Goal: Task Accomplishment & Management: Complete application form

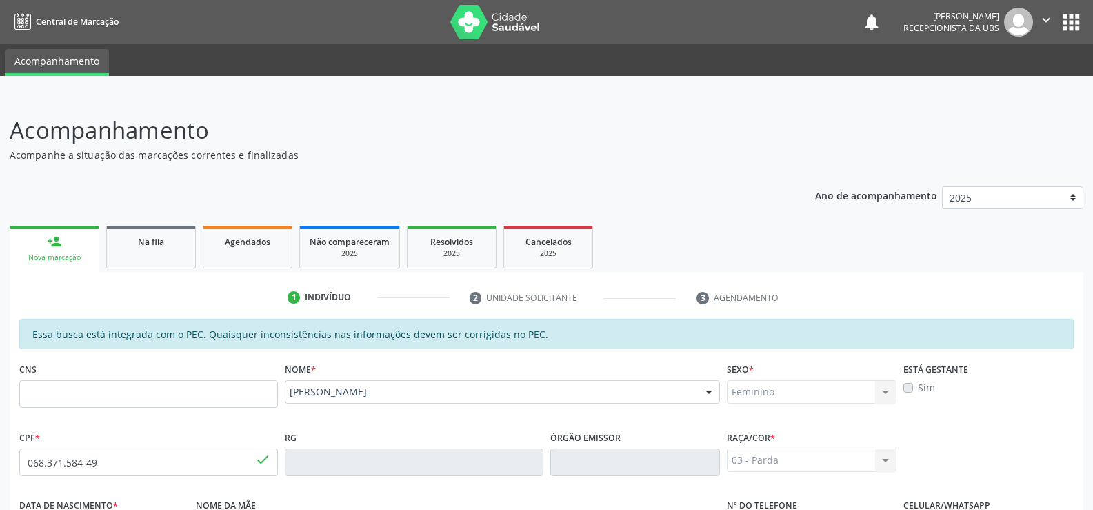
scroll to position [90, 0]
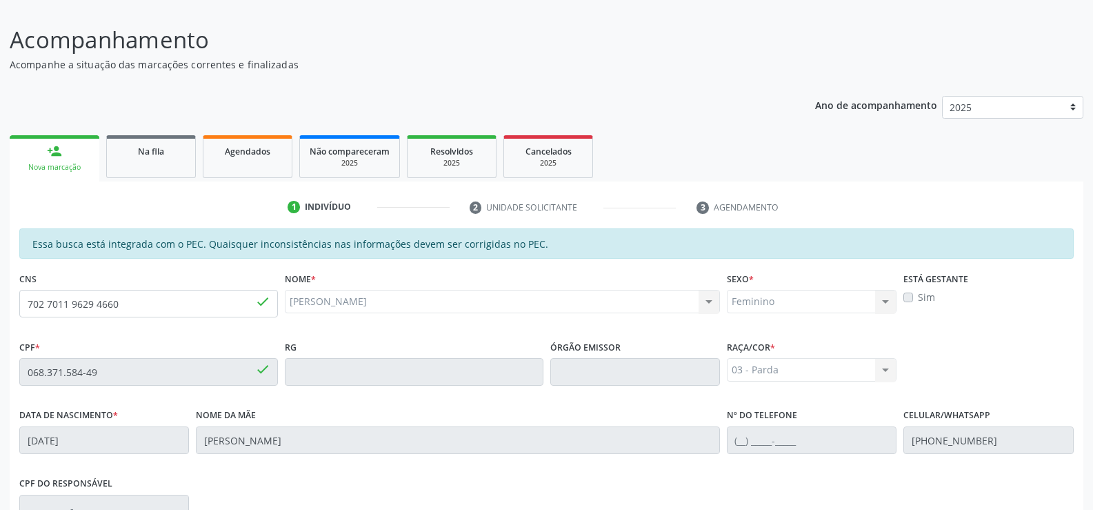
type input "702 7011 9629 4660"
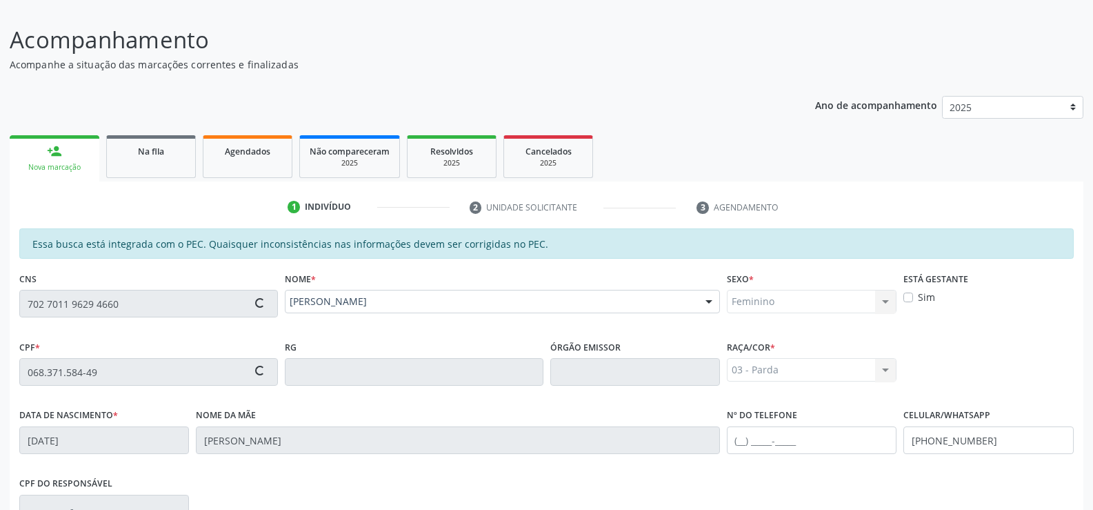
type input "034.828.484-59"
type input "01/01/1976"
type input "Luzenita Santos da Silva"
type input "(82) 99348-7992"
type input "07"
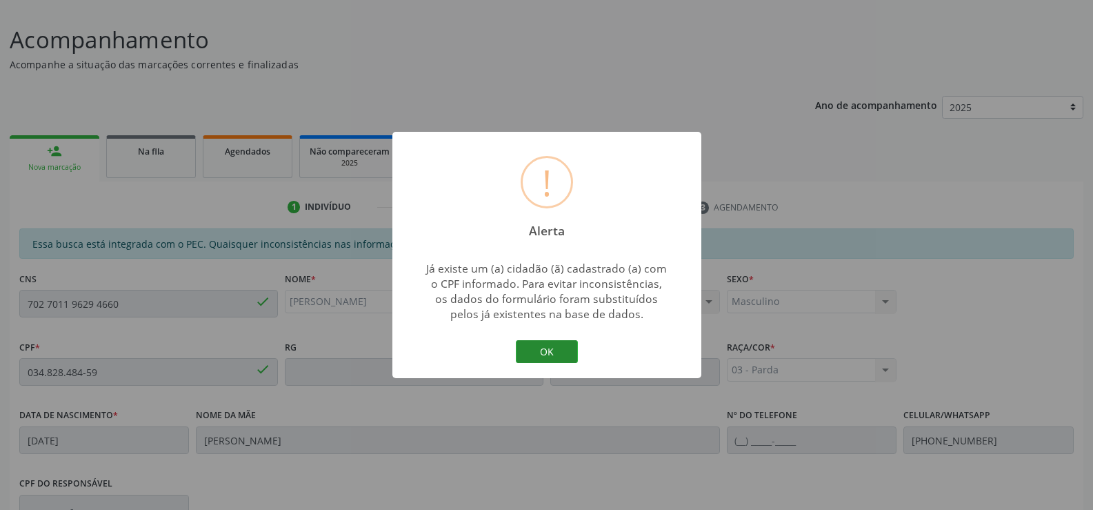
click at [543, 346] on button "OK" at bounding box center [547, 351] width 62 height 23
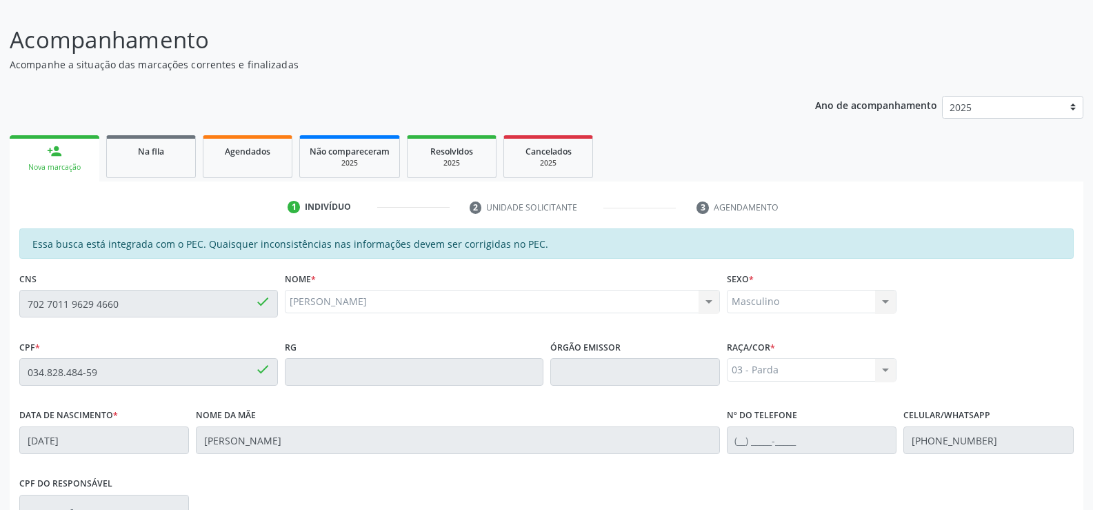
click at [49, 155] on div "person_add" at bounding box center [54, 150] width 15 height 15
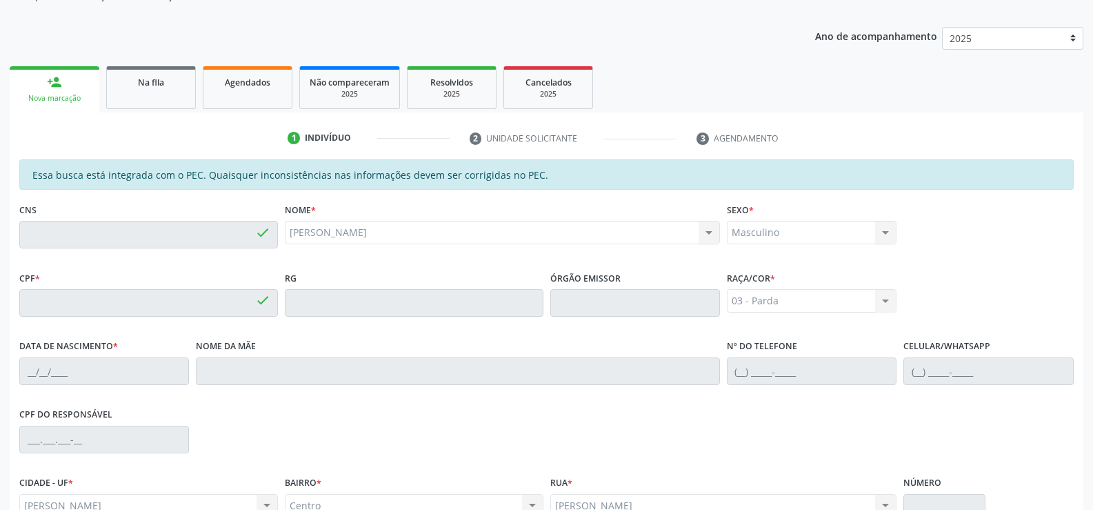
scroll to position [0, 0]
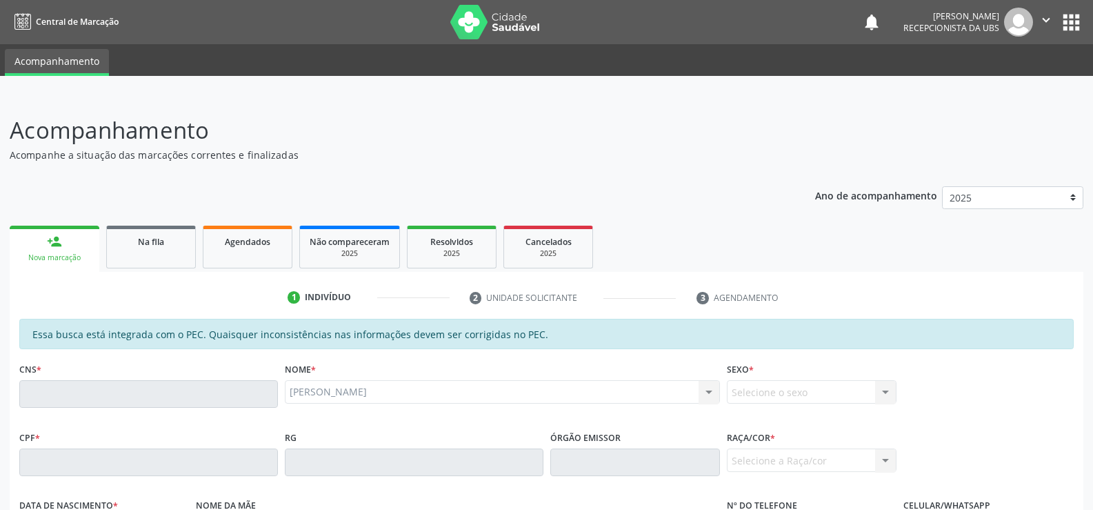
click at [40, 250] on link "person_add Nova marcação" at bounding box center [55, 248] width 90 height 46
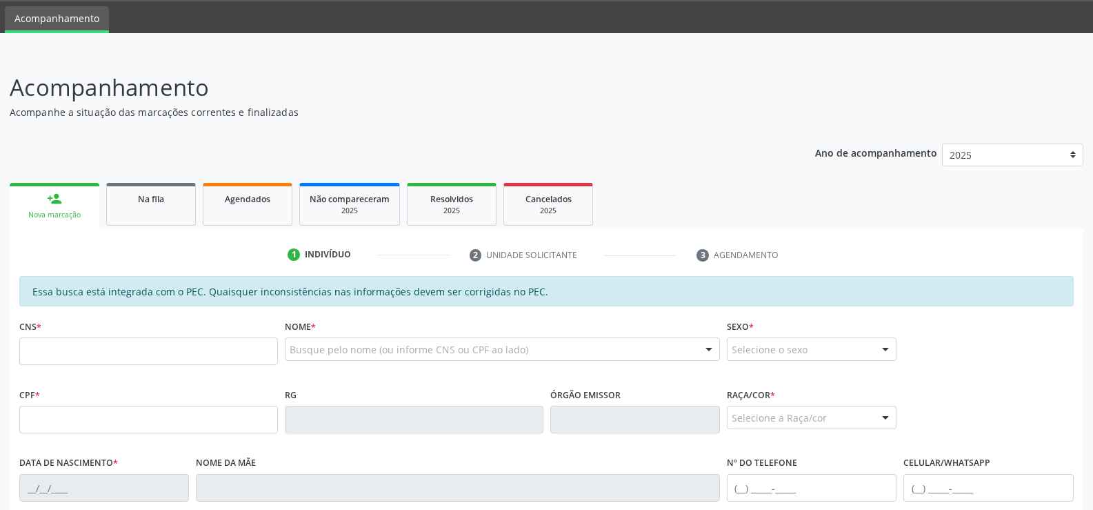
scroll to position [207, 0]
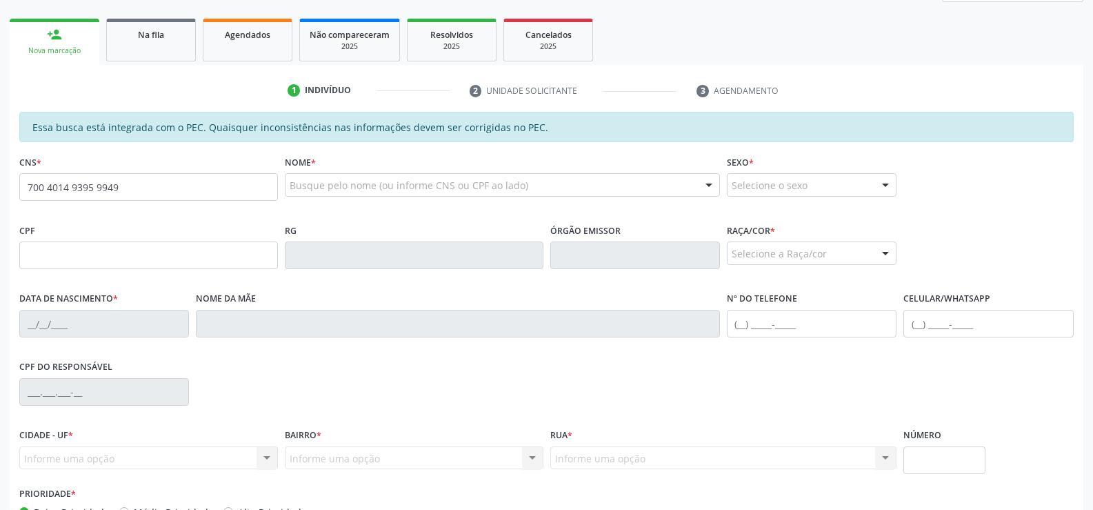
type input "700 4014 9395 9949"
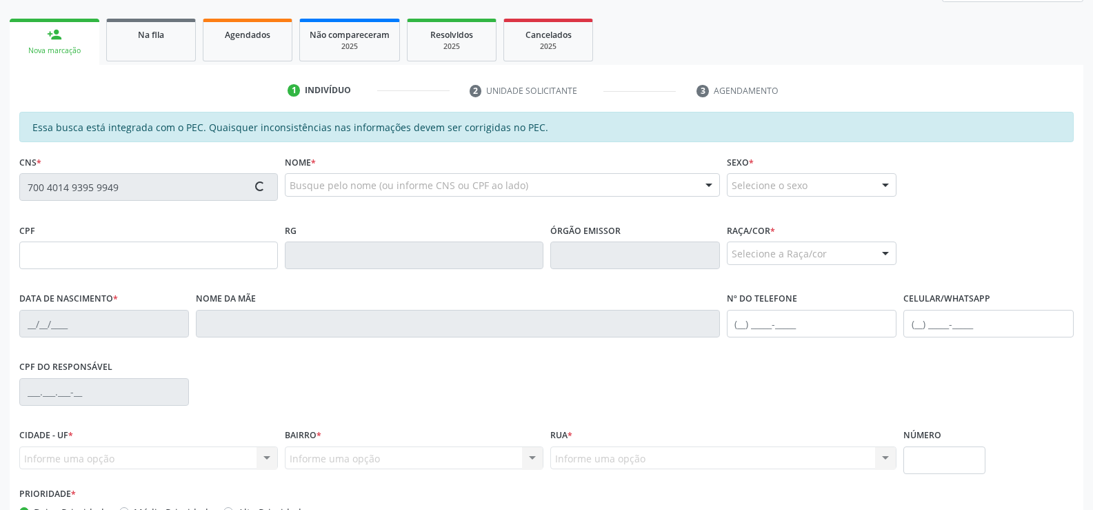
type input "410.753.584-34"
type input "[DATE]"
type input "[PERSON_NAME] das Dores dos Santos"
type input "[PHONE_NUMBER]"
type input "828"
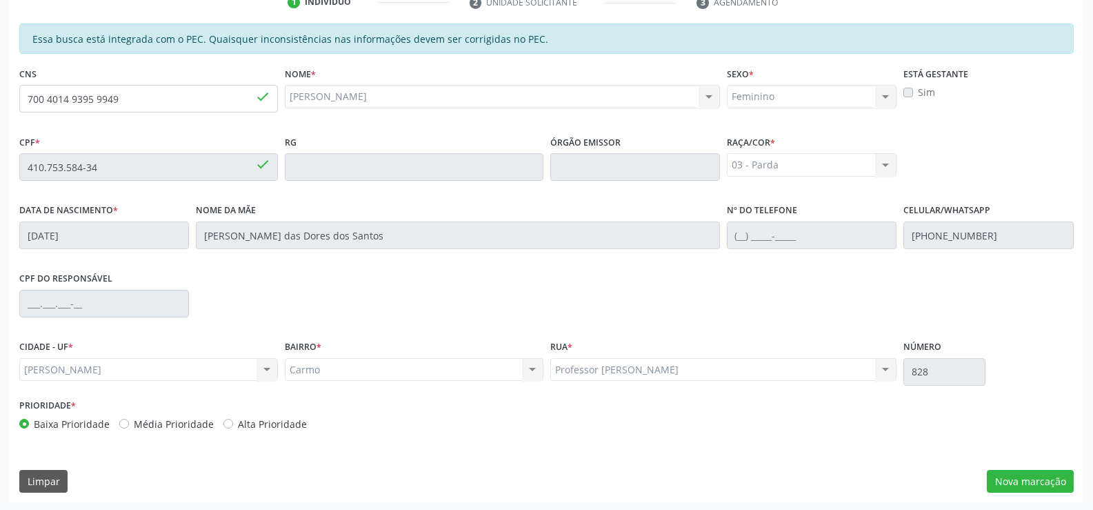
scroll to position [297, 0]
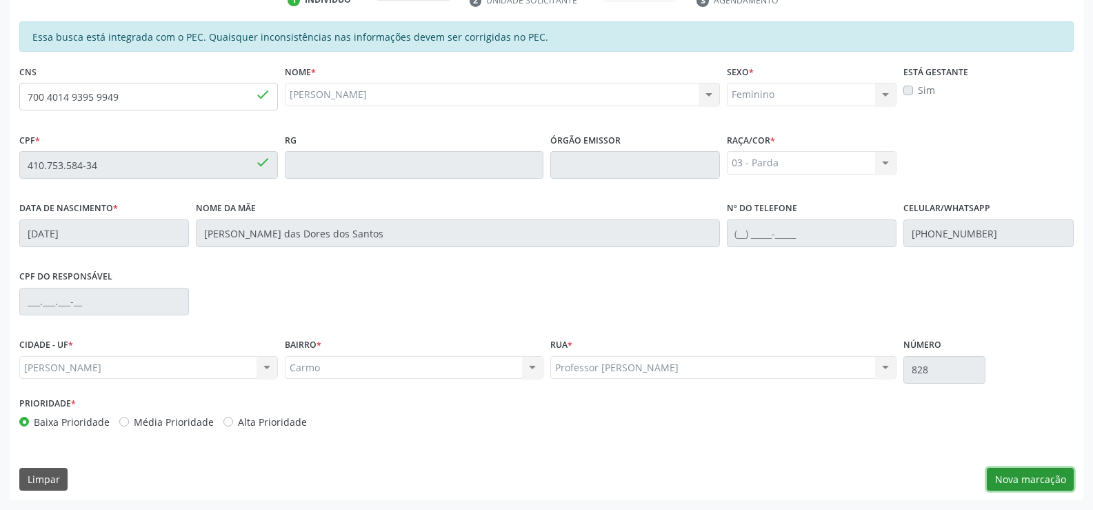
click at [1022, 476] on button "Nova marcação" at bounding box center [1030, 479] width 87 height 23
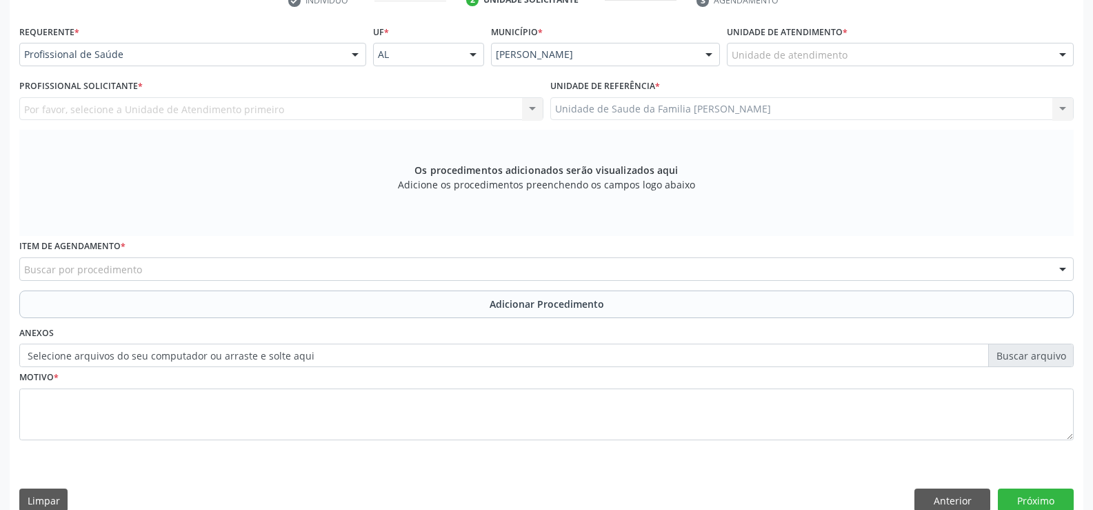
scroll to position [298, 0]
click at [360, 55] on div at bounding box center [355, 54] width 21 height 23
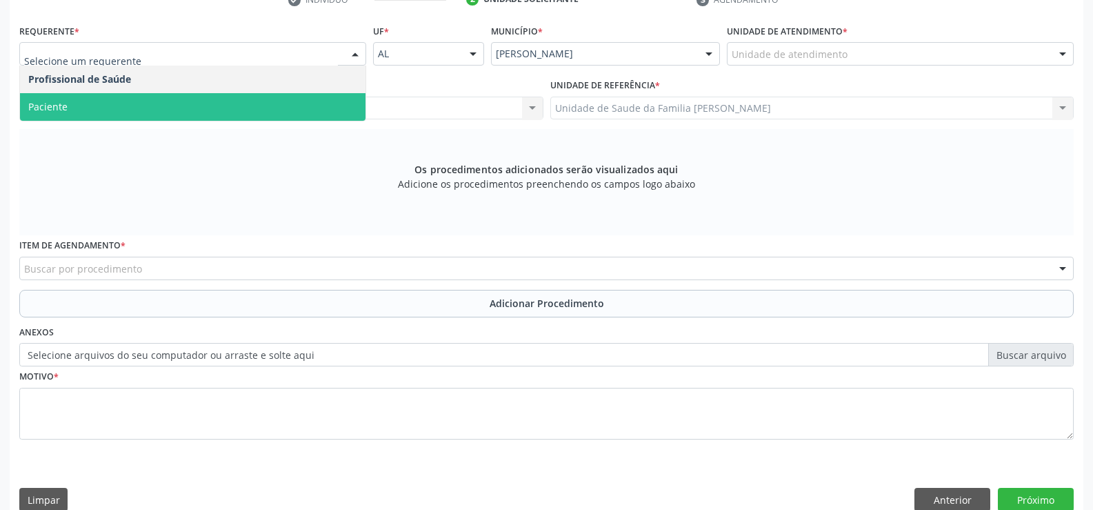
click at [288, 106] on span "Paciente" at bounding box center [192, 107] width 345 height 28
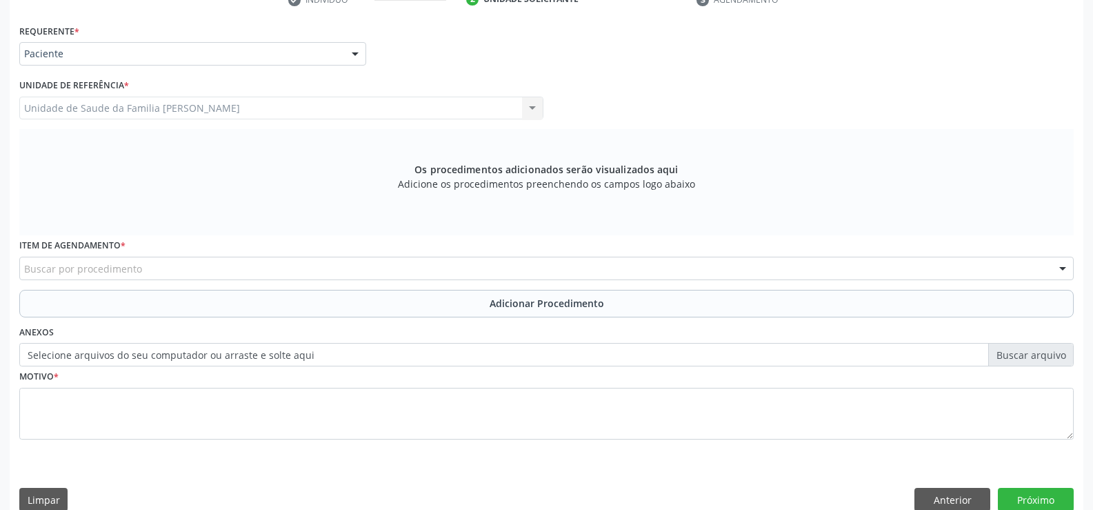
click at [297, 268] on div "Buscar por procedimento" at bounding box center [546, 268] width 1054 height 23
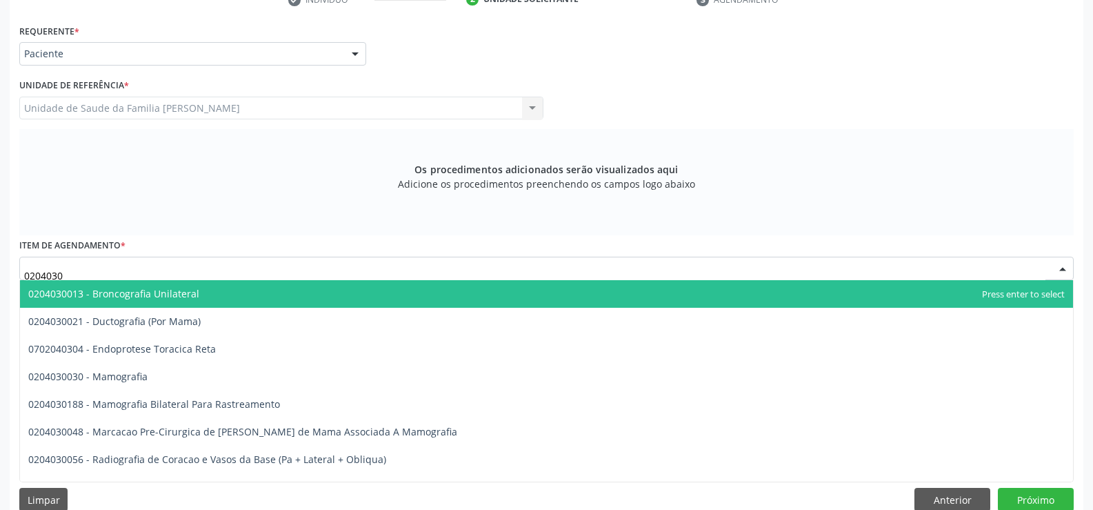
type input "02040300"
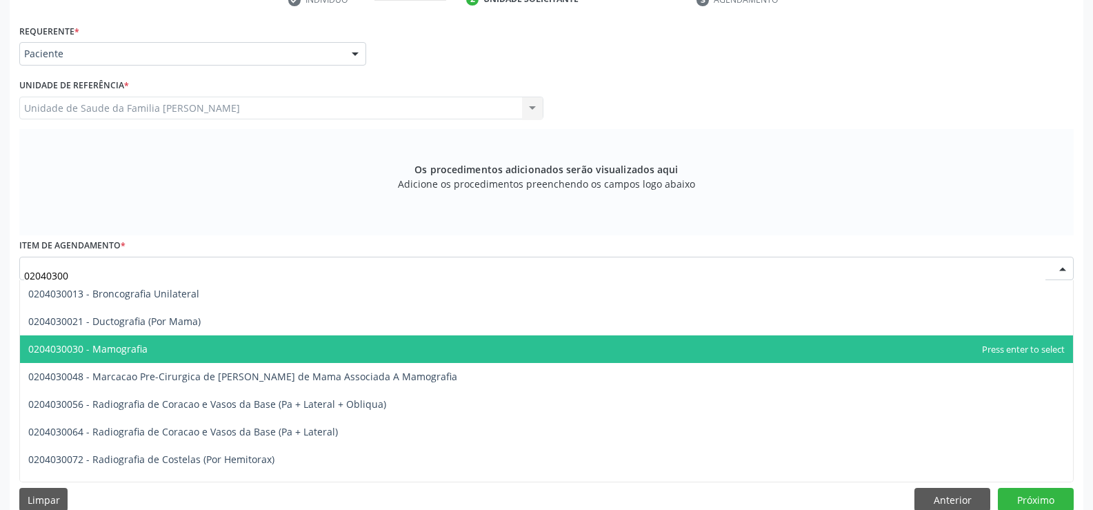
click at [113, 353] on span "0204030030 - Mamografia" at bounding box center [87, 348] width 119 height 13
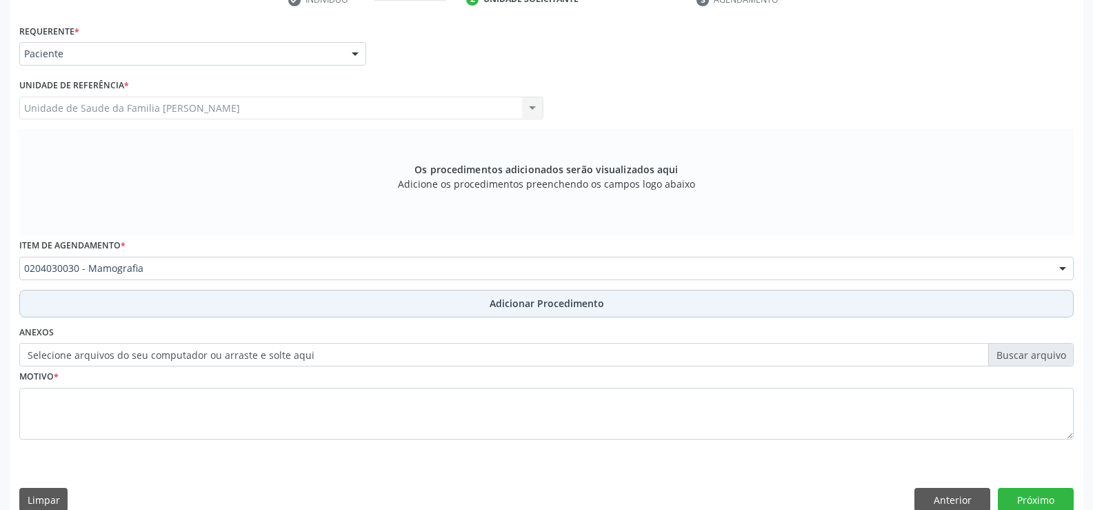
click at [502, 310] on span "Adicionar Procedimento" at bounding box center [547, 303] width 114 height 14
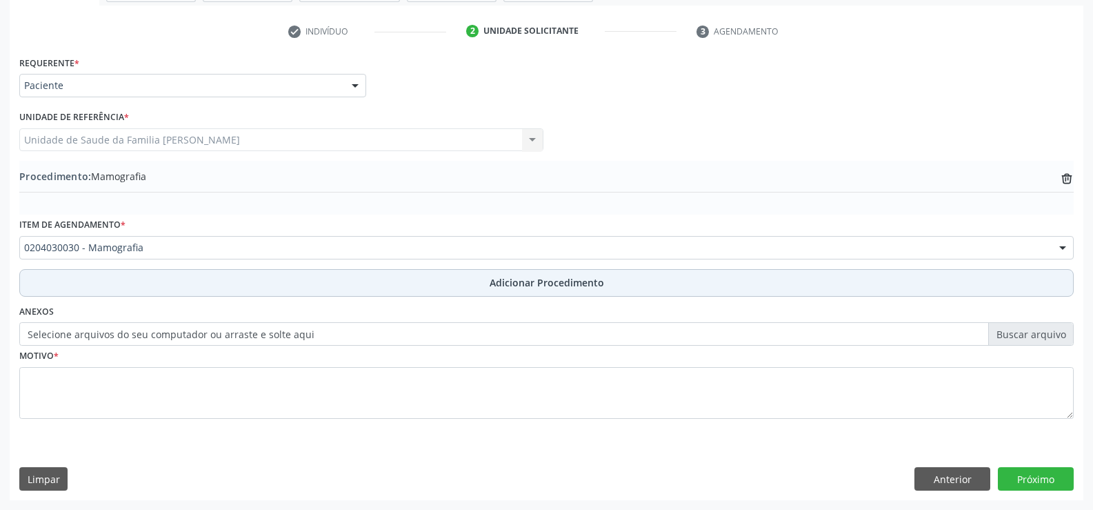
scroll to position [266, 0]
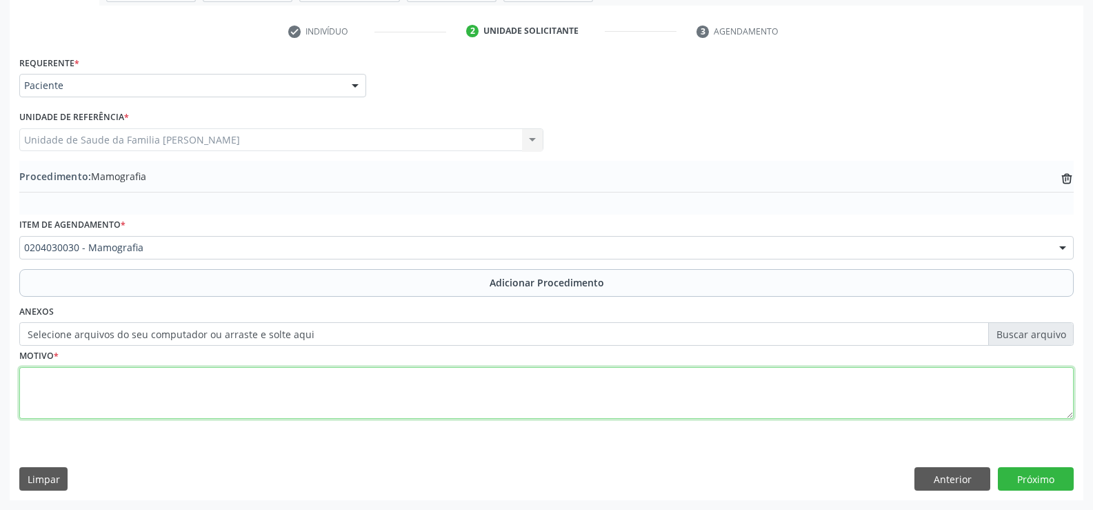
click at [241, 381] on textarea at bounding box center [546, 393] width 1054 height 52
type textarea "ROTINA"
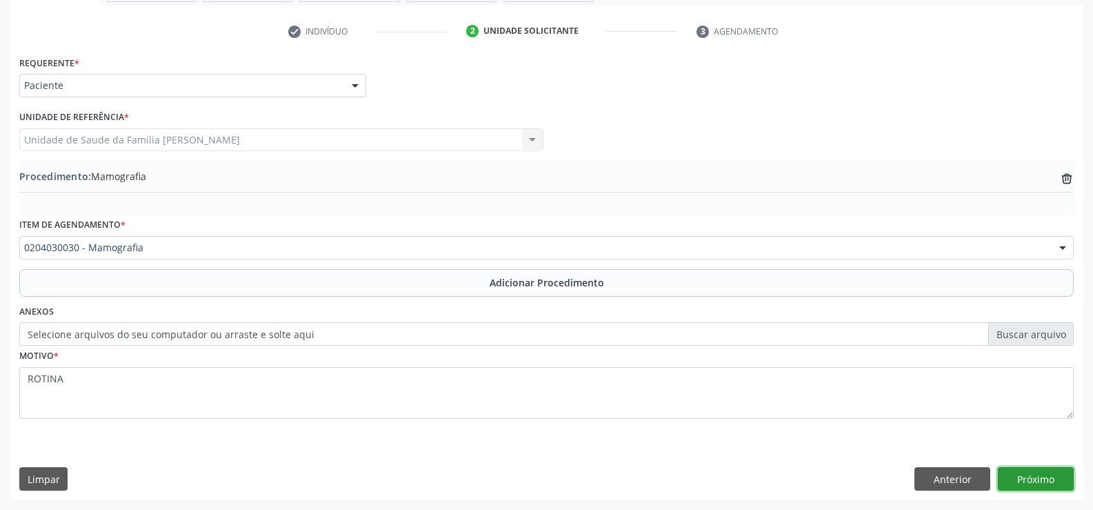
click at [1035, 481] on button "Próximo" at bounding box center [1036, 478] width 76 height 23
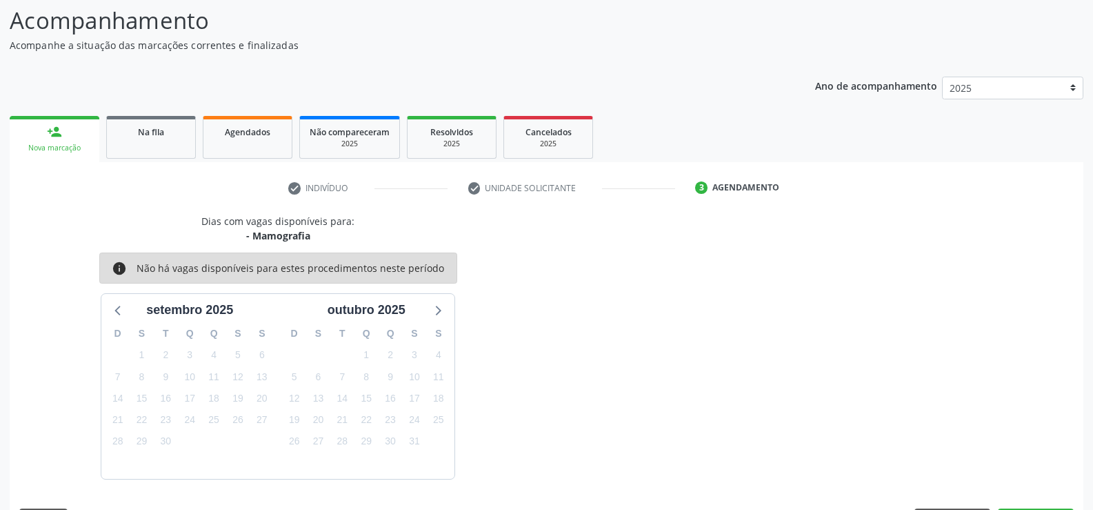
scroll to position [150, 0]
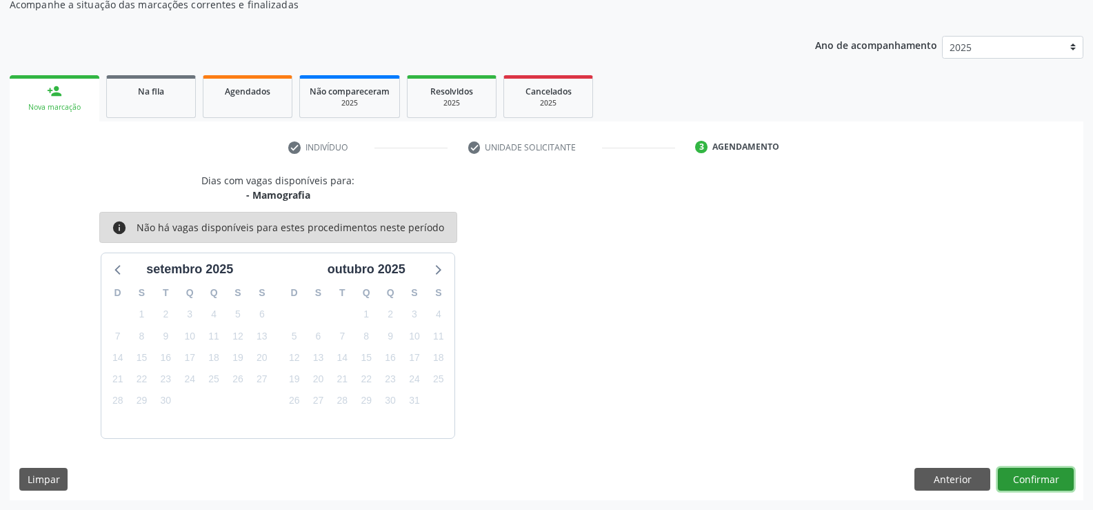
click at [1035, 481] on button "Confirmar" at bounding box center [1036, 479] width 76 height 23
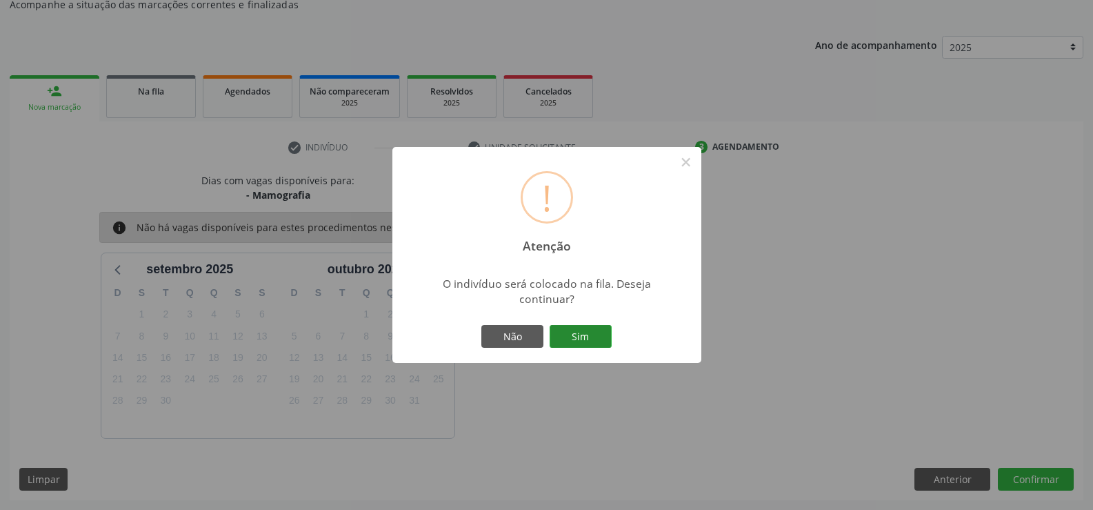
click at [567, 336] on button "Sim" at bounding box center [581, 336] width 62 height 23
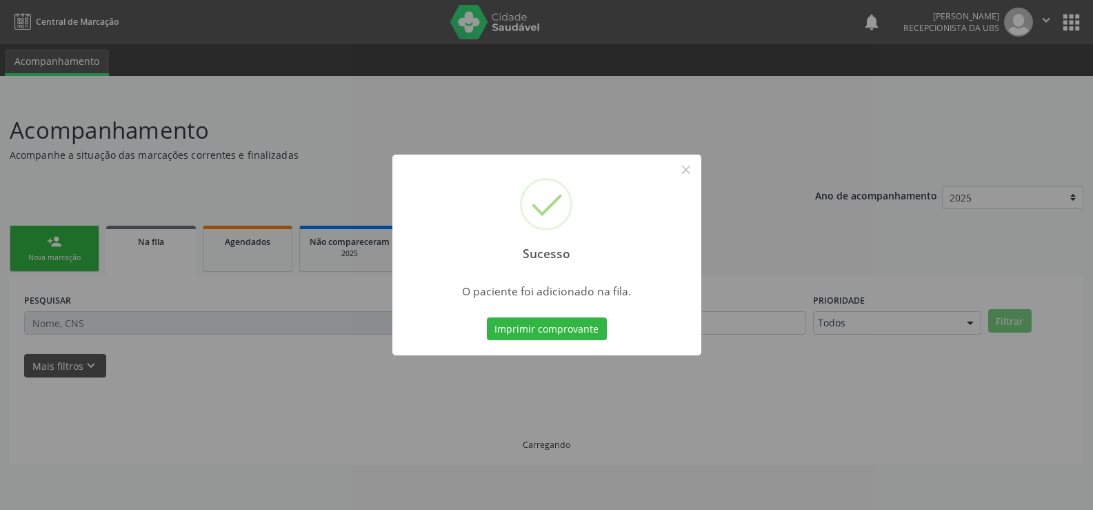
scroll to position [0, 0]
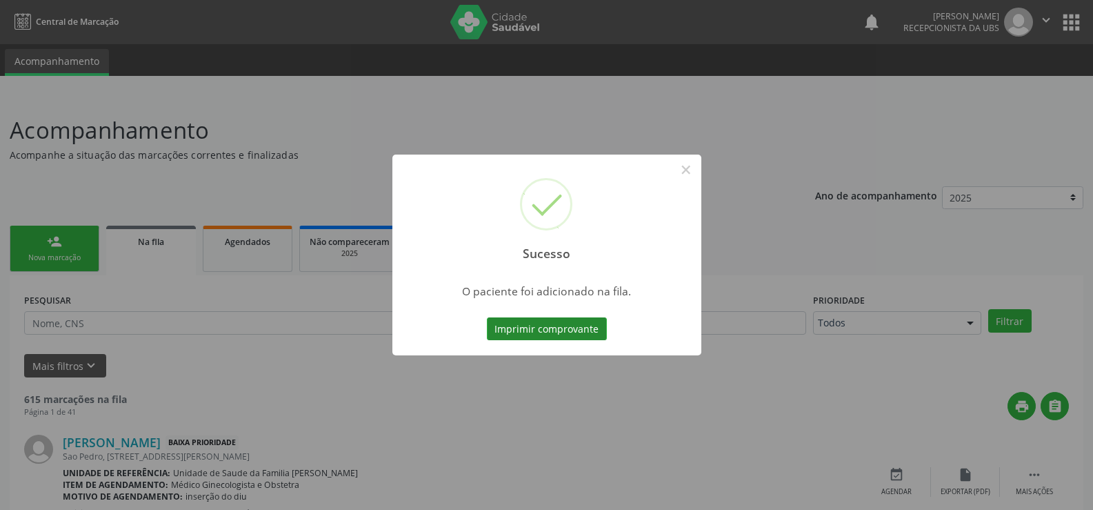
click at [563, 334] on button "Imprimir comprovante" at bounding box center [547, 328] width 120 height 23
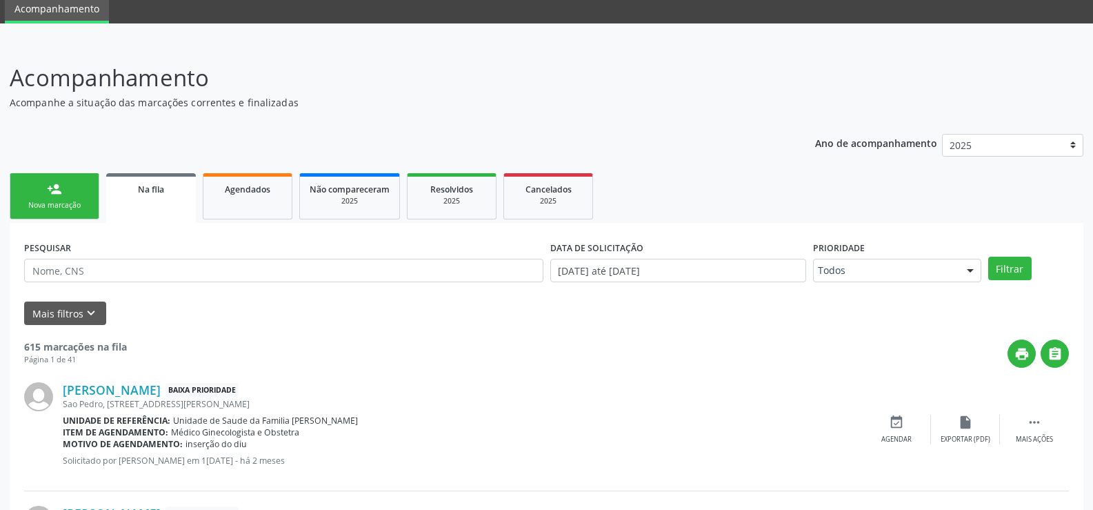
scroll to position [138, 0]
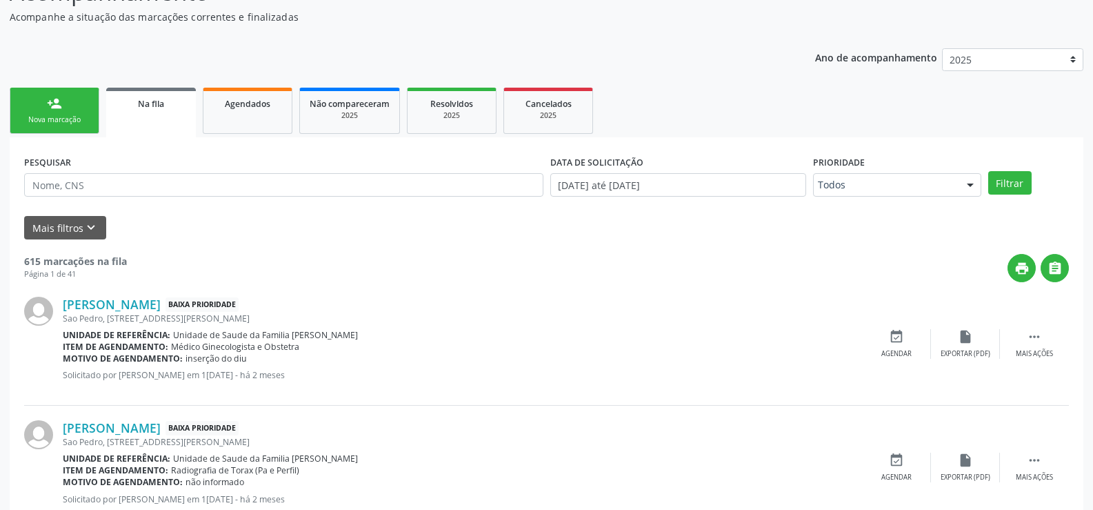
click at [39, 110] on link "person_add Nova marcação" at bounding box center [55, 111] width 90 height 46
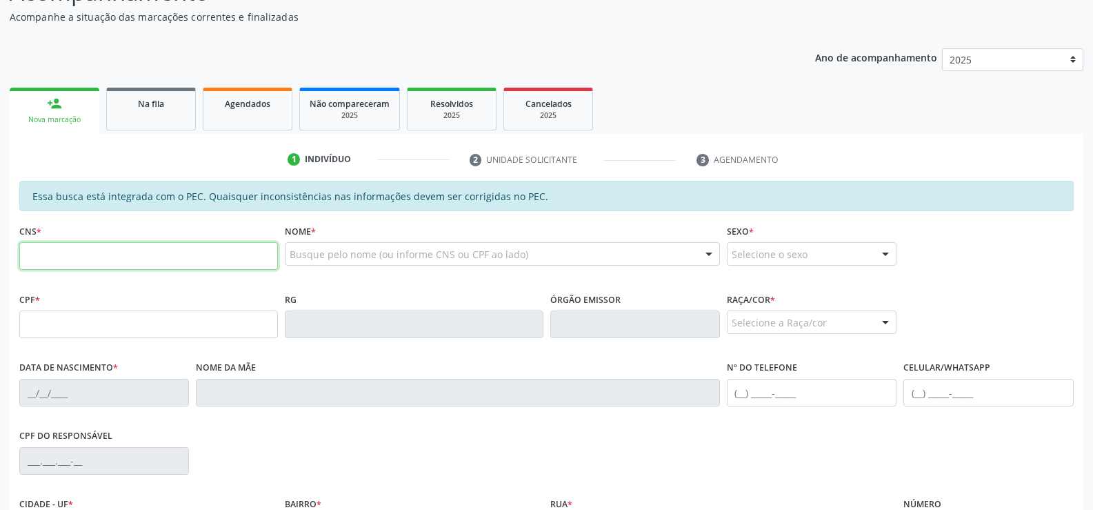
click at [148, 259] on input "text" at bounding box center [148, 256] width 259 height 28
type input "705 0062 1896 5258"
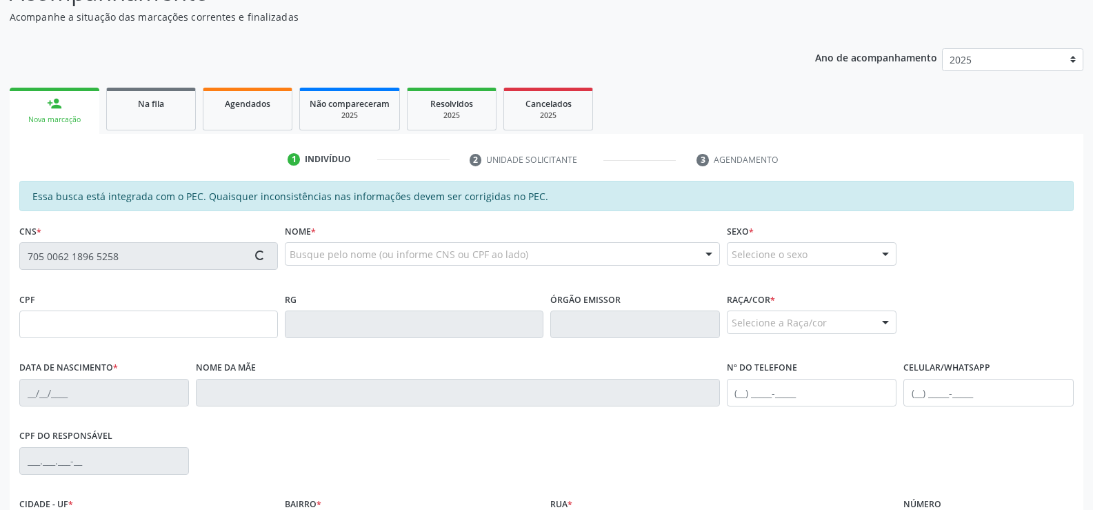
type input "103.164.874-73"
type input "08/12/1994"
type input "Josefa Albertina Soares da Silva"
type input "(82) 99113-0267"
type input "S/N"
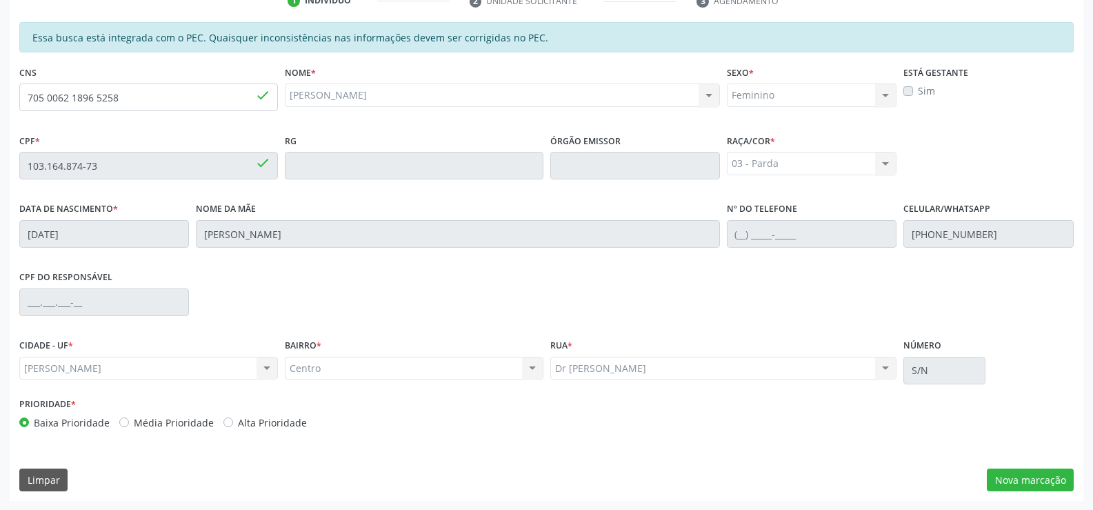
scroll to position [297, 0]
click at [1014, 481] on button "Nova marcação" at bounding box center [1030, 479] width 87 height 23
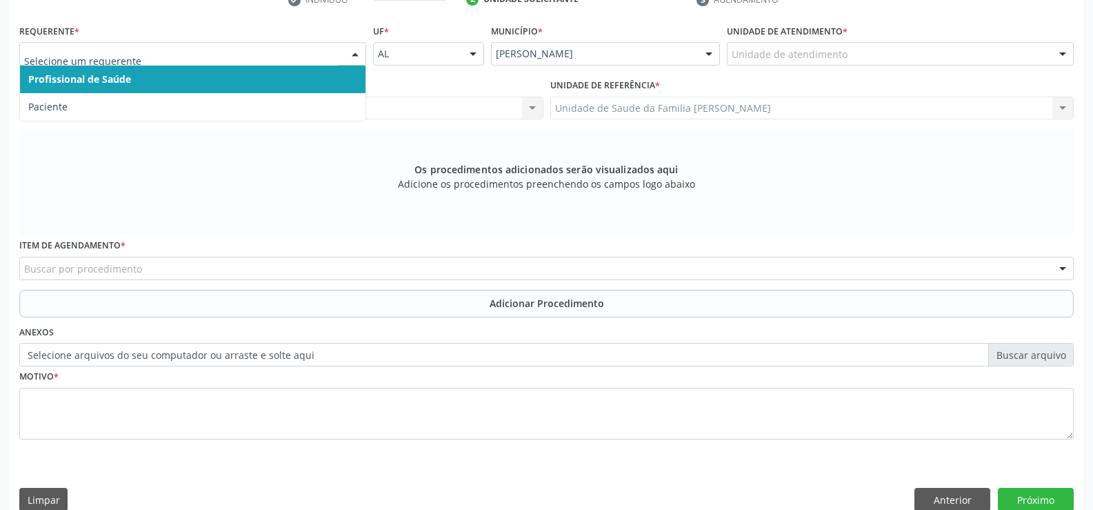
click at [359, 57] on div at bounding box center [355, 54] width 21 height 23
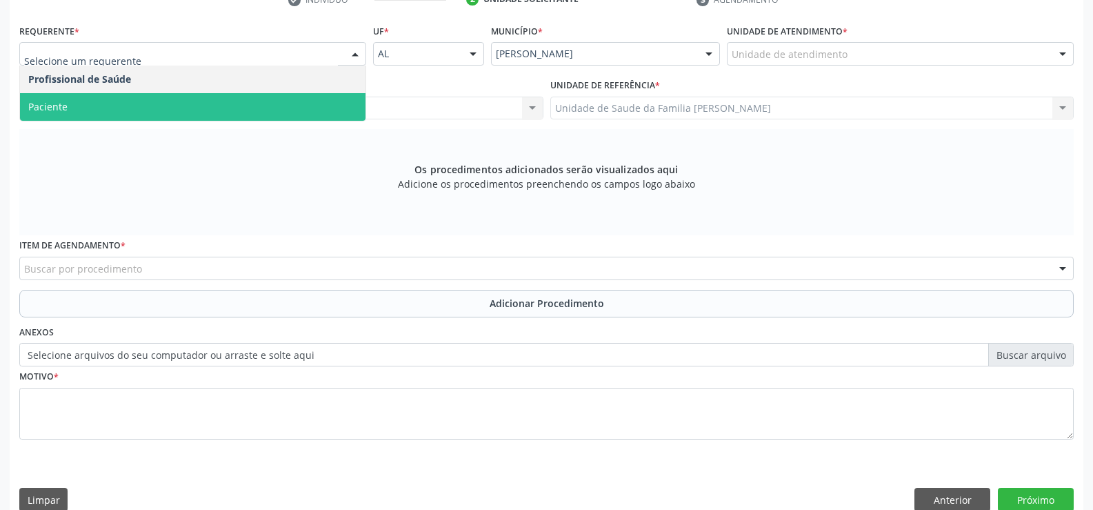
click at [277, 105] on span "Paciente" at bounding box center [192, 107] width 345 height 28
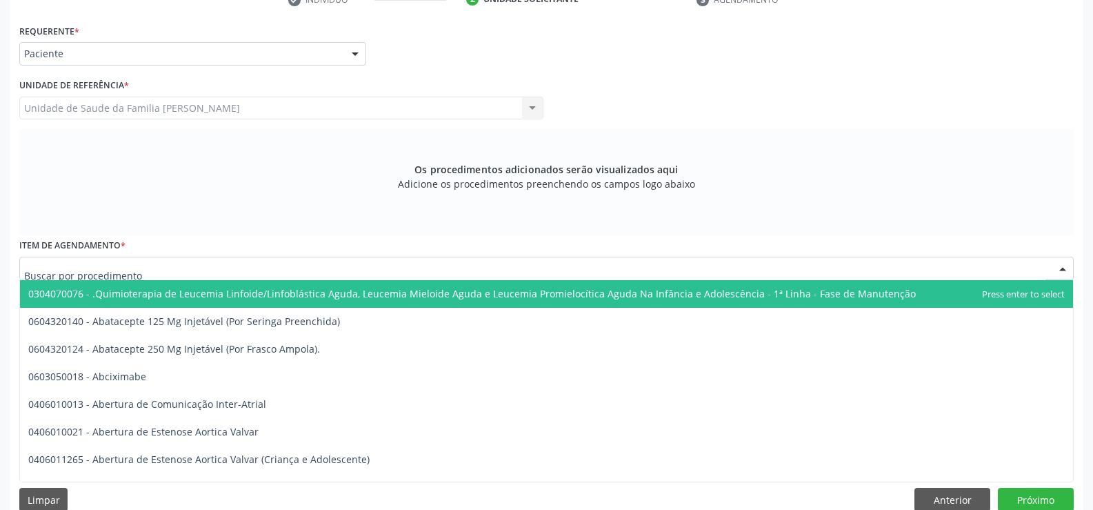
click at [230, 269] on div at bounding box center [546, 268] width 1054 height 23
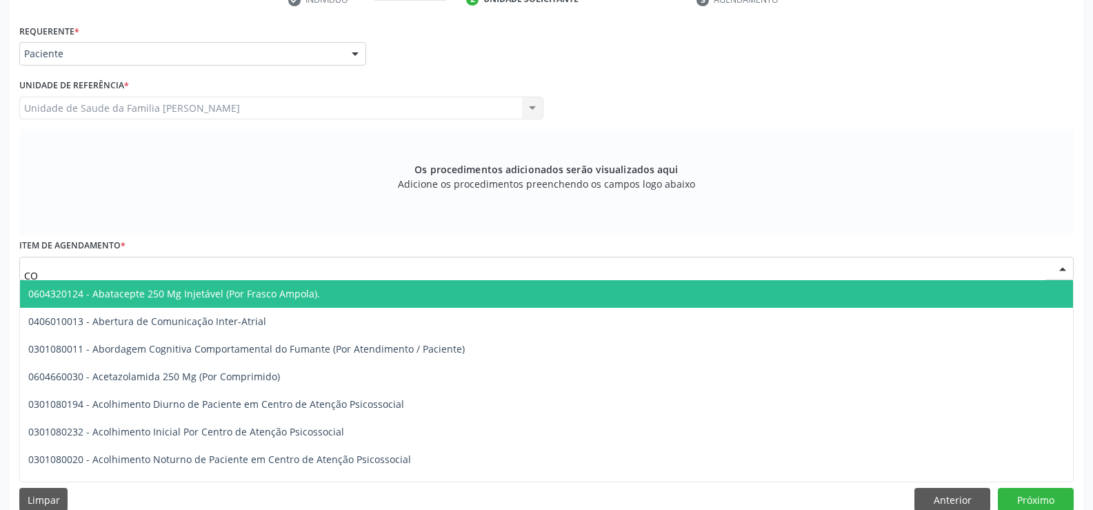
type input "C"
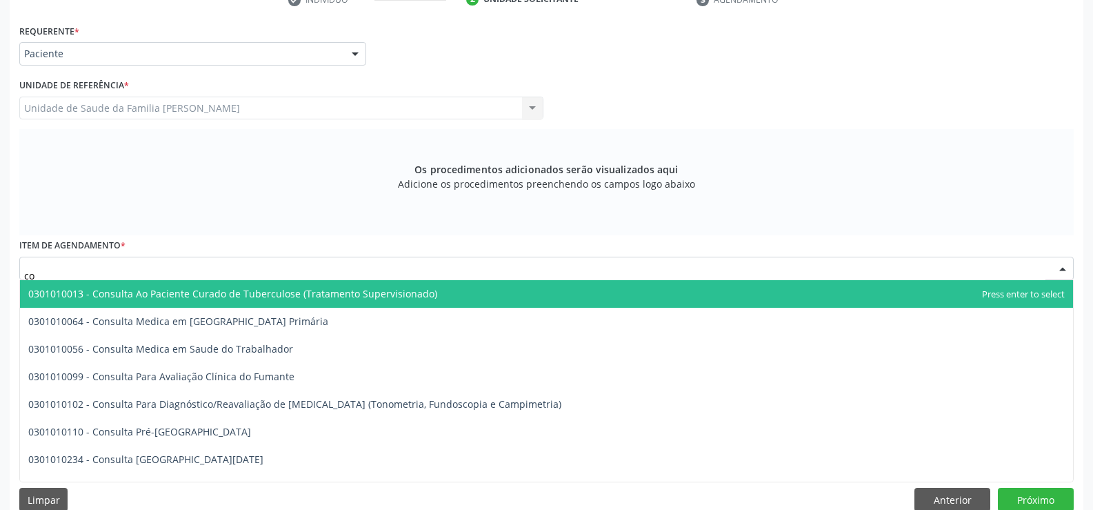
type input "c"
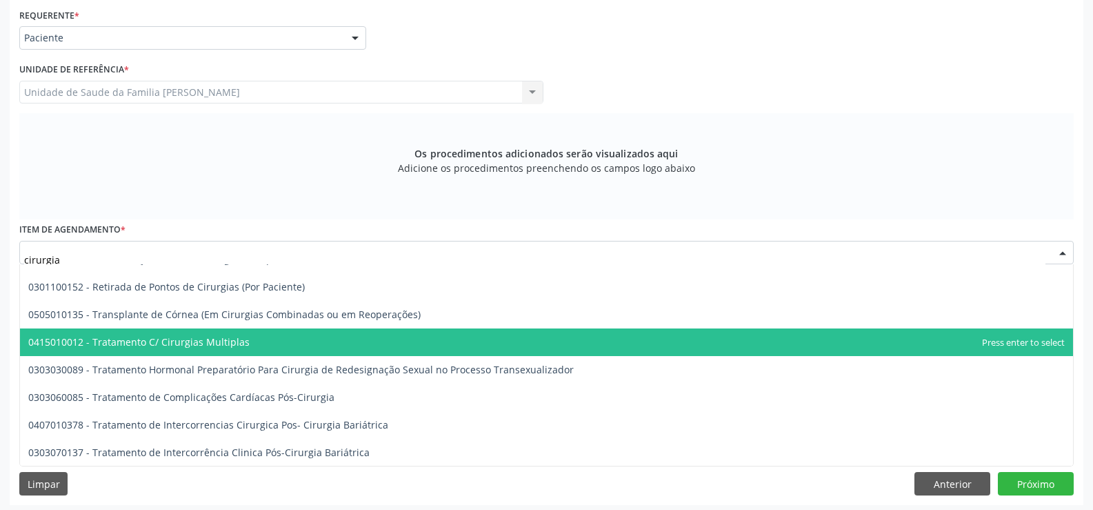
scroll to position [319, 0]
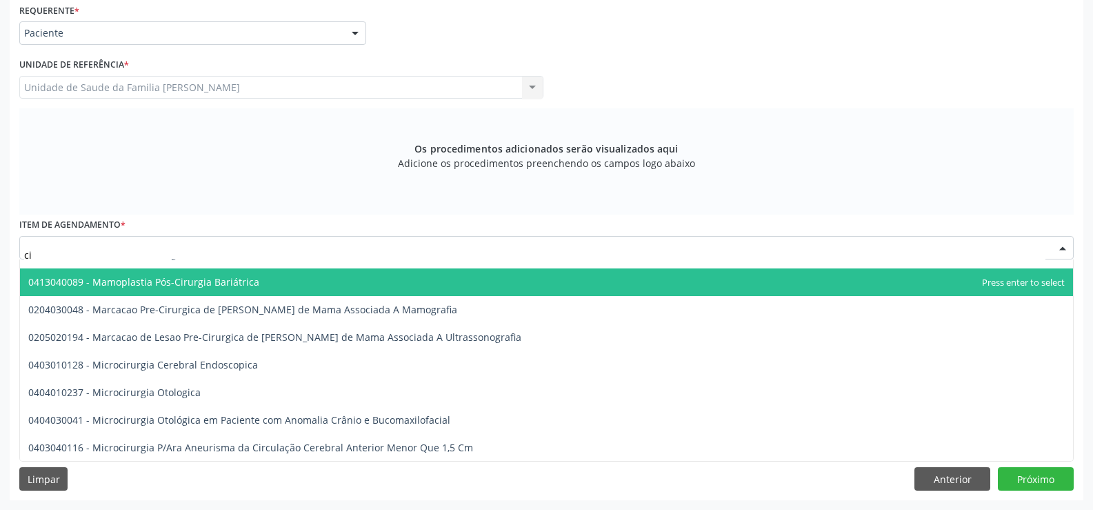
type input "c"
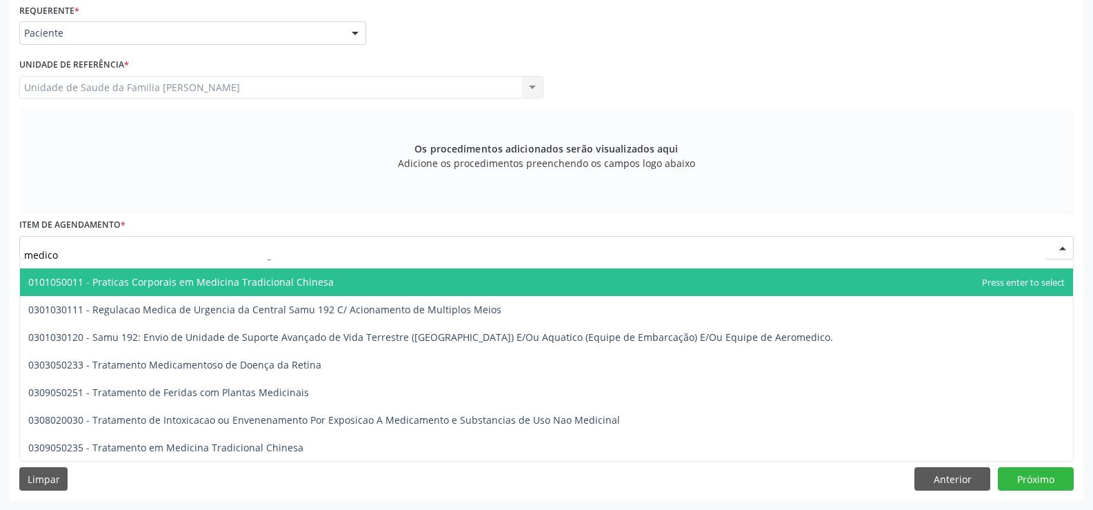
scroll to position [0, 0]
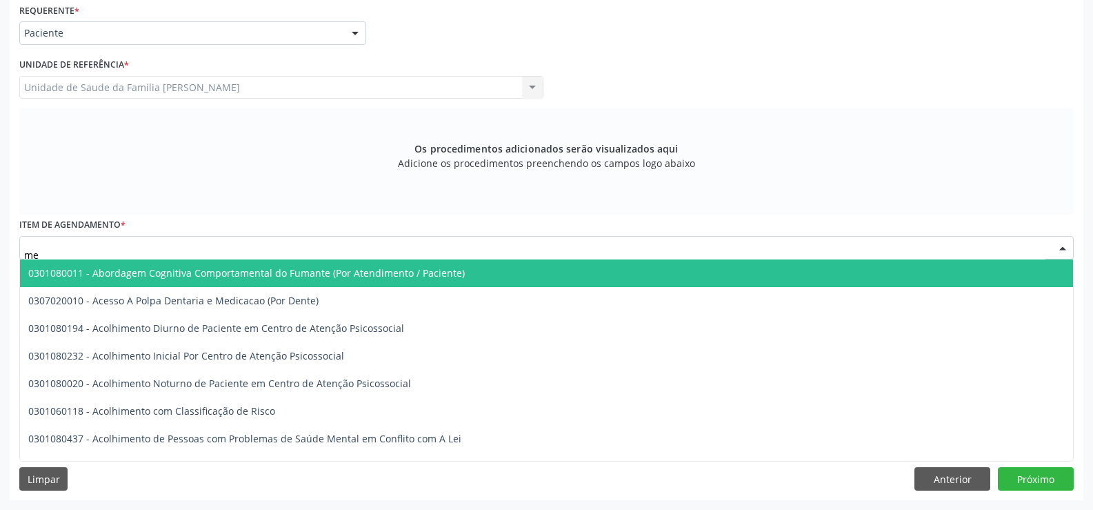
type input "m"
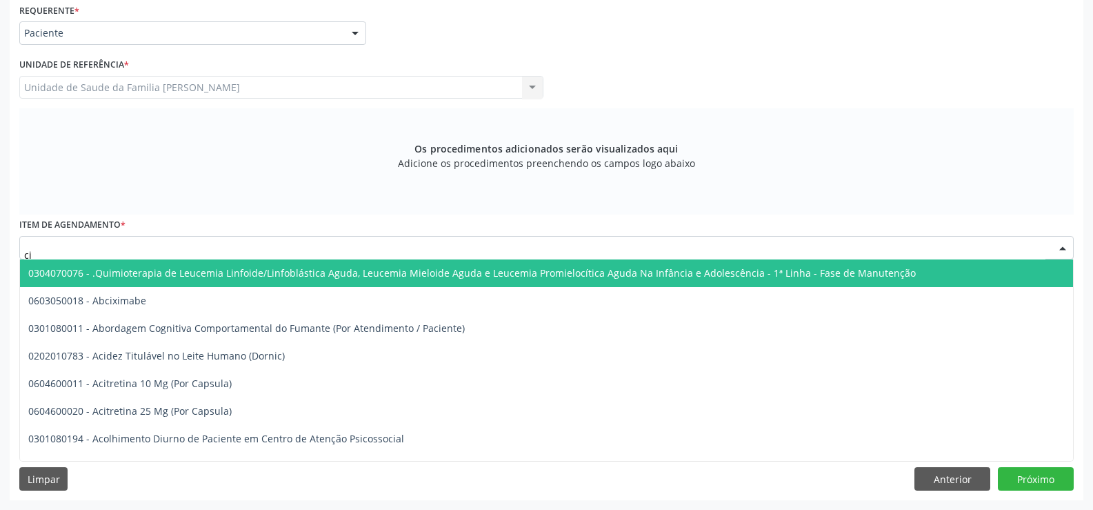
type input "c"
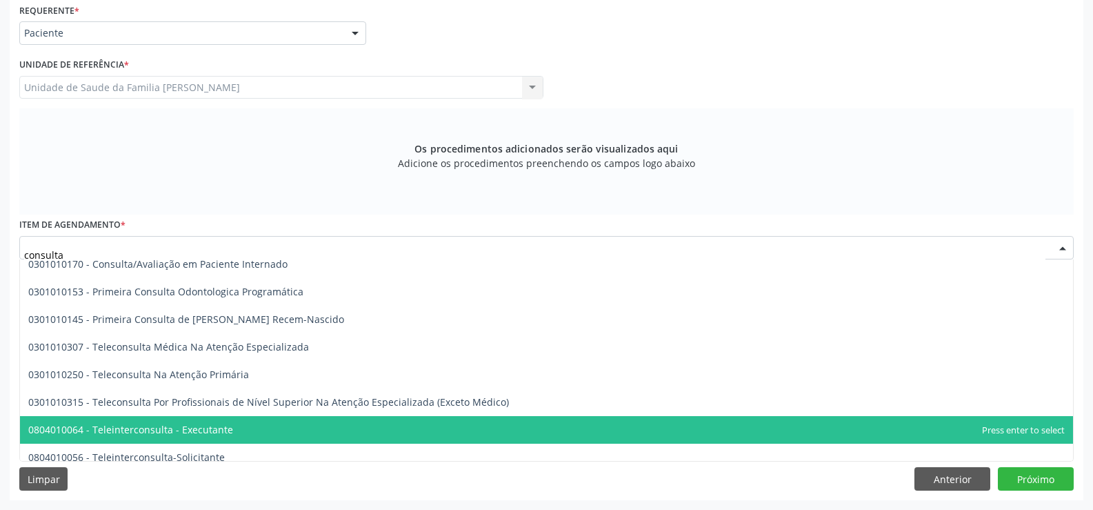
scroll to position [460, 0]
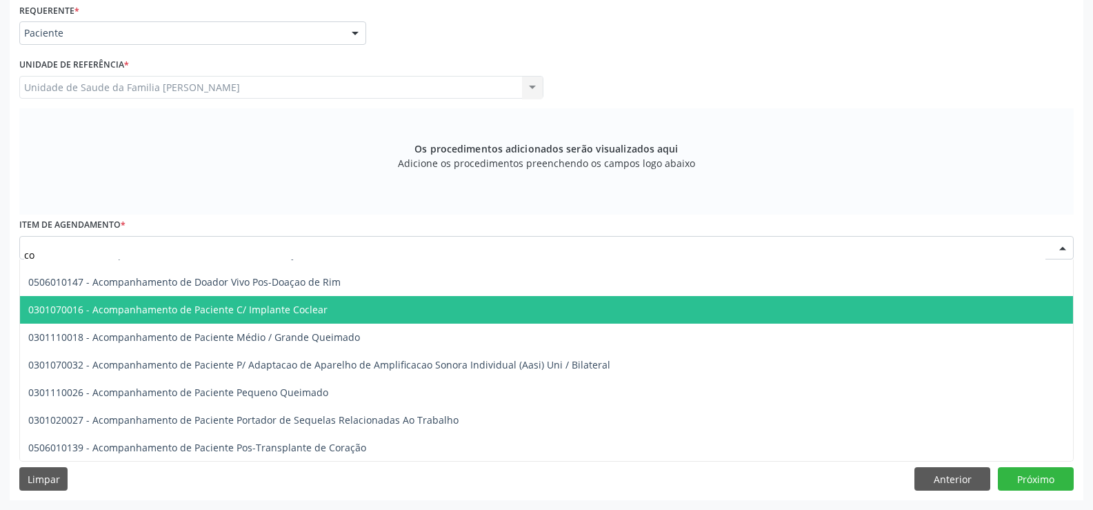
type input "c"
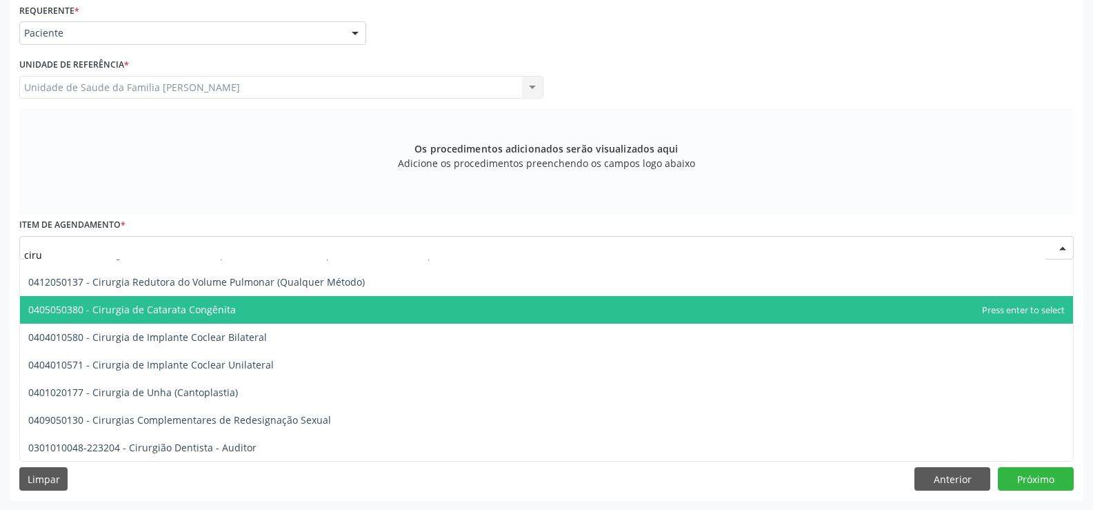
type input "cirur"
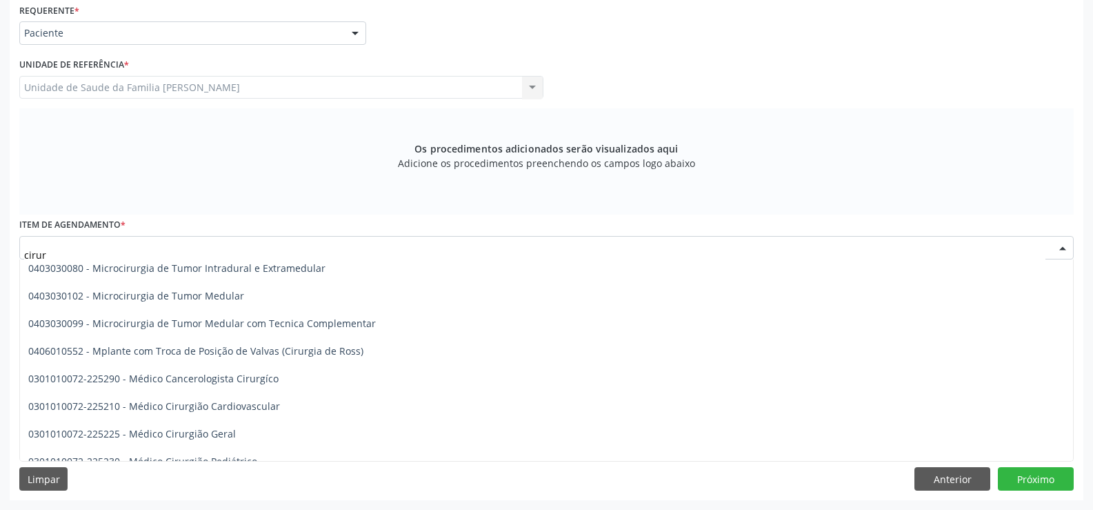
scroll to position [2666, 0]
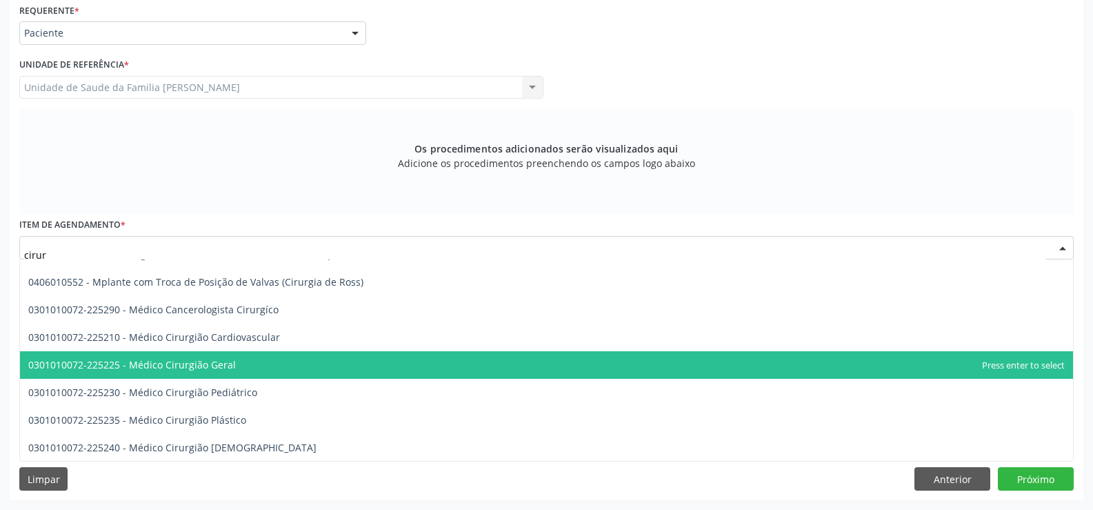
click at [273, 363] on span "0301010072-225225 - Médico Cirurgião Geral" at bounding box center [546, 365] width 1053 height 28
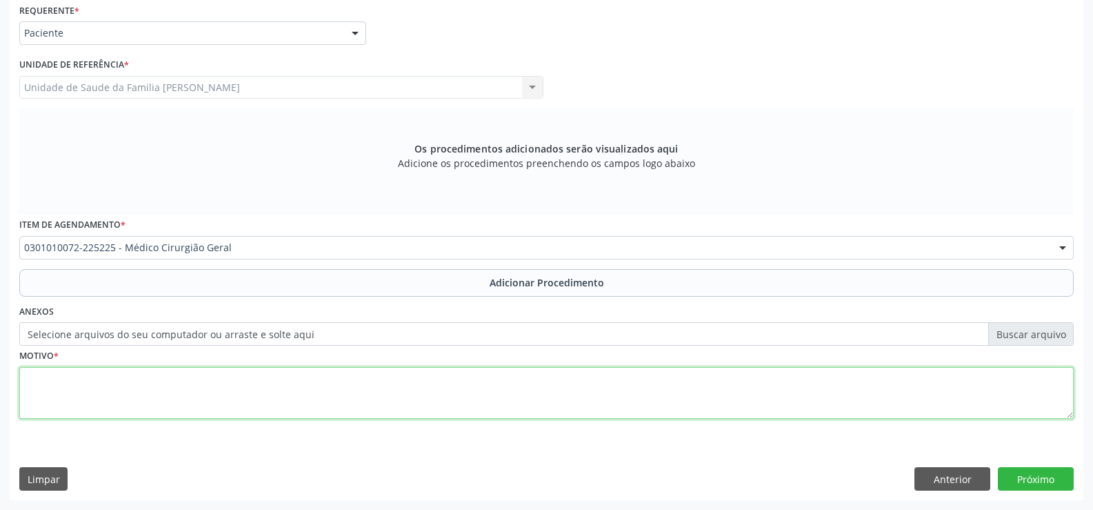
click at [237, 390] on textarea at bounding box center [546, 393] width 1054 height 52
type textarea "u"
click at [372, 375] on textarea "US DE PAREDE ABDOMINAL 05/09/25- HÉRNIA SUPRA-UMBILICAL. DIÁSTASE" at bounding box center [546, 393] width 1054 height 52
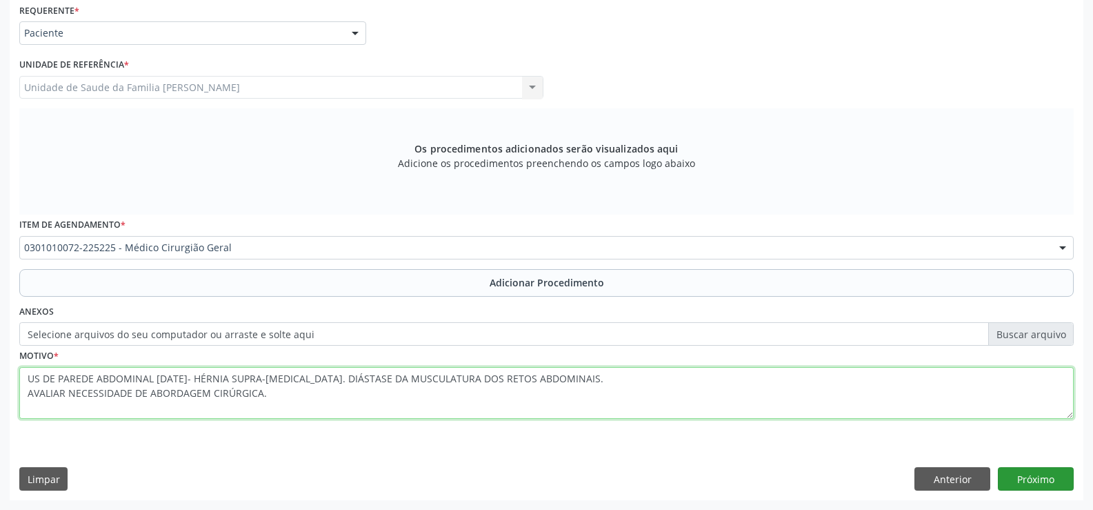
type textarea "US DE PAREDE ABDOMINAL 05/09/25- HÉRNIA SUPRA-UMBILICAL. DIÁSTASE DA MUSCULATUR…"
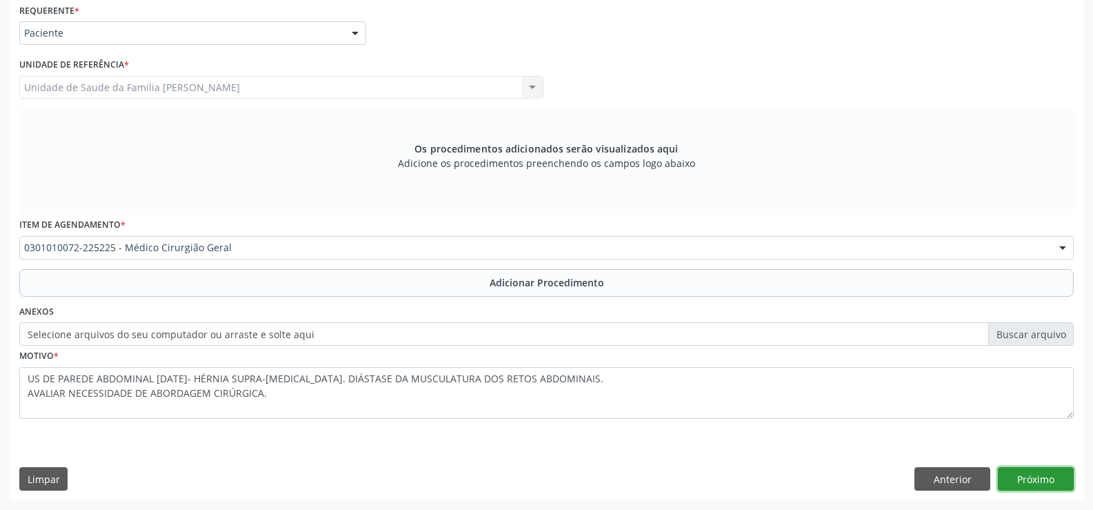
click at [1034, 480] on button "Próximo" at bounding box center [1036, 478] width 76 height 23
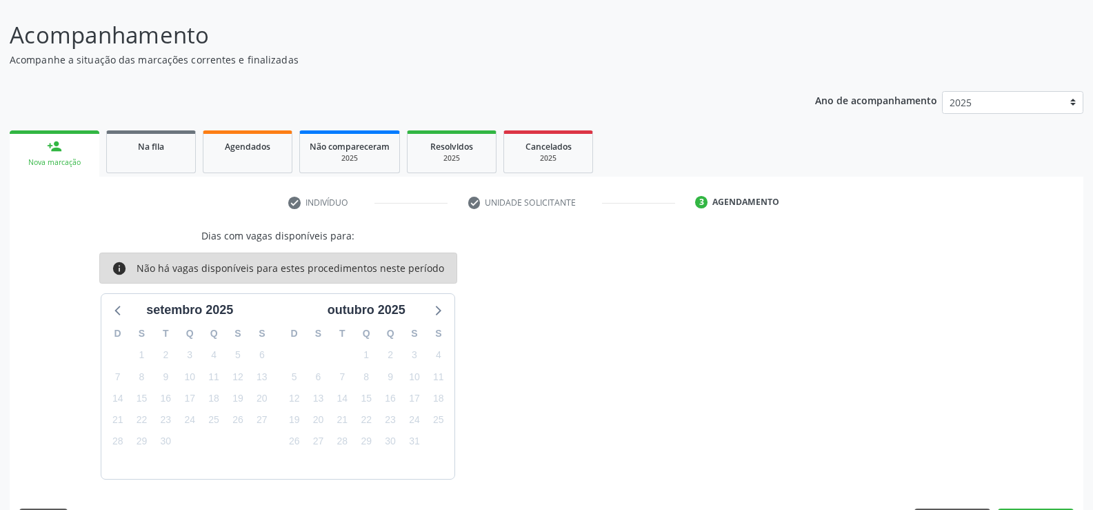
scroll to position [136, 0]
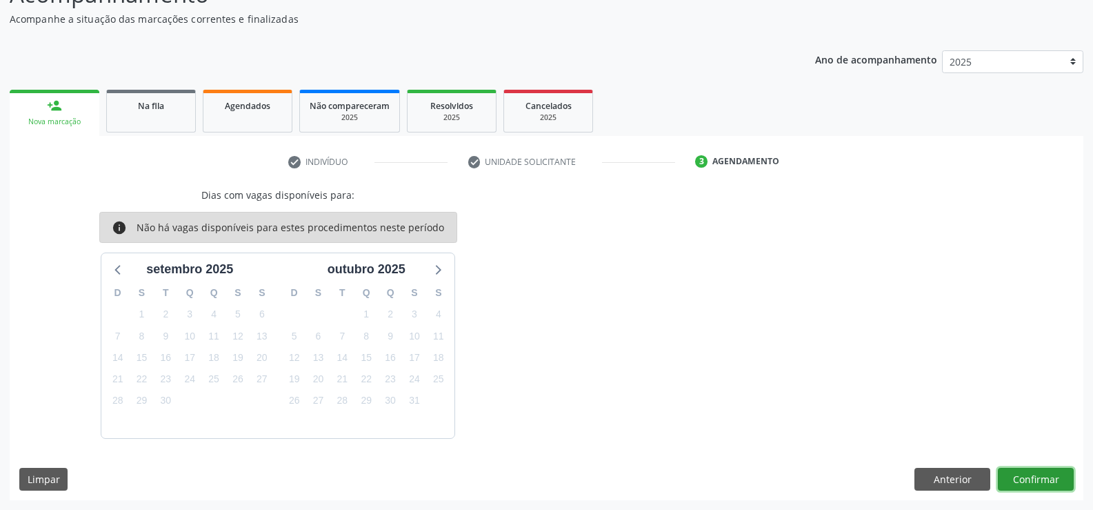
click at [1021, 476] on button "Confirmar" at bounding box center [1036, 479] width 76 height 23
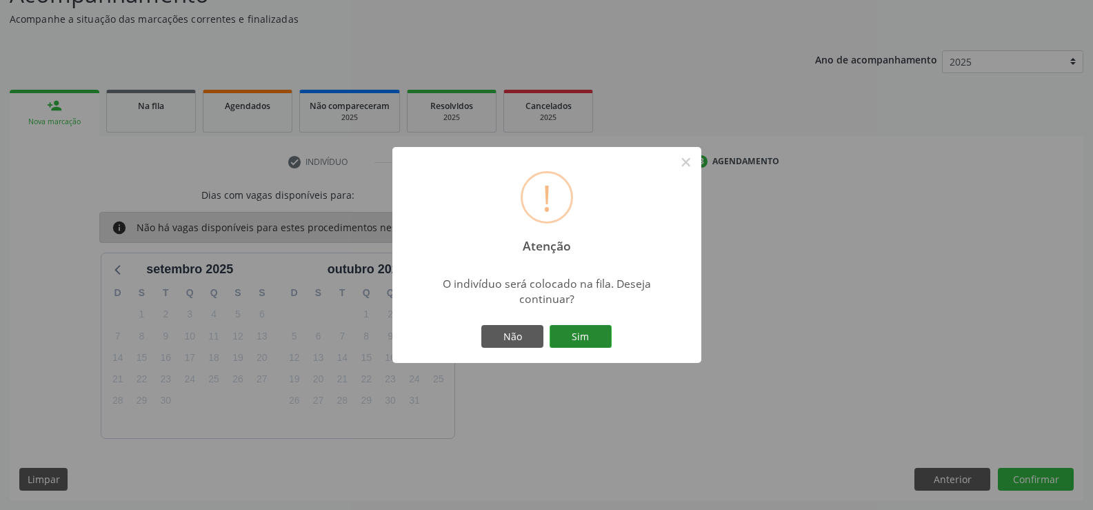
click at [579, 338] on button "Sim" at bounding box center [581, 336] width 62 height 23
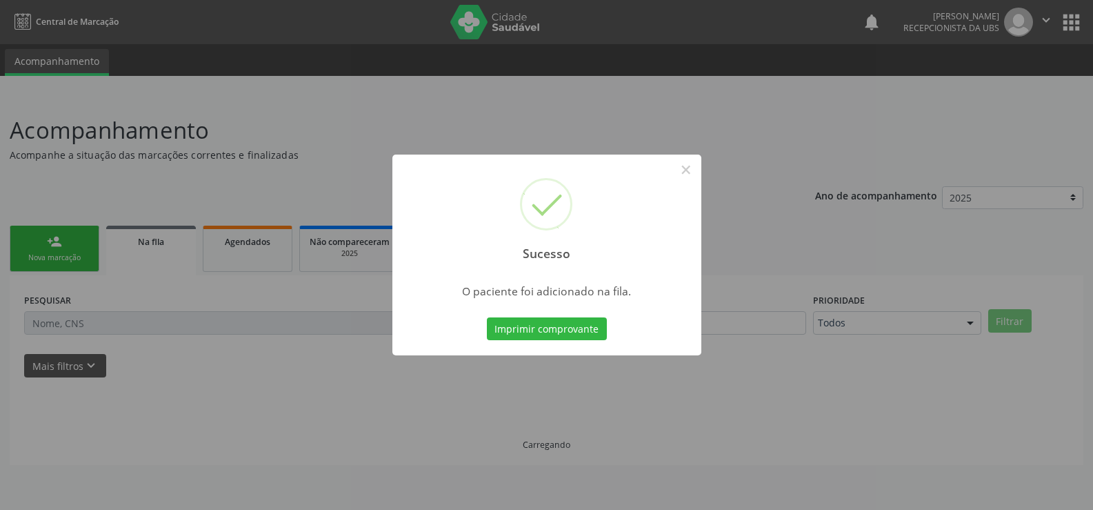
scroll to position [0, 0]
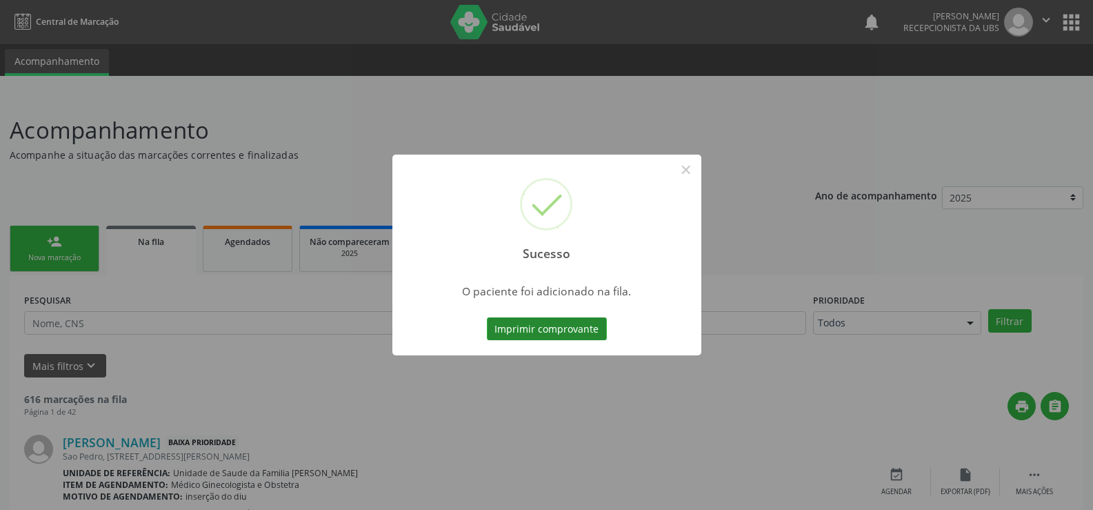
click at [568, 331] on button "Imprimir comprovante" at bounding box center [547, 328] width 120 height 23
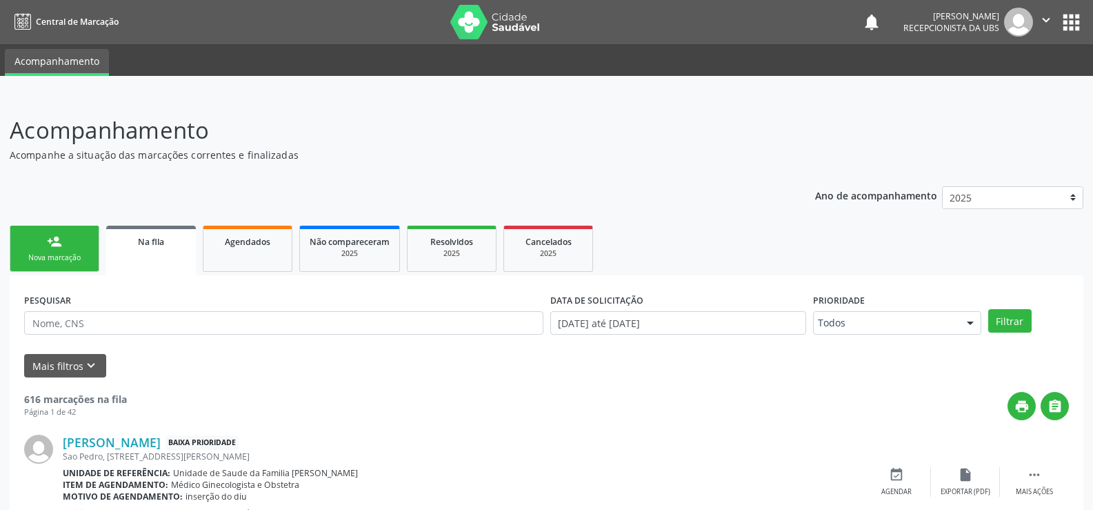
click at [69, 252] on div "Nova marcação" at bounding box center [54, 257] width 69 height 10
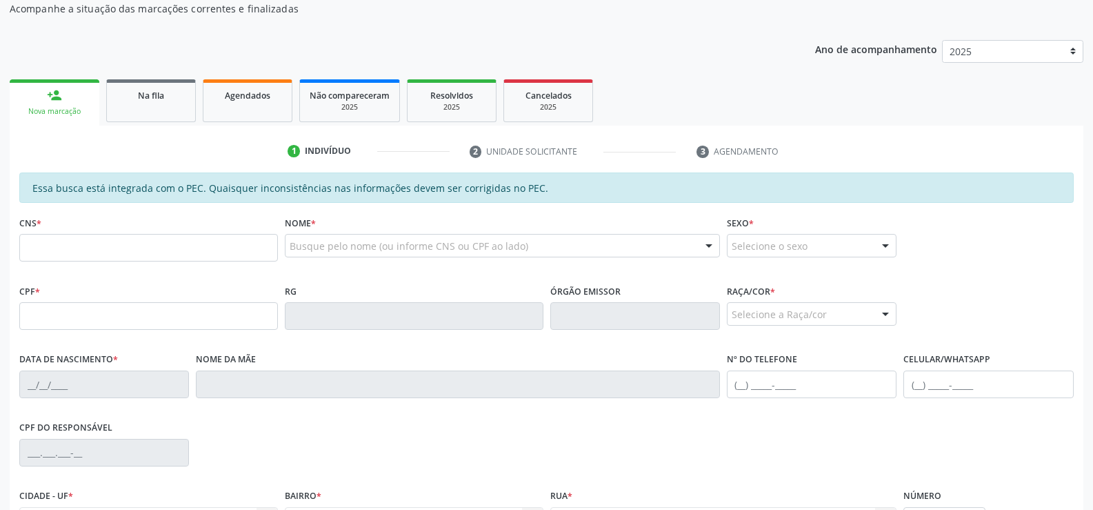
scroll to position [207, 0]
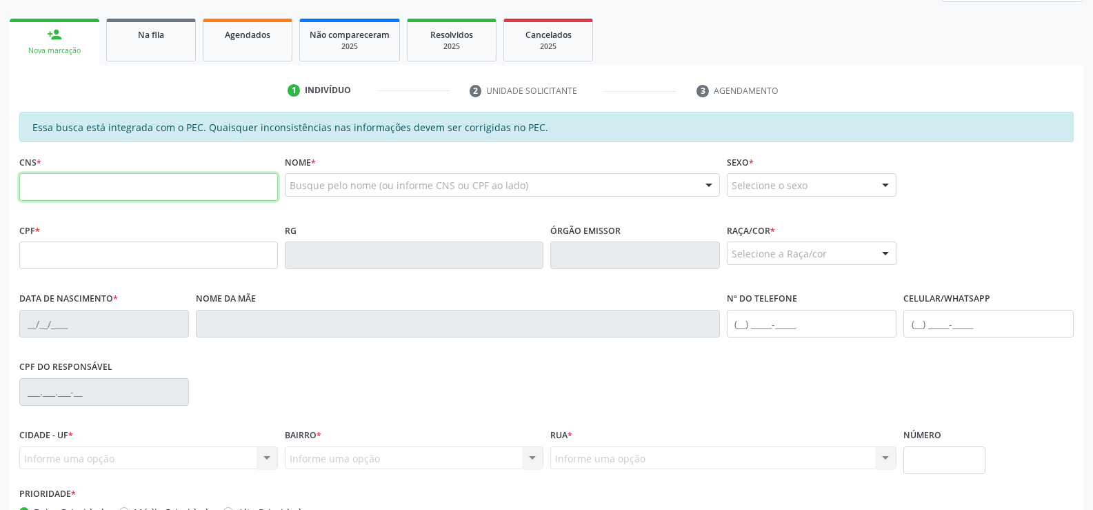
click at [128, 194] on input "text" at bounding box center [148, 187] width 259 height 28
type input "705 0062 1896 5258"
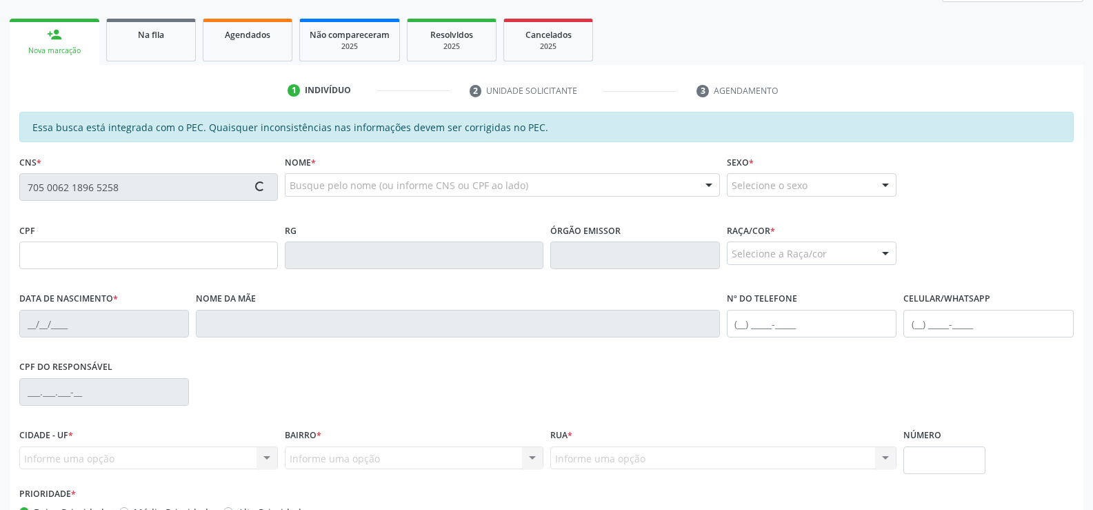
type input "103.164.874-73"
type input "08/12/1994"
type input "Josefa Albertina Soares da Silva"
type input "(82) 99113-0267"
type input "S/N"
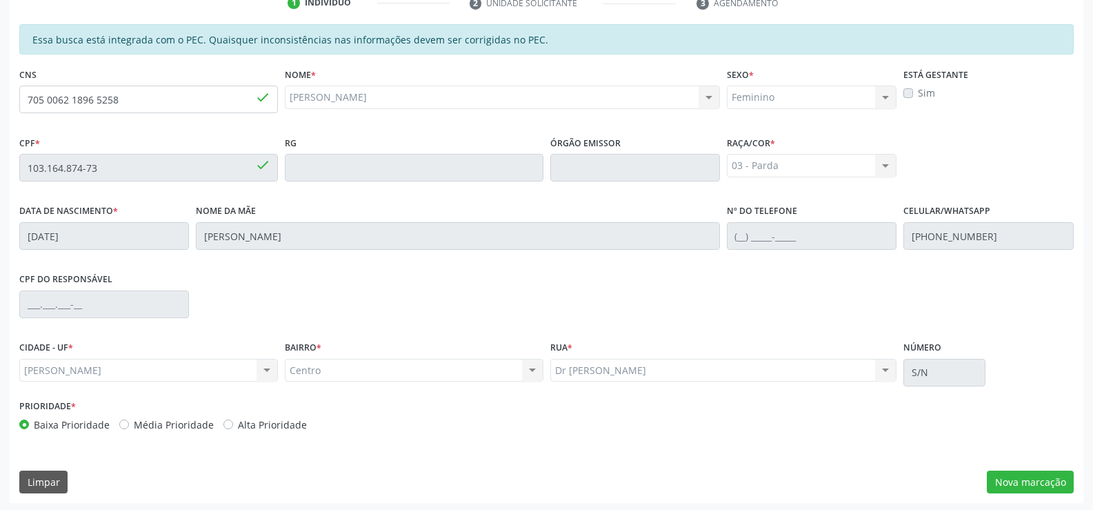
scroll to position [297, 0]
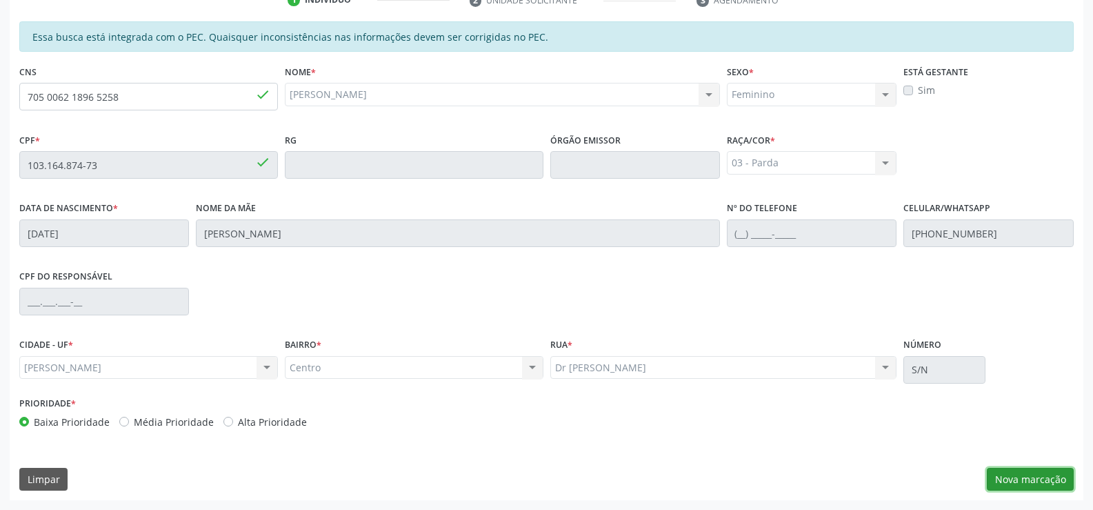
click at [1016, 475] on button "Nova marcação" at bounding box center [1030, 479] width 87 height 23
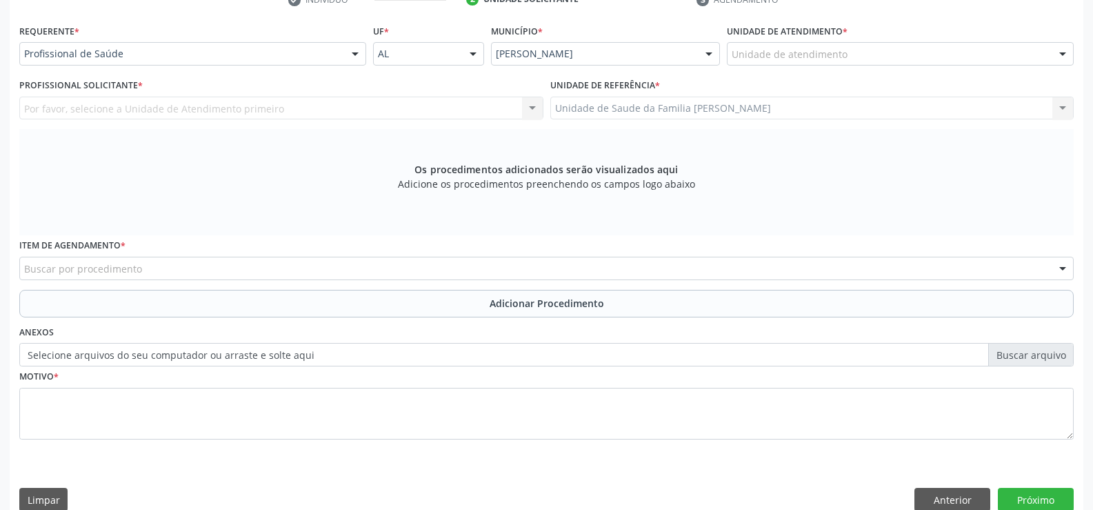
click at [356, 53] on div at bounding box center [355, 54] width 21 height 23
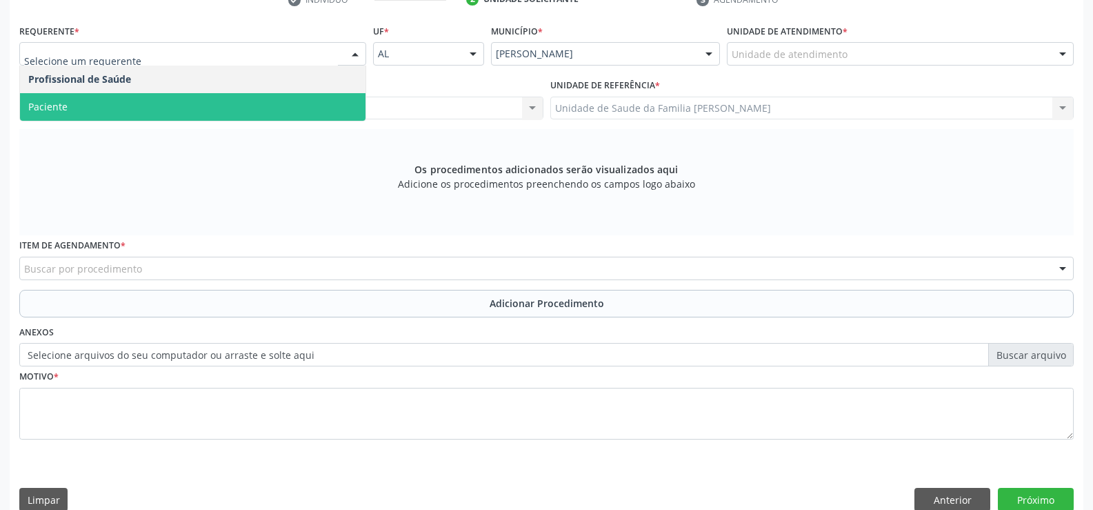
click at [270, 106] on span "Paciente" at bounding box center [192, 107] width 345 height 28
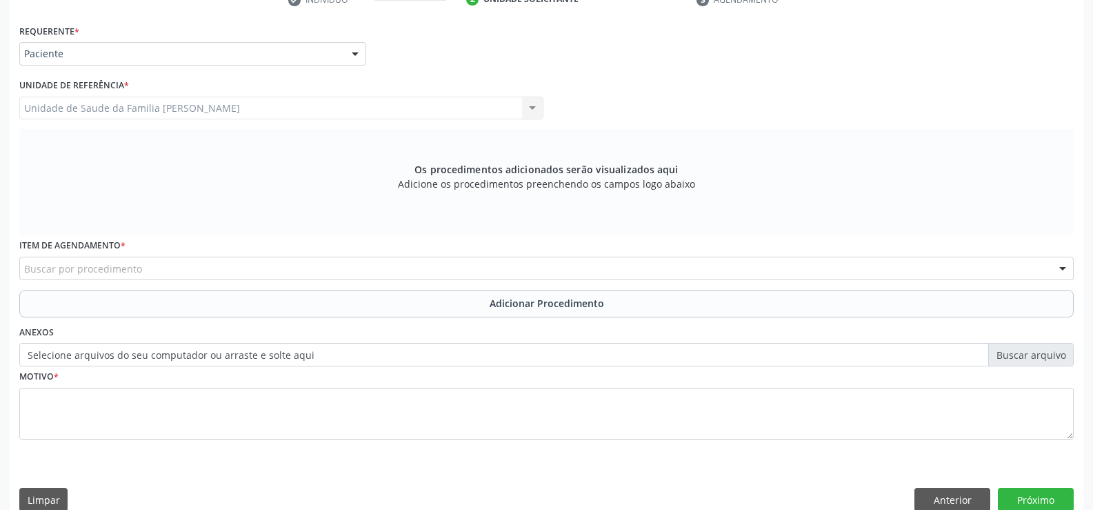
click at [252, 264] on div "Buscar por procedimento" at bounding box center [546, 268] width 1054 height 23
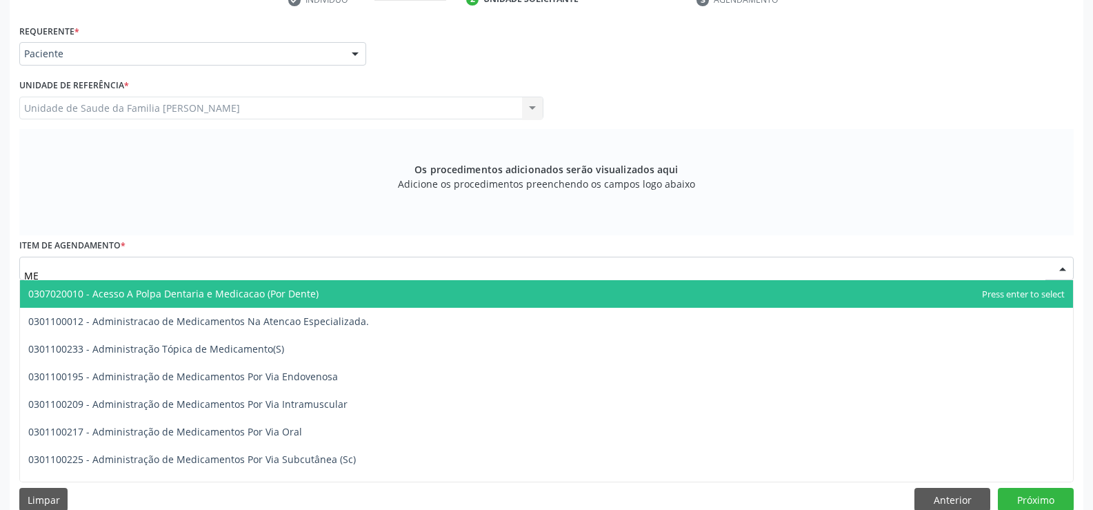
type input "M"
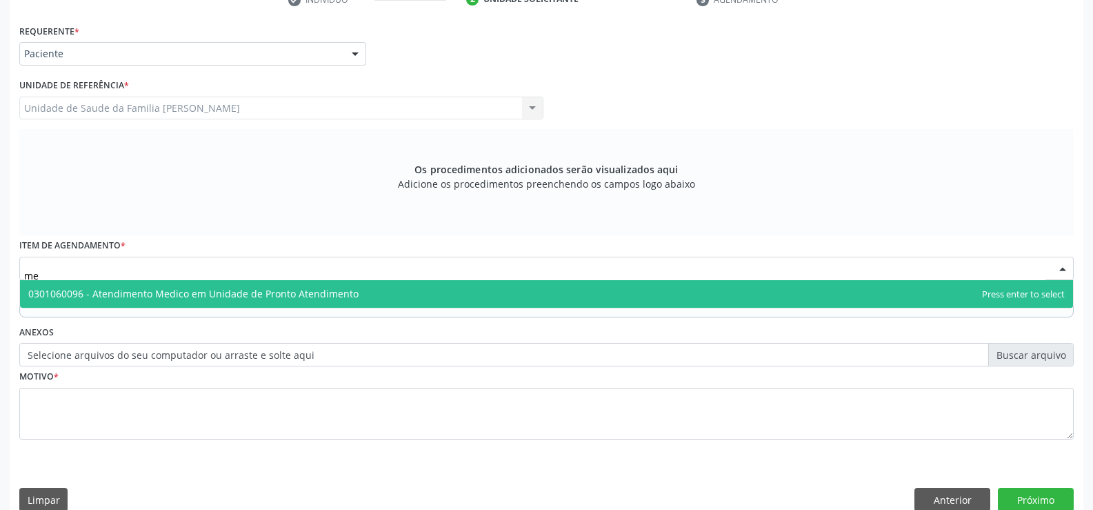
type input "m"
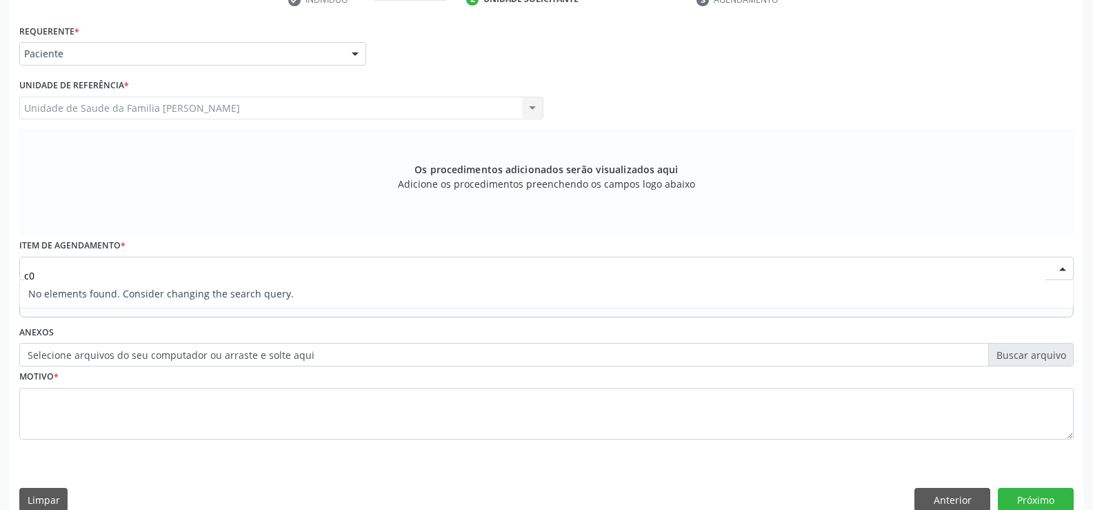
type input "c"
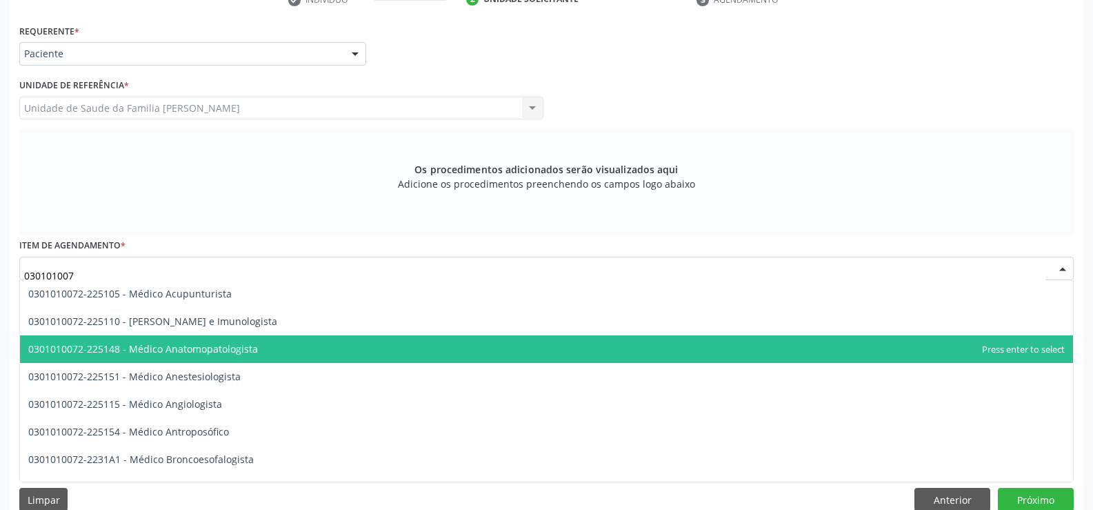
type input "0301010072"
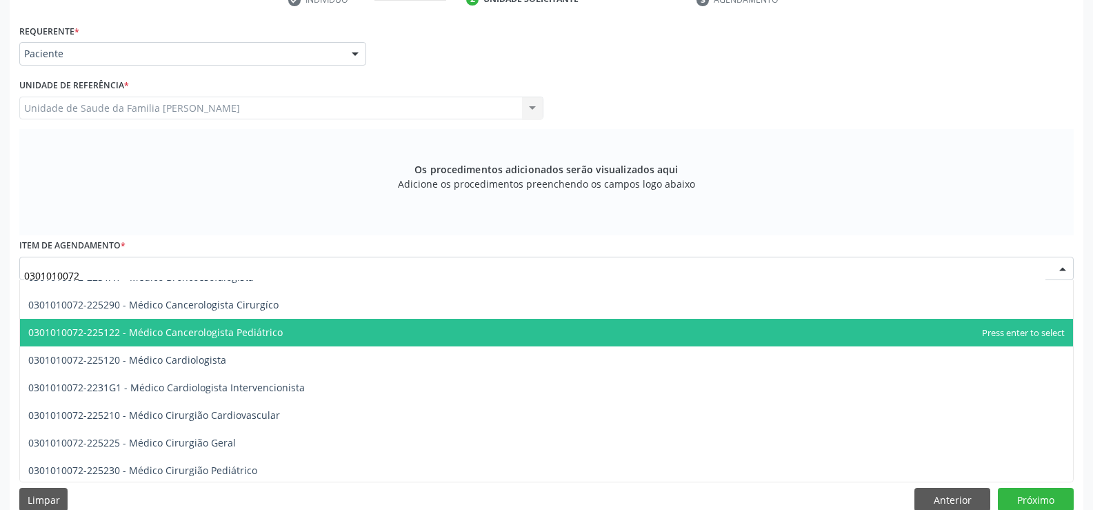
scroll to position [207, 0]
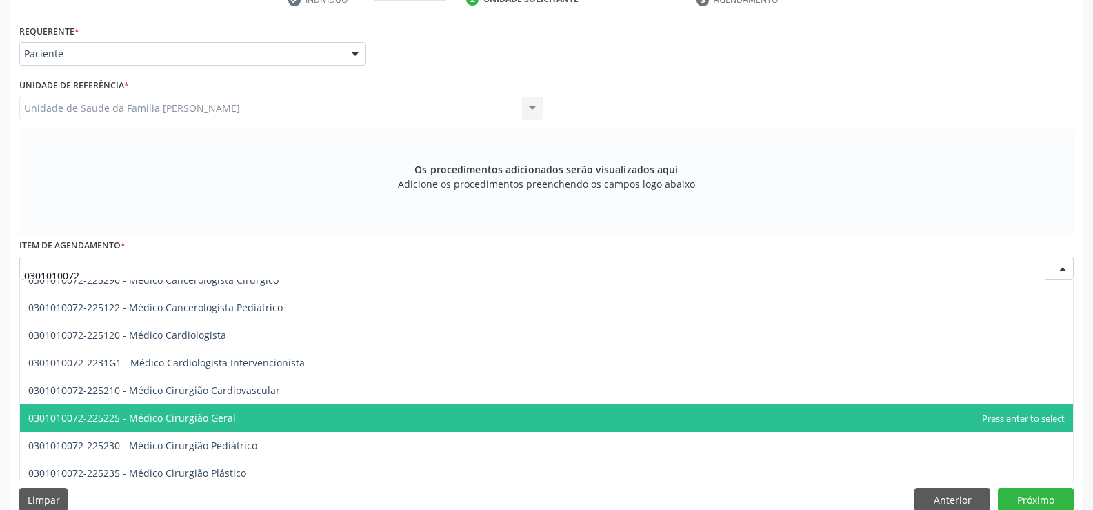
click at [201, 414] on span "0301010072-225225 - Médico Cirurgião Geral" at bounding box center [132, 417] width 208 height 13
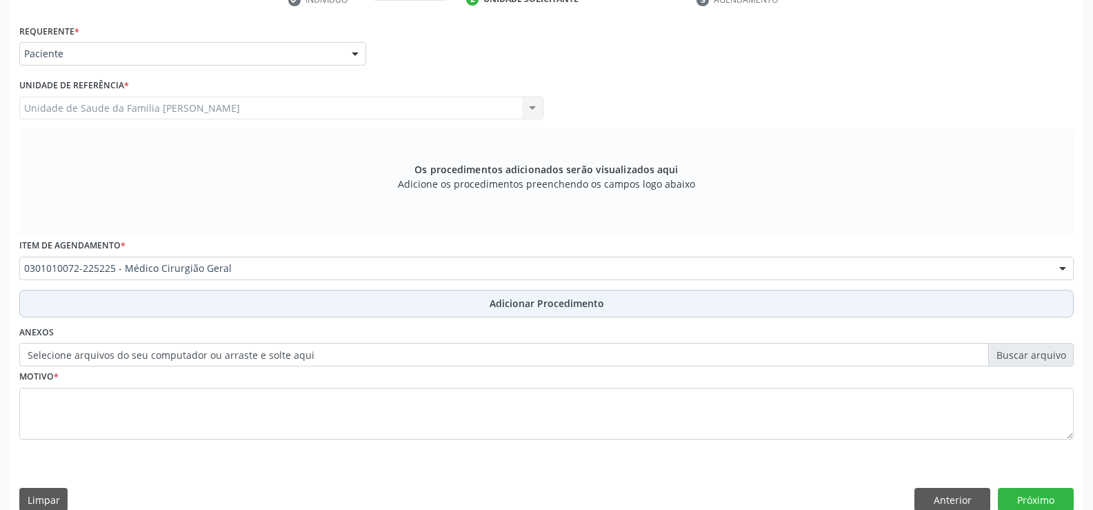
click at [536, 303] on span "Adicionar Procedimento" at bounding box center [547, 303] width 114 height 14
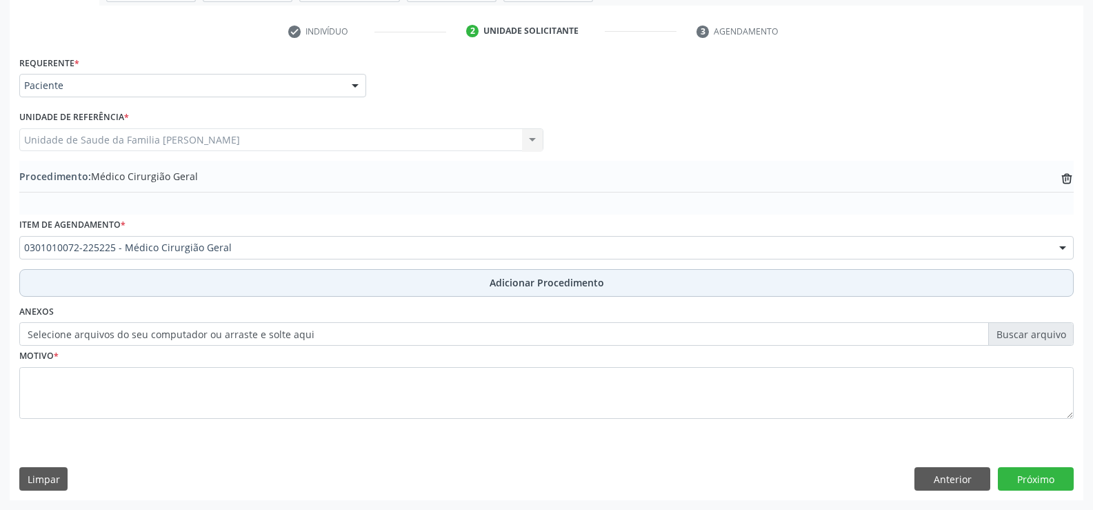
scroll to position [266, 0]
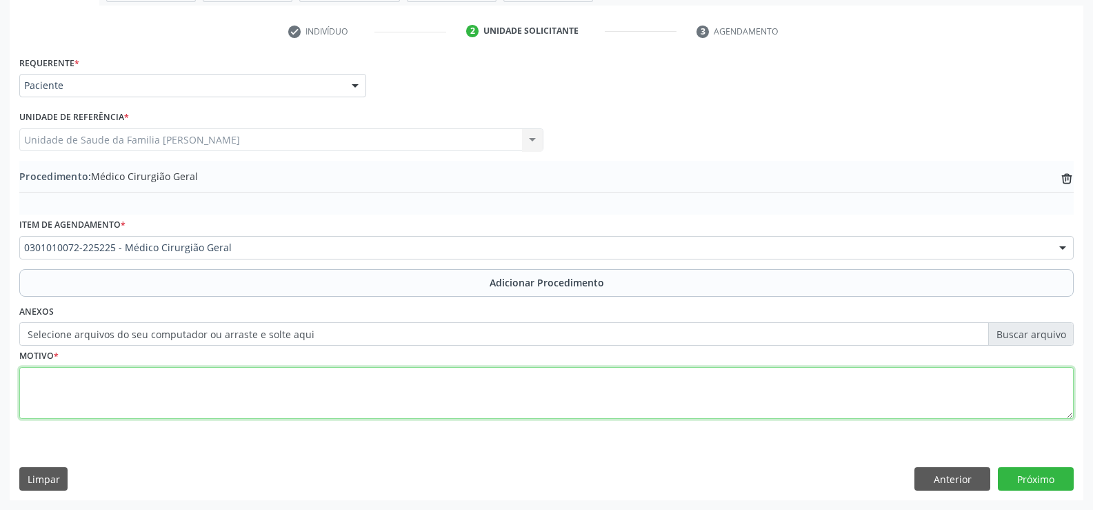
click at [263, 395] on textarea at bounding box center [546, 393] width 1054 height 52
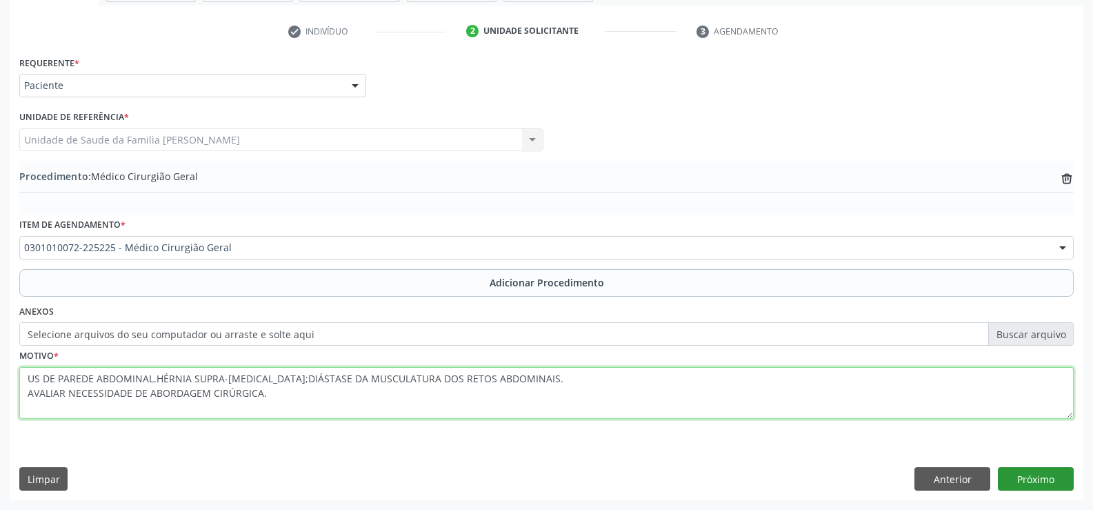
type textarea "US DE PAREDE ABDOMINAL.HÉRNIA SUPRA-UMBILICAL;DIÁSTASE DA MUSCULATURA DOS RETOS…"
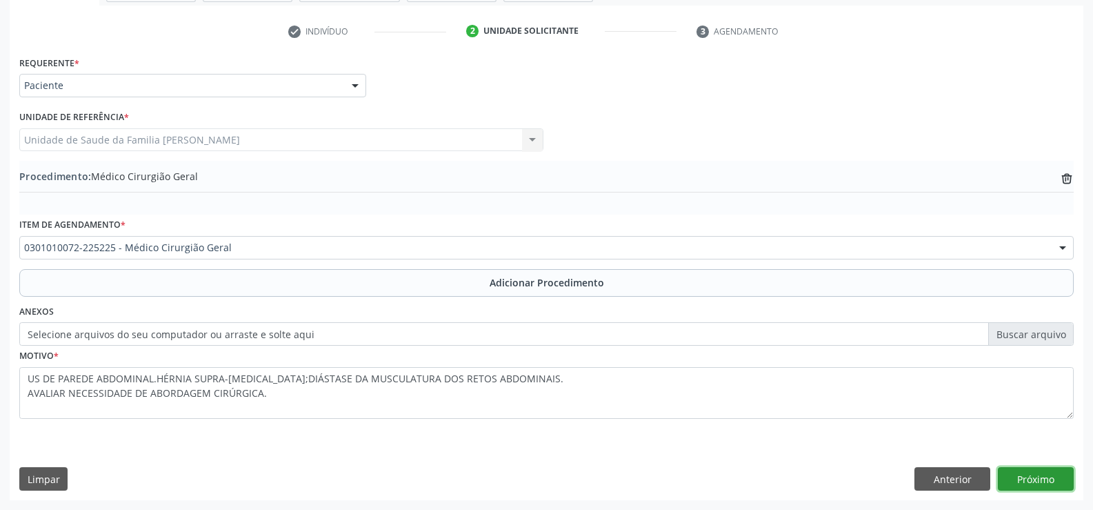
click at [1032, 481] on button "Próximo" at bounding box center [1036, 478] width 76 height 23
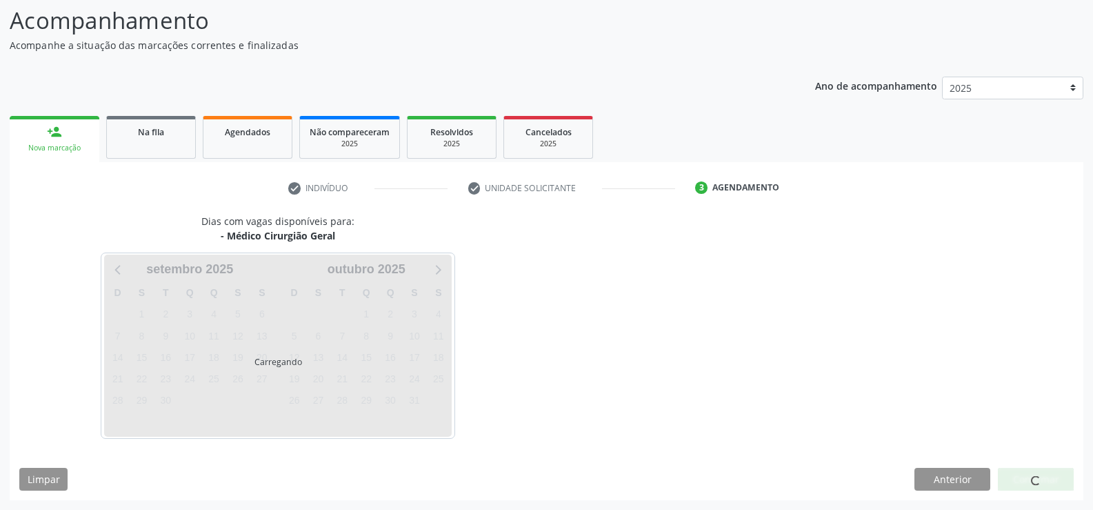
scroll to position [150, 0]
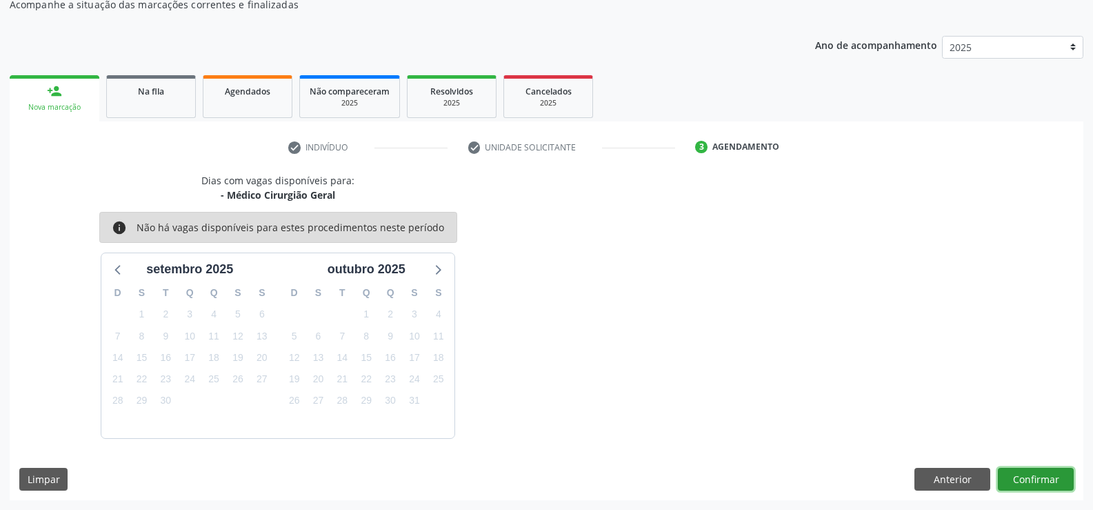
click at [1032, 481] on button "Confirmar" at bounding box center [1036, 479] width 76 height 23
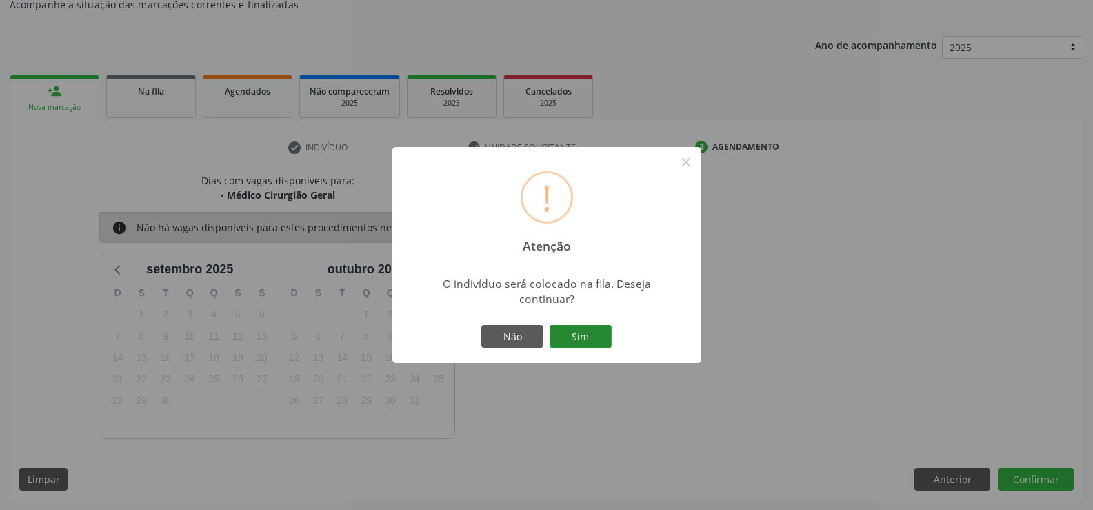
click at [581, 340] on button "Sim" at bounding box center [581, 336] width 62 height 23
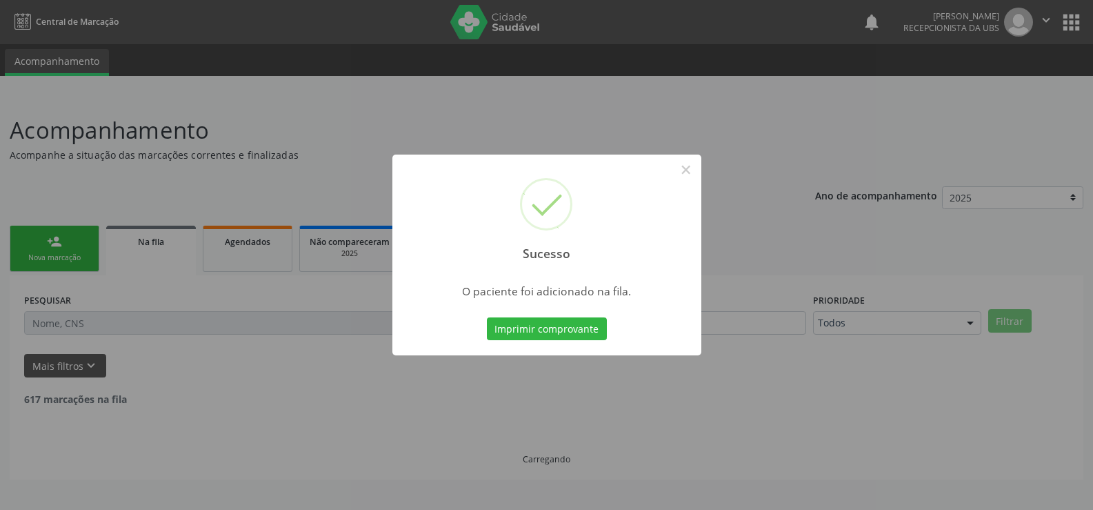
scroll to position [0, 0]
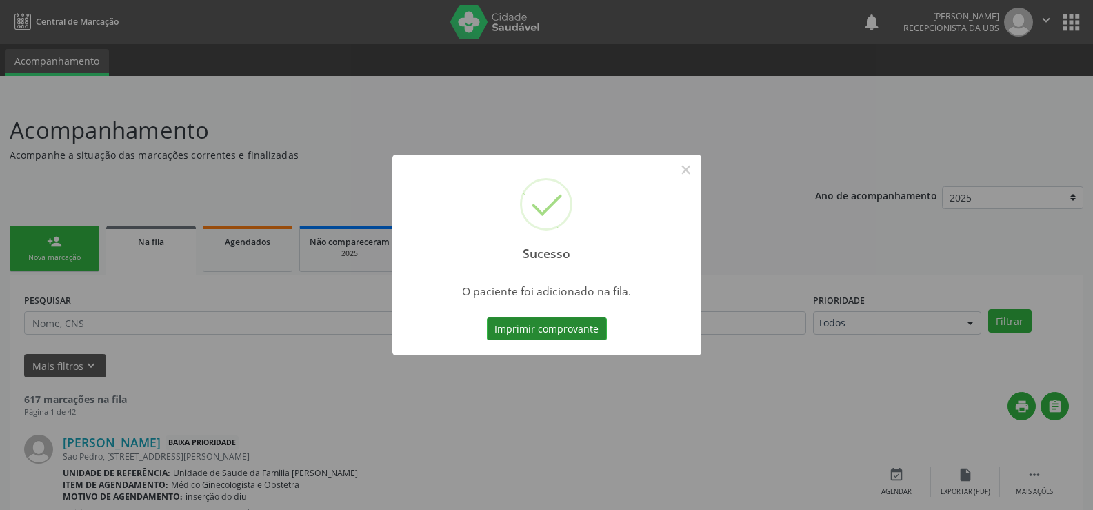
click at [561, 332] on button "Imprimir comprovante" at bounding box center [547, 328] width 120 height 23
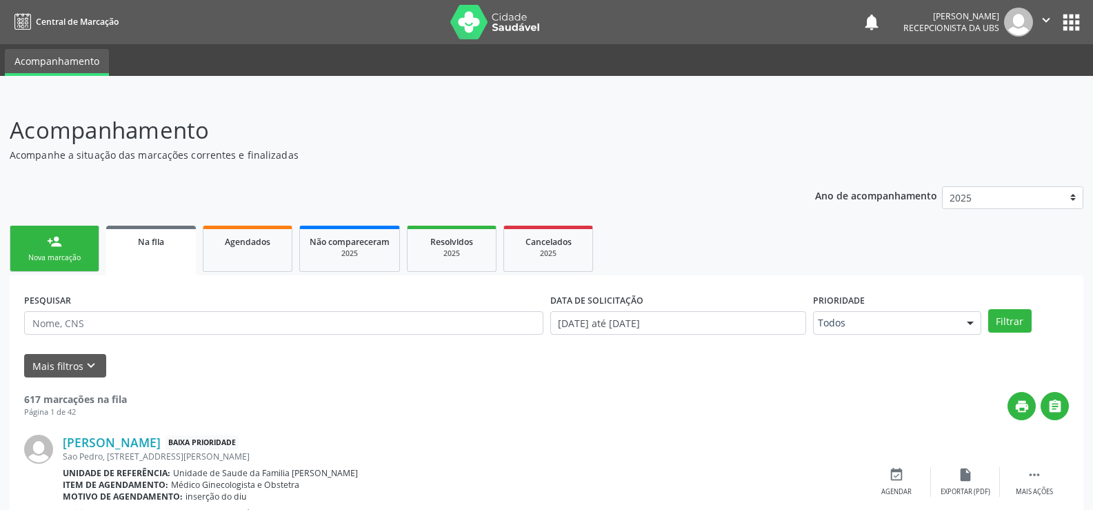
click at [63, 257] on div "Nova marcação" at bounding box center [54, 257] width 69 height 10
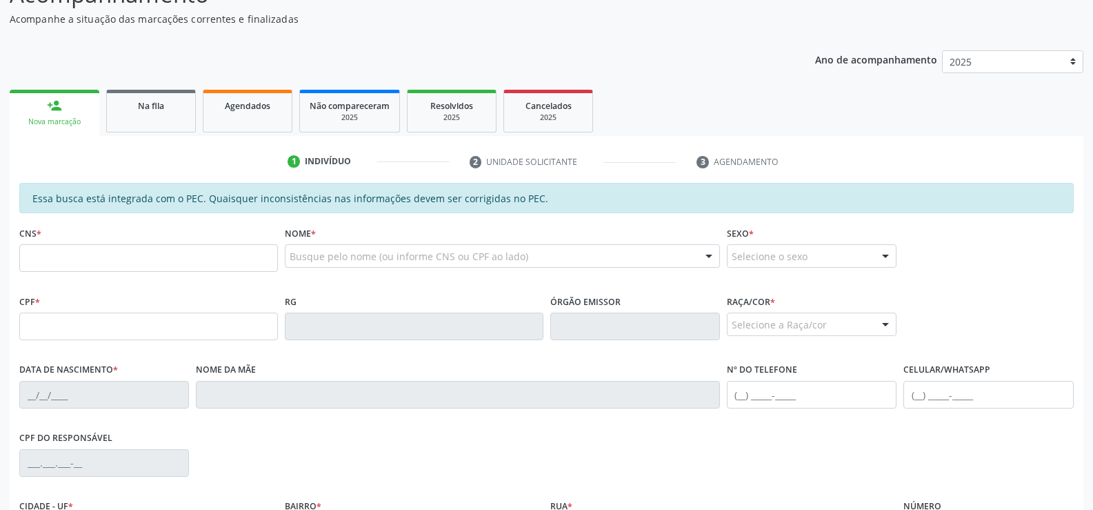
scroll to position [207, 0]
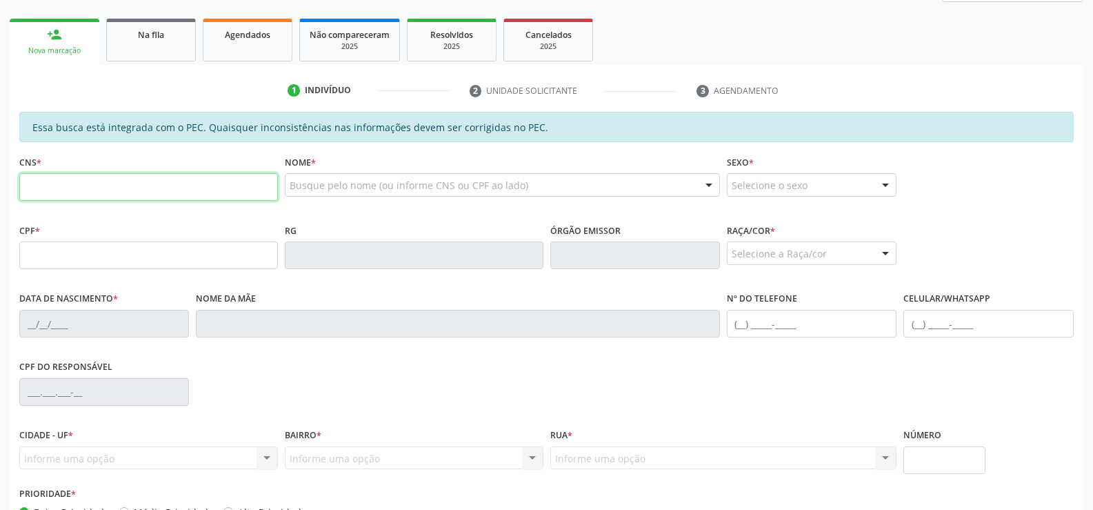
click at [105, 192] on input "text" at bounding box center [148, 187] width 259 height 28
type input "708 1055 6825 3632"
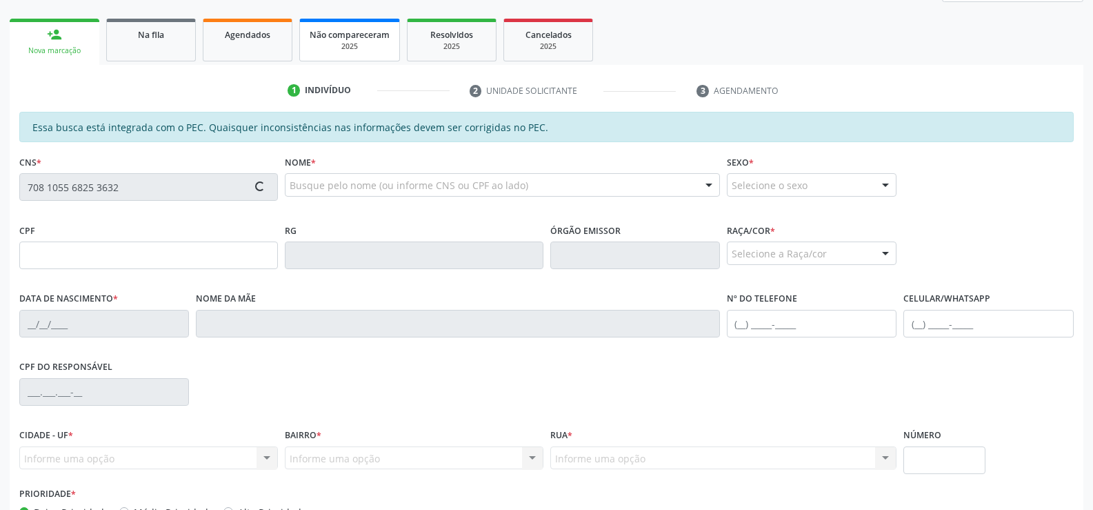
type input "520.665.094-34"
type input "02/05/1967"
type input "Neide Balade de Albuquerque Mello"
type input "(82) 99954-6815"
type input "118"
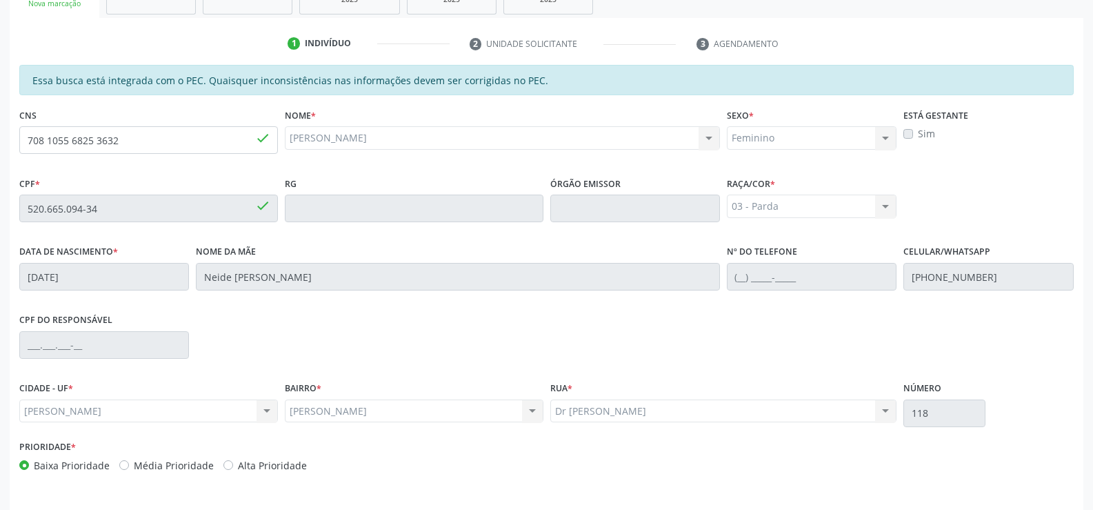
scroll to position [297, 0]
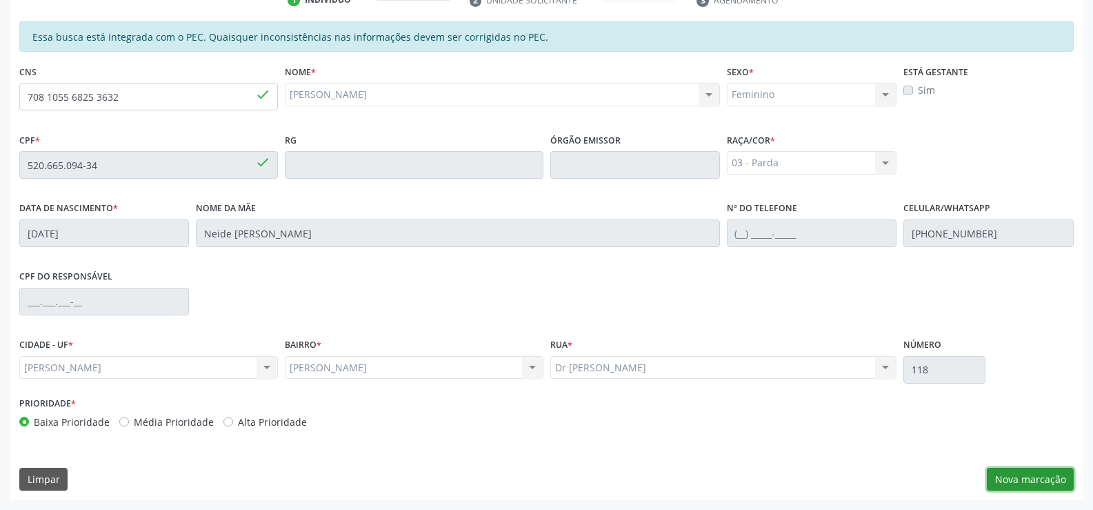
click at [1020, 476] on button "Nova marcação" at bounding box center [1030, 479] width 87 height 23
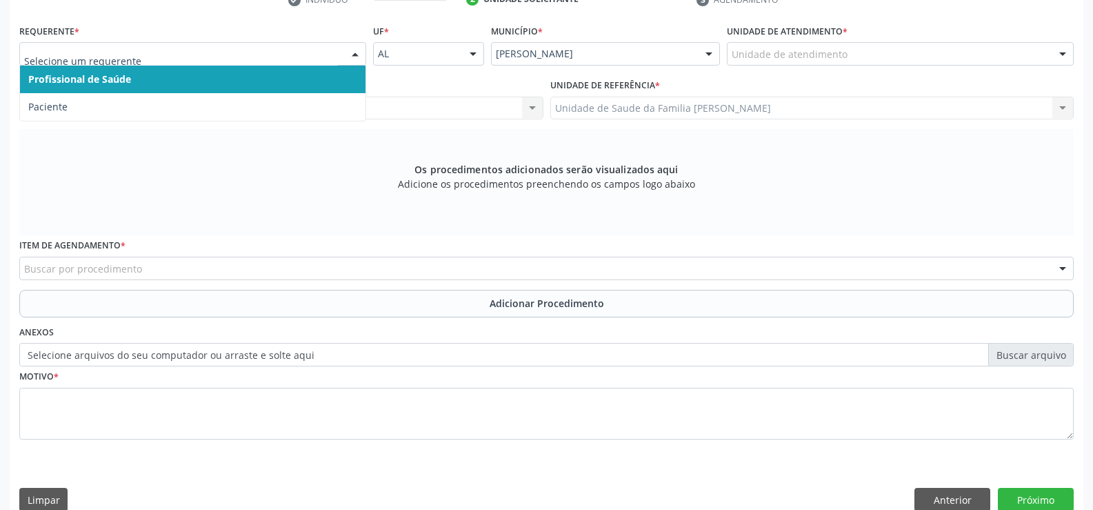
click at [354, 55] on div at bounding box center [355, 54] width 21 height 23
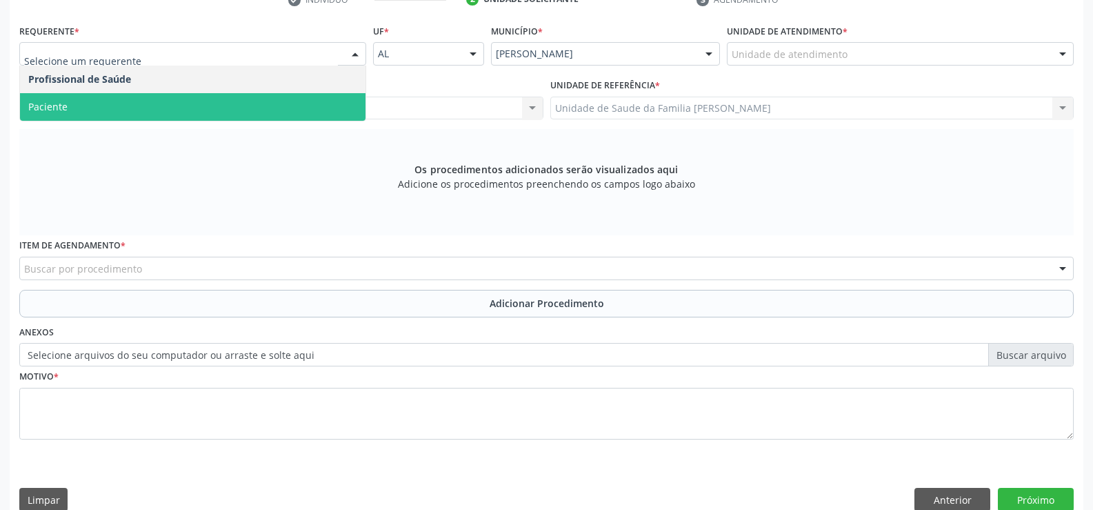
click at [262, 110] on span "Paciente" at bounding box center [192, 107] width 345 height 28
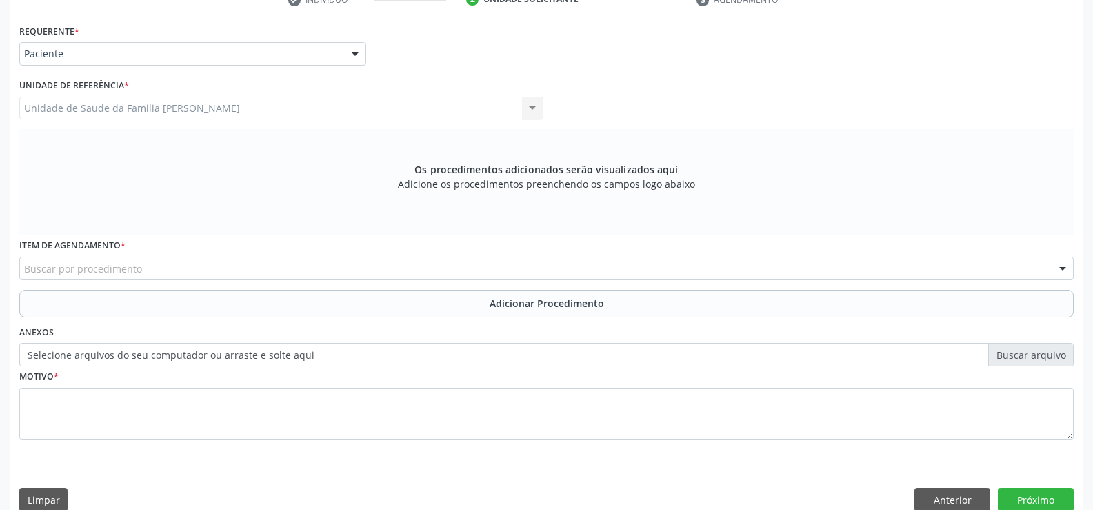
click at [257, 266] on div "Buscar por procedimento" at bounding box center [546, 268] width 1054 height 23
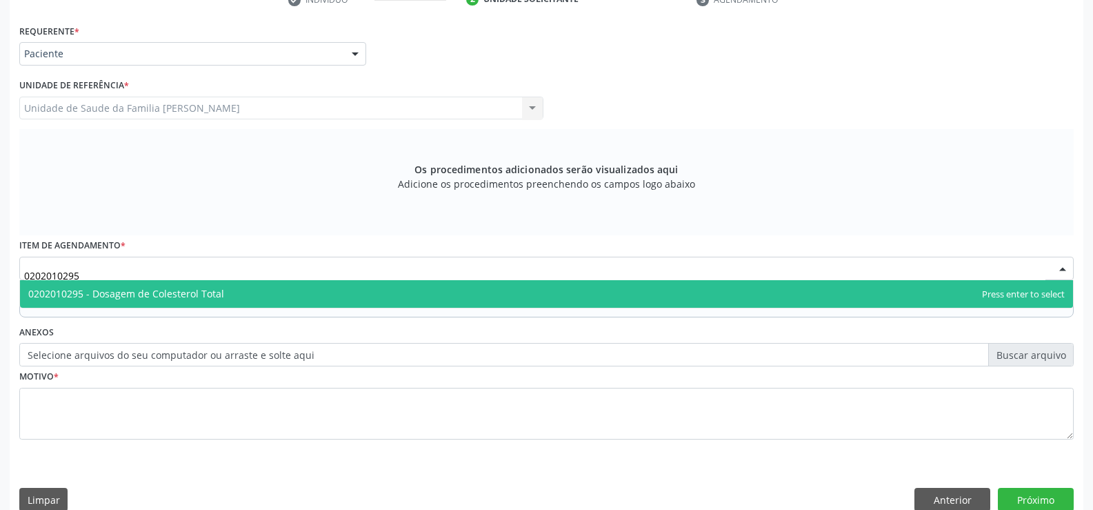
click at [379, 294] on span "0202010295 - Dosagem de Colesterol Total" at bounding box center [546, 294] width 1053 height 28
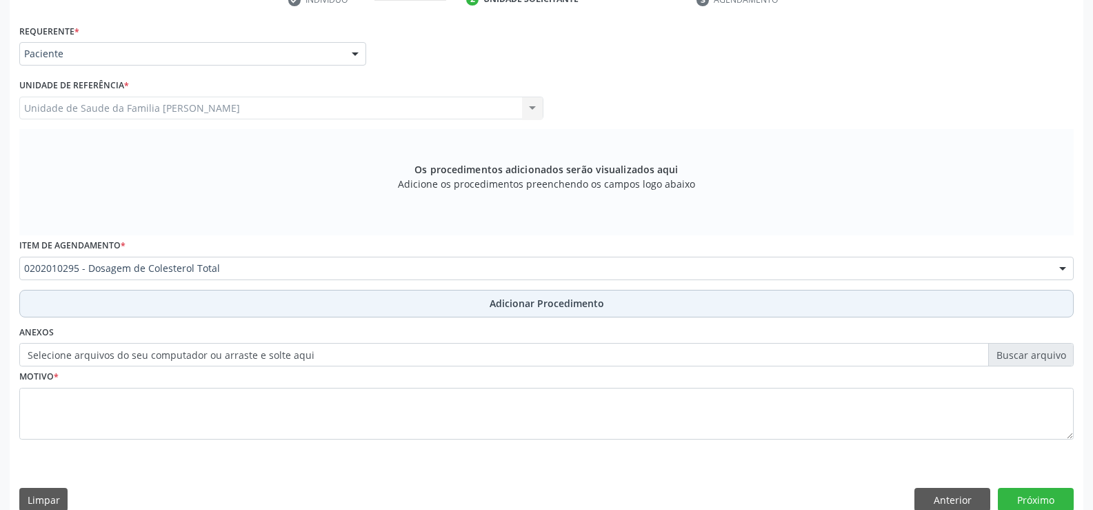
click at [531, 308] on span "Adicionar Procedimento" at bounding box center [547, 303] width 114 height 14
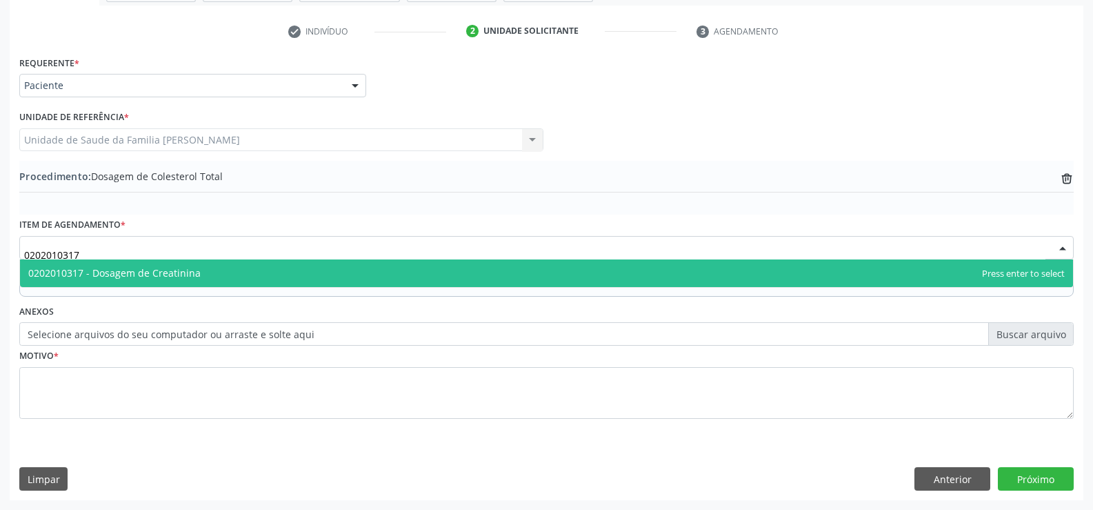
click at [418, 277] on span "0202010317 - Dosagem de Creatinina" at bounding box center [546, 273] width 1053 height 28
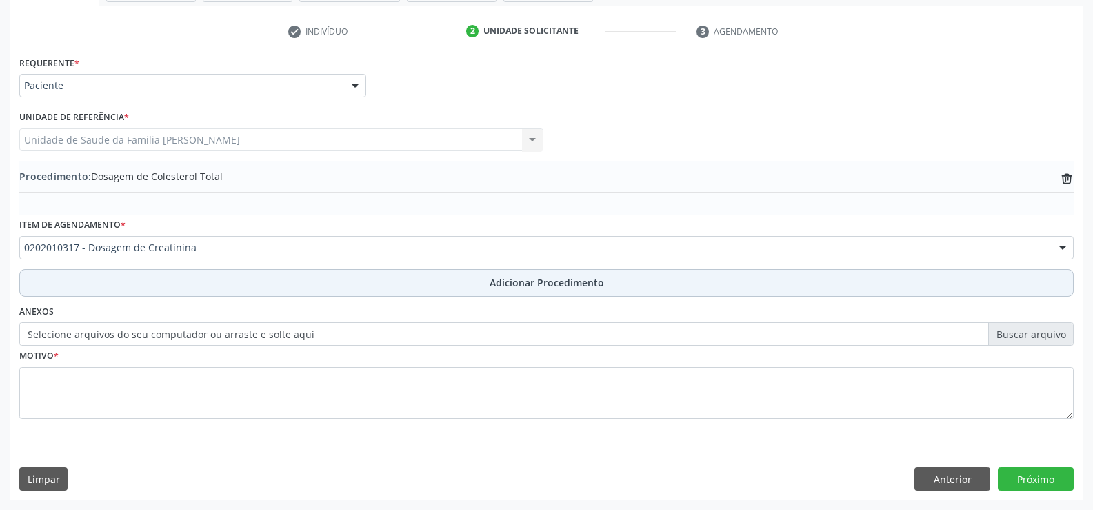
click at [538, 281] on span "Adicionar Procedimento" at bounding box center [547, 282] width 114 height 14
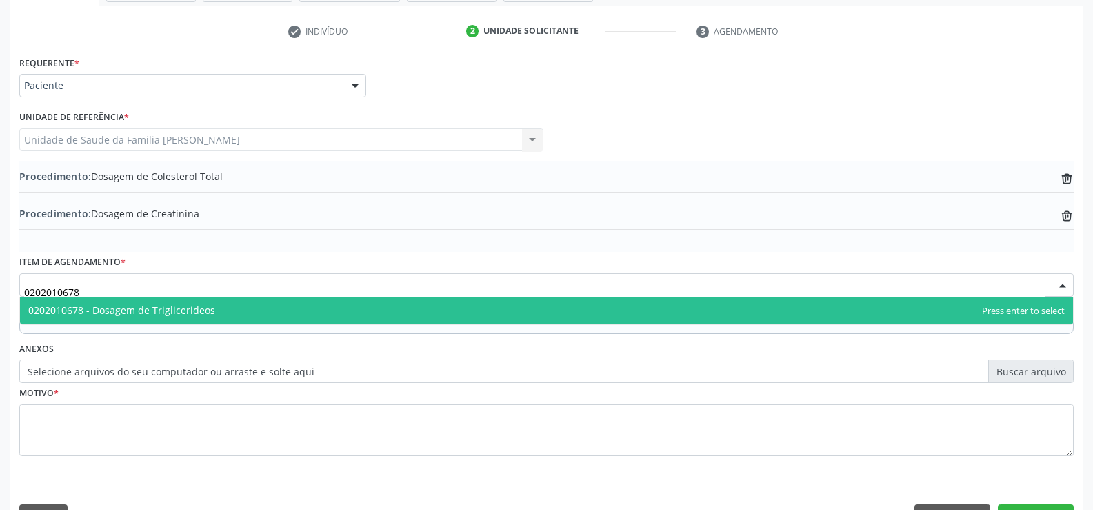
click at [383, 308] on span "0202010678 - Dosagem de Triglicerideos" at bounding box center [546, 311] width 1053 height 28
type input "0202010678"
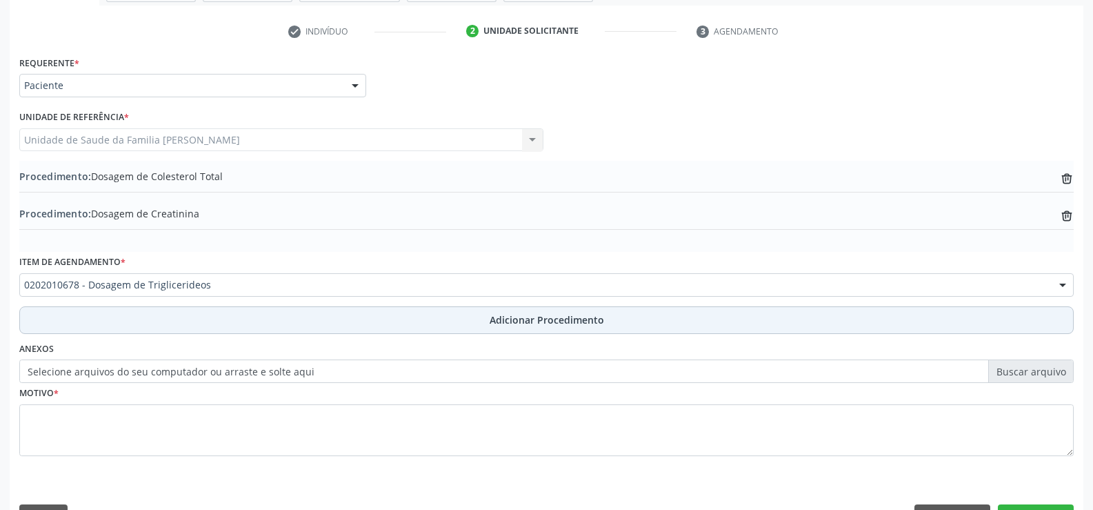
click at [521, 321] on span "Adicionar Procedimento" at bounding box center [547, 319] width 114 height 14
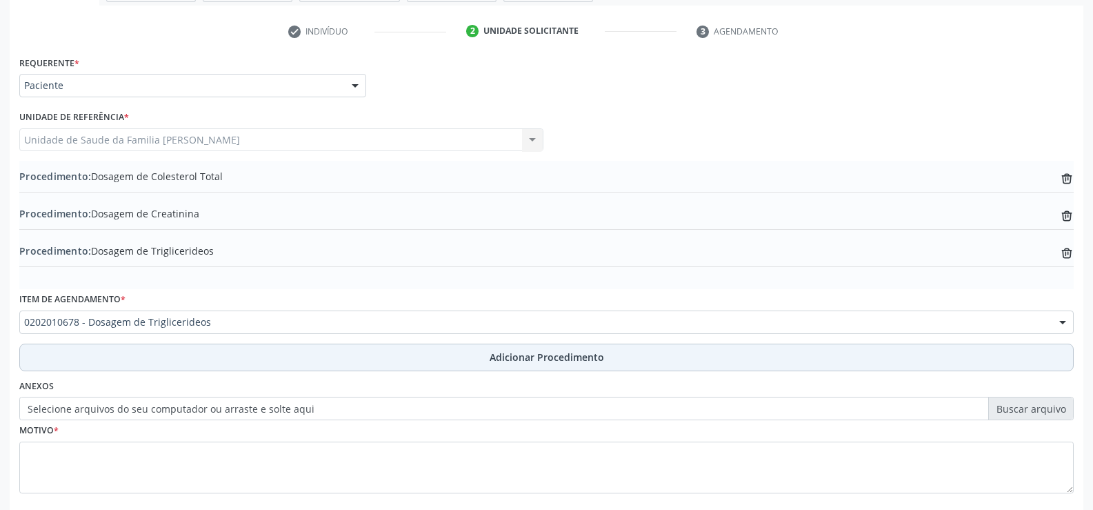
click at [533, 360] on span "Adicionar Procedimento" at bounding box center [547, 357] width 114 height 14
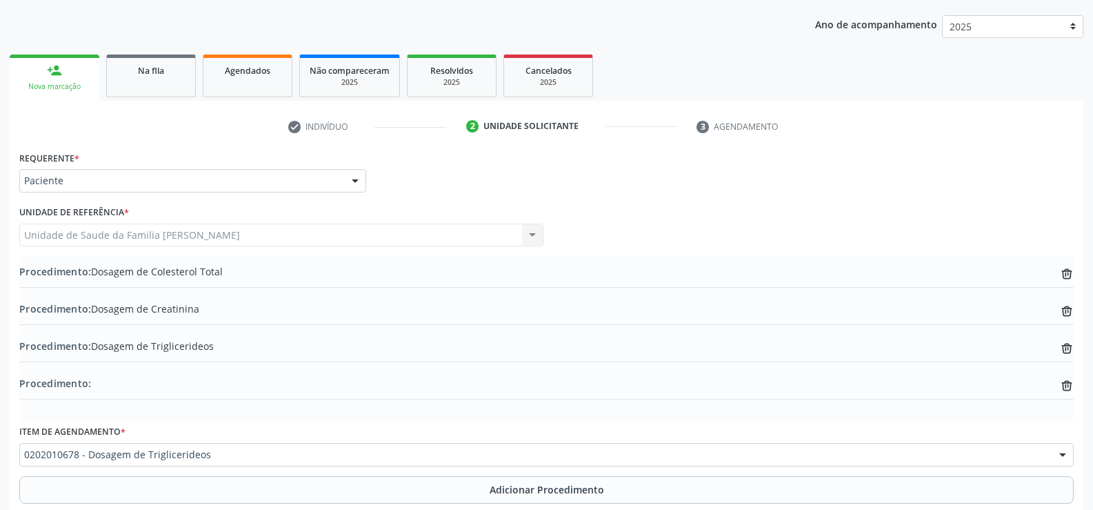
scroll to position [240, 0]
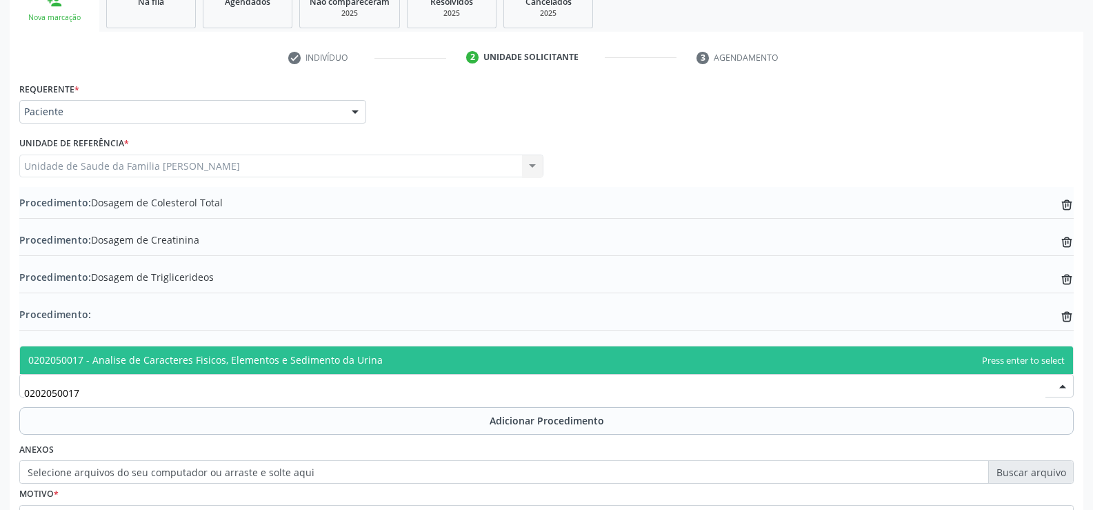
click at [419, 356] on span "0202050017 - Analise de Caracteres Fisicos, Elementos e Sedimento da Urina" at bounding box center [546, 360] width 1053 height 28
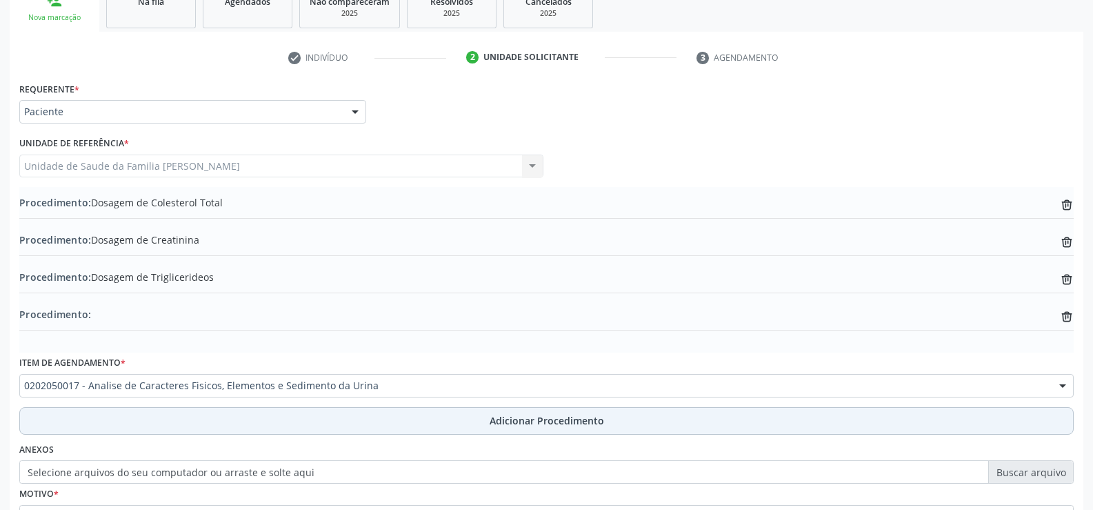
click at [519, 420] on span "Adicionar Procedimento" at bounding box center [547, 420] width 114 height 14
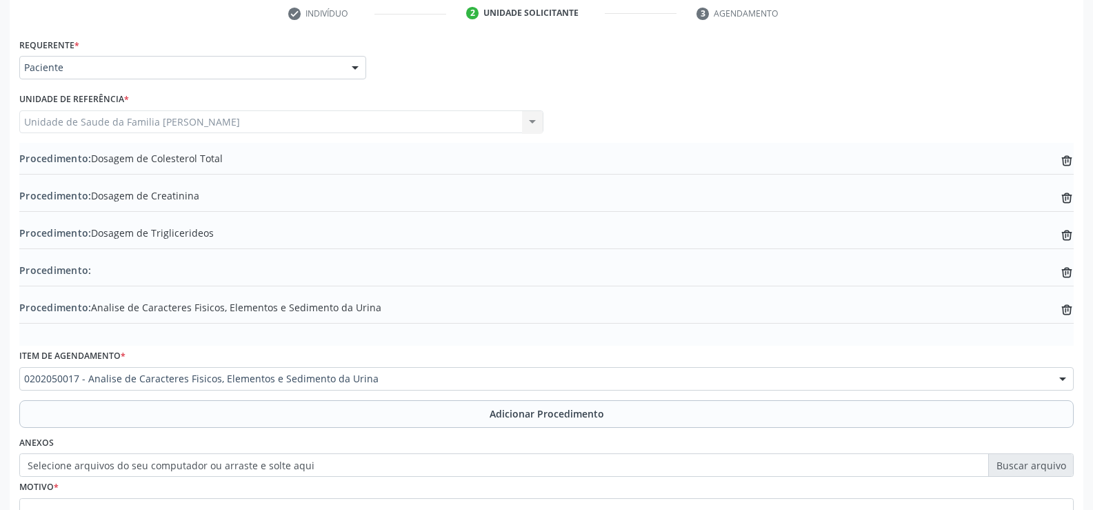
scroll to position [309, 0]
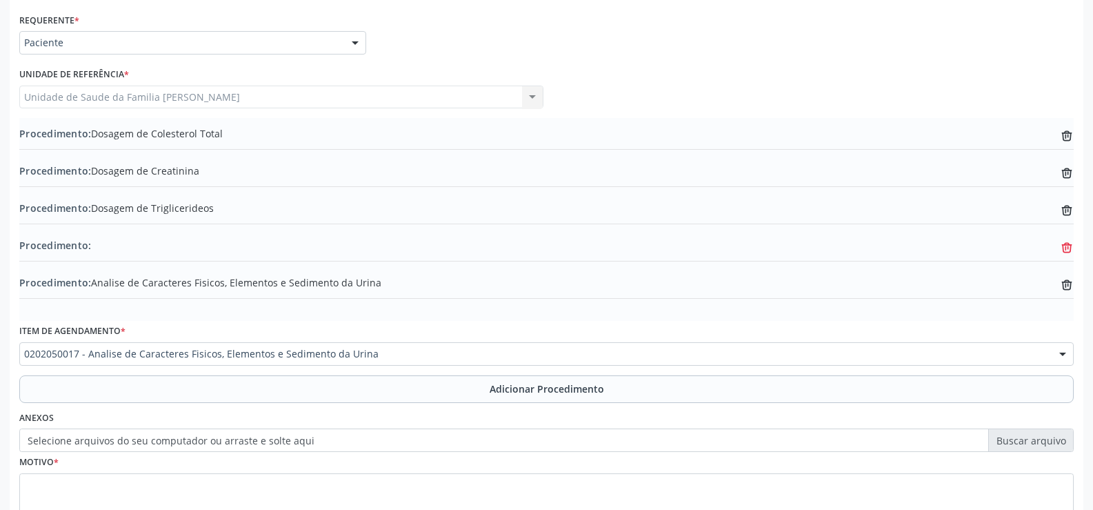
click at [1073, 248] on icon "trash-outline icon" at bounding box center [1067, 248] width 14 height 14
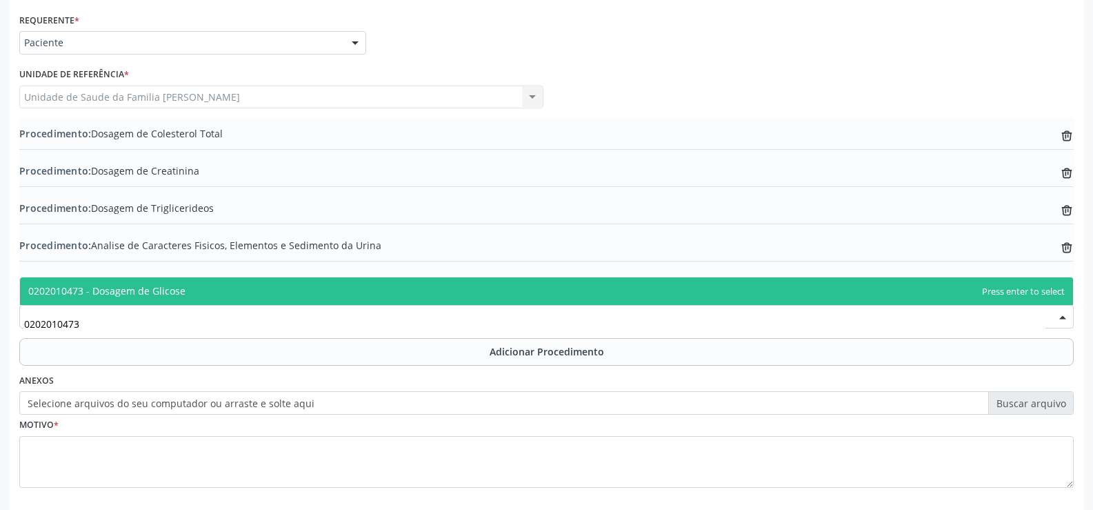
click at [435, 292] on span "0202010473 - Dosagem de Glicose" at bounding box center [546, 291] width 1053 height 28
type input "0202010473"
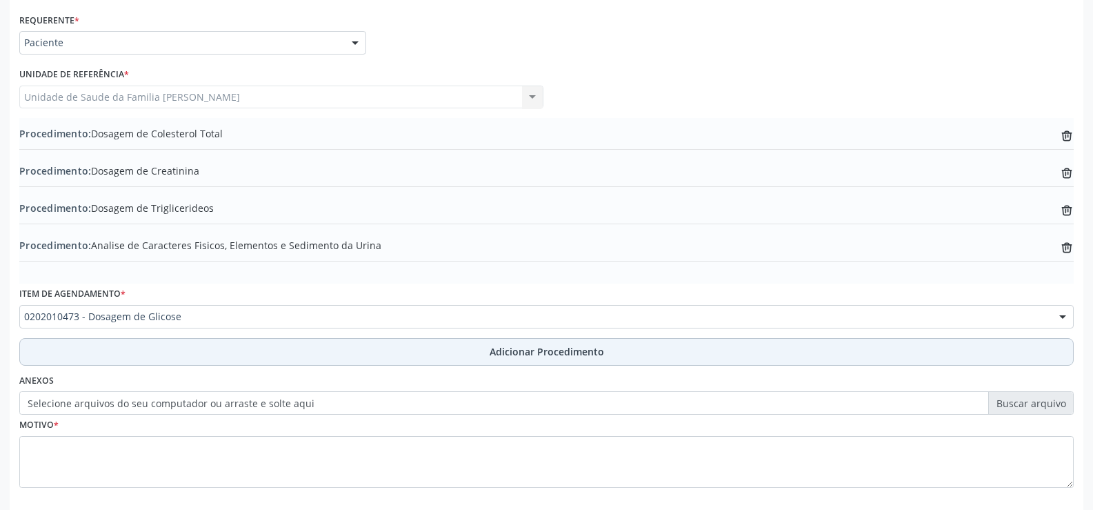
click at [552, 349] on span "Adicionar Procedimento" at bounding box center [547, 351] width 114 height 14
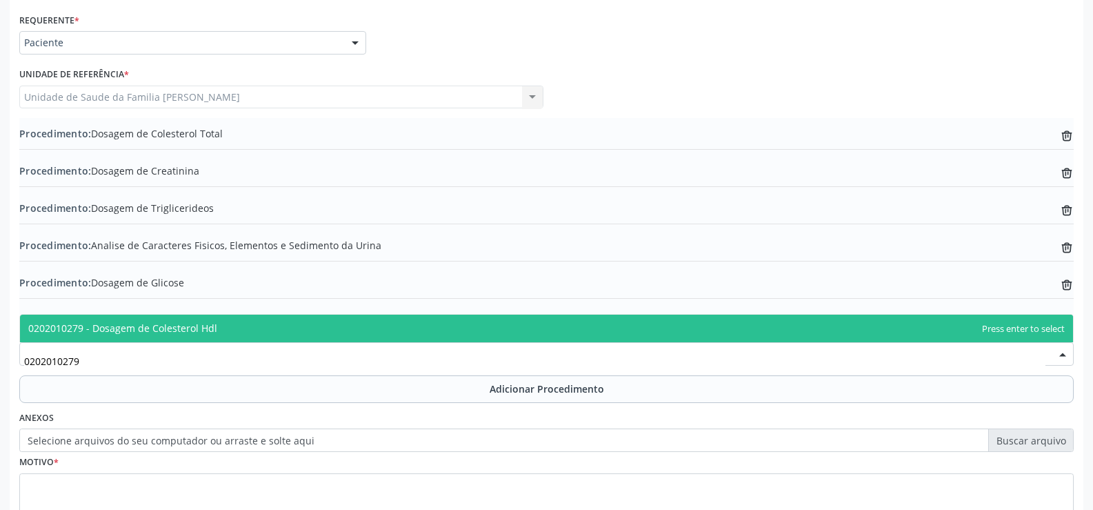
click at [496, 333] on span "0202010279 - Dosagem de Colesterol Hdl" at bounding box center [546, 328] width 1053 height 28
type input "0202010279"
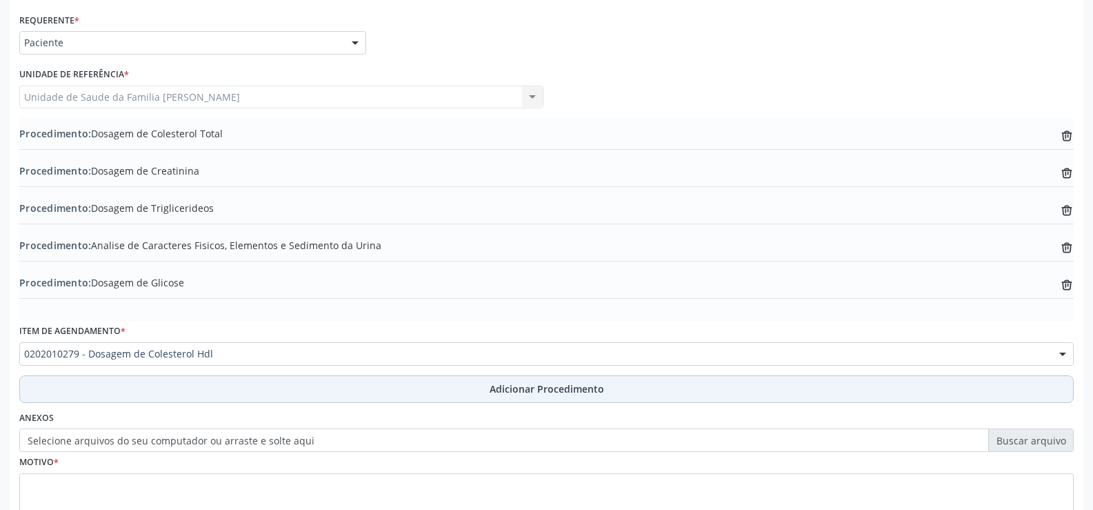
click at [519, 392] on span "Adicionar Procedimento" at bounding box center [547, 388] width 114 height 14
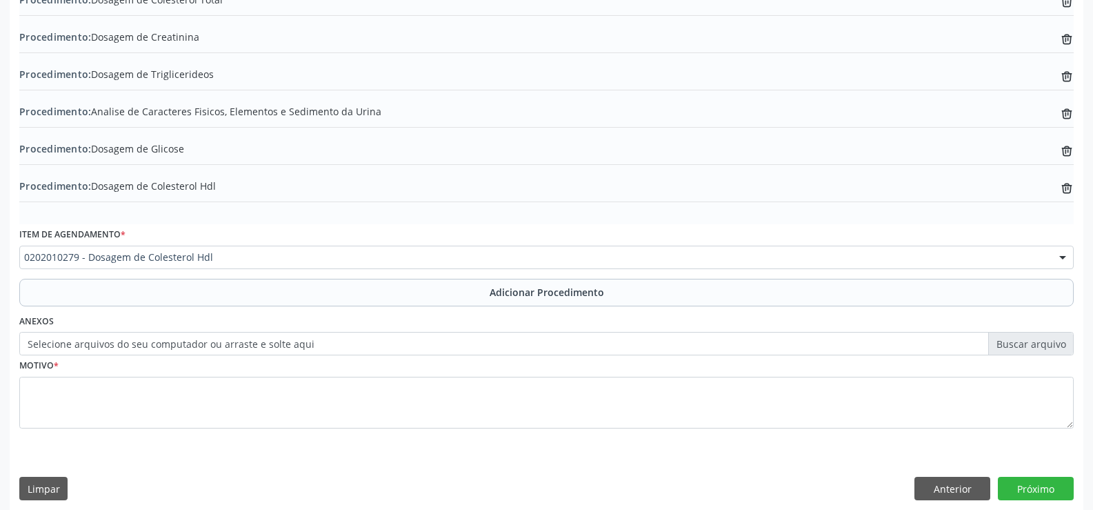
scroll to position [452, 0]
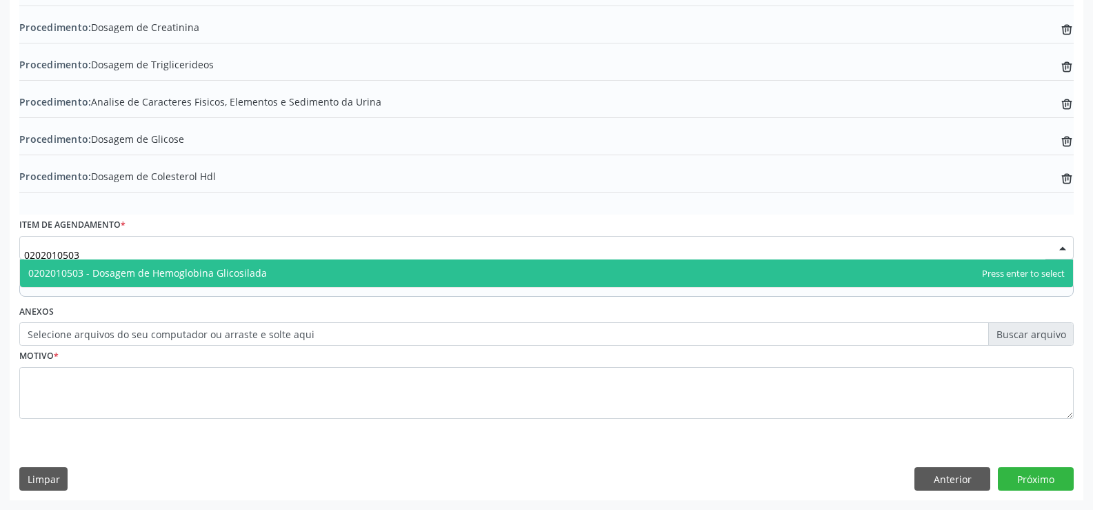
click at [471, 272] on span "0202010503 - Dosagem de Hemoglobina Glicosilada" at bounding box center [546, 273] width 1053 height 28
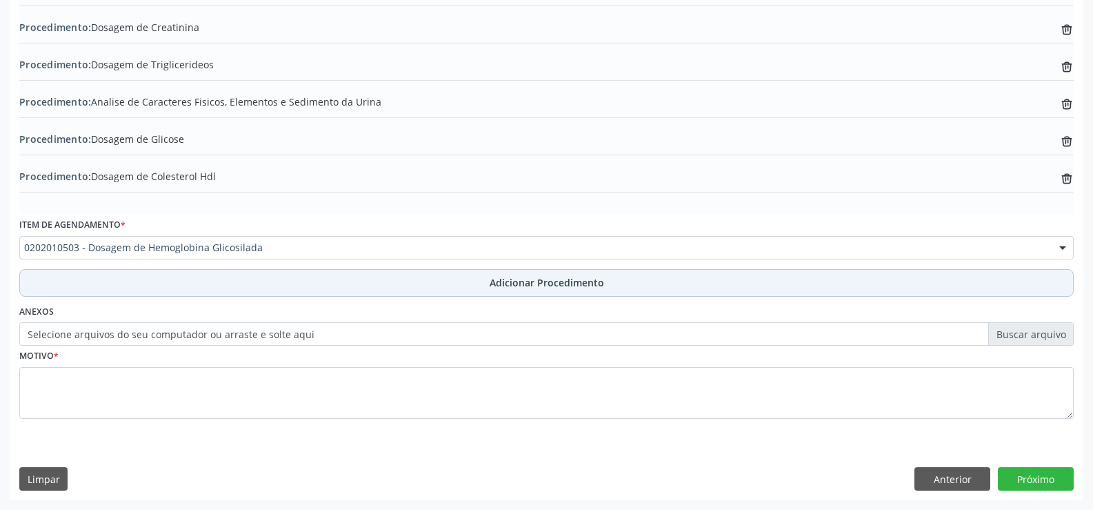
click at [535, 287] on span "Adicionar Procedimento" at bounding box center [547, 282] width 114 height 14
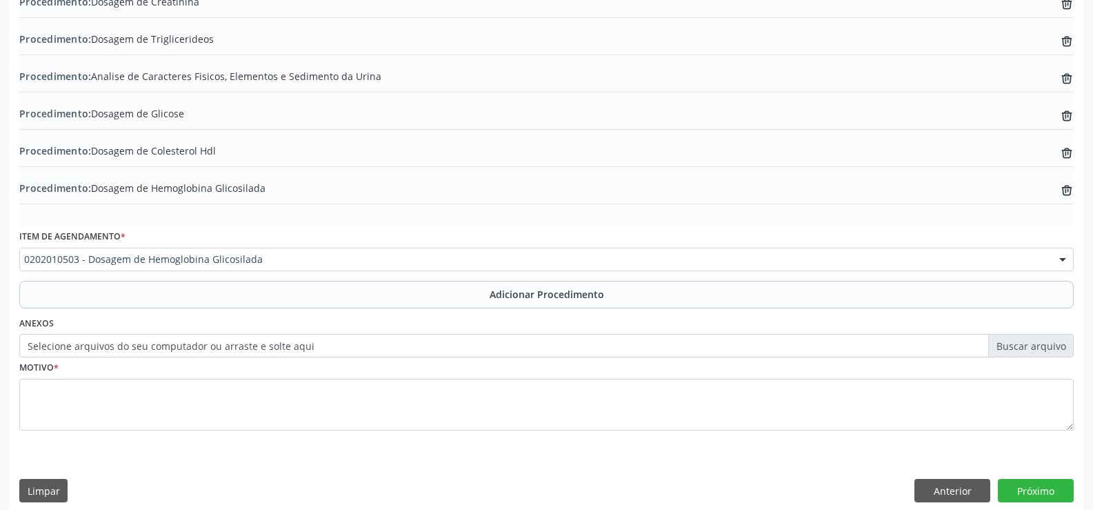
scroll to position [490, 0]
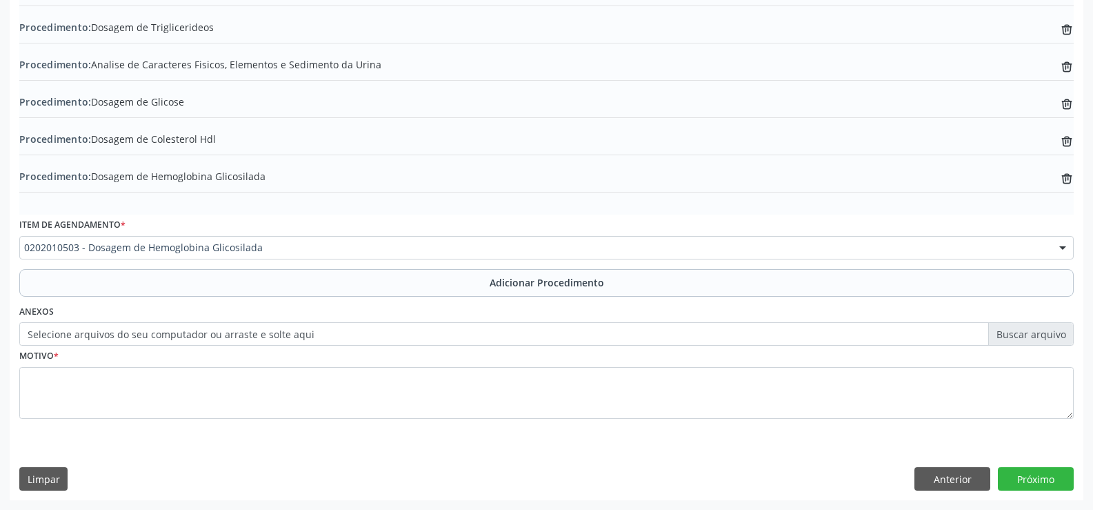
click at [322, 334] on label "Selecione arquivos do seu computador ou arraste e solte aqui" at bounding box center [546, 333] width 1054 height 23
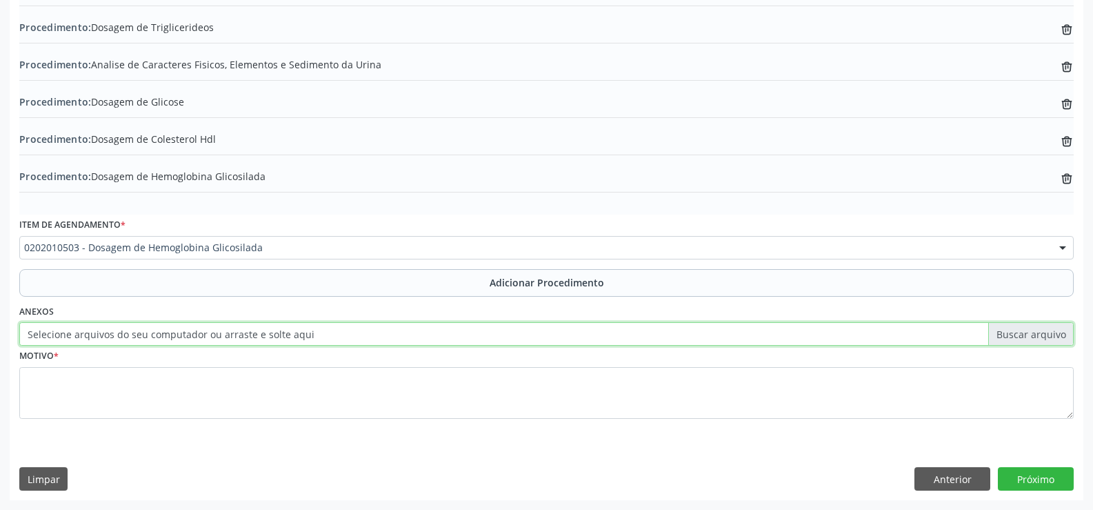
click at [322, 334] on input "Selecione arquivos do seu computador ou arraste e solte aqui" at bounding box center [546, 333] width 1054 height 23
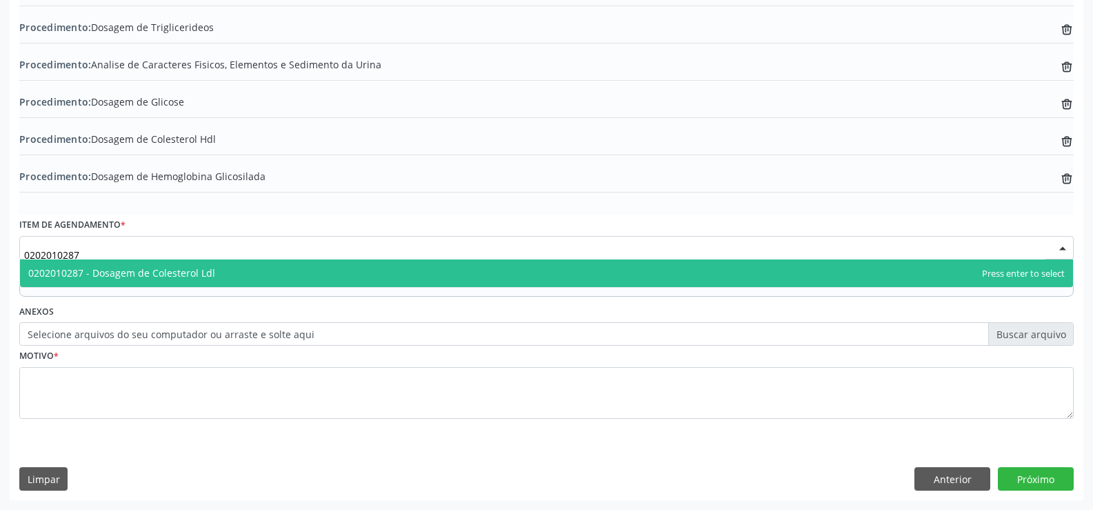
click at [267, 275] on span "0202010287 - Dosagem de Colesterol Ldl" at bounding box center [546, 273] width 1053 height 28
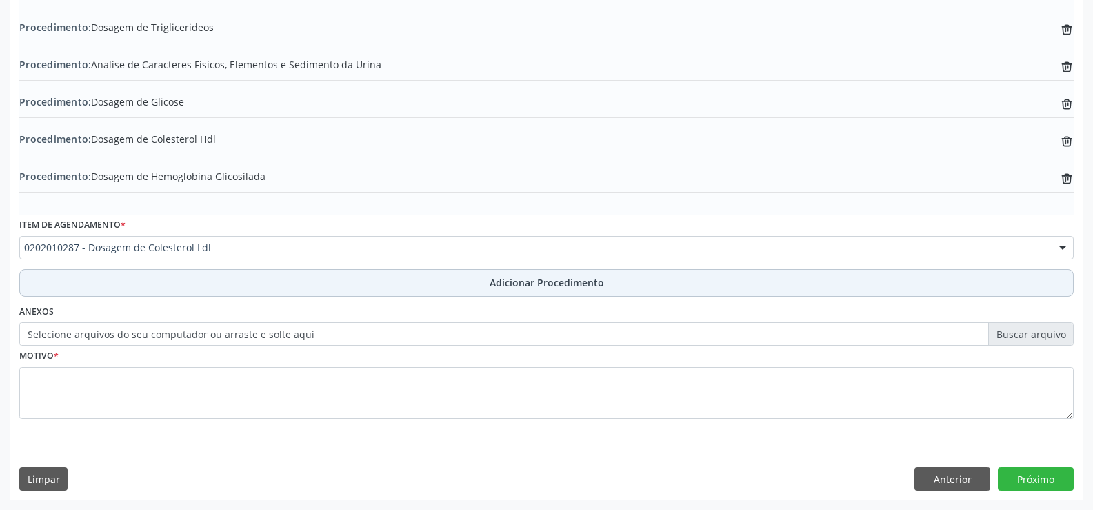
click at [502, 284] on span "Adicionar Procedimento" at bounding box center [547, 282] width 114 height 14
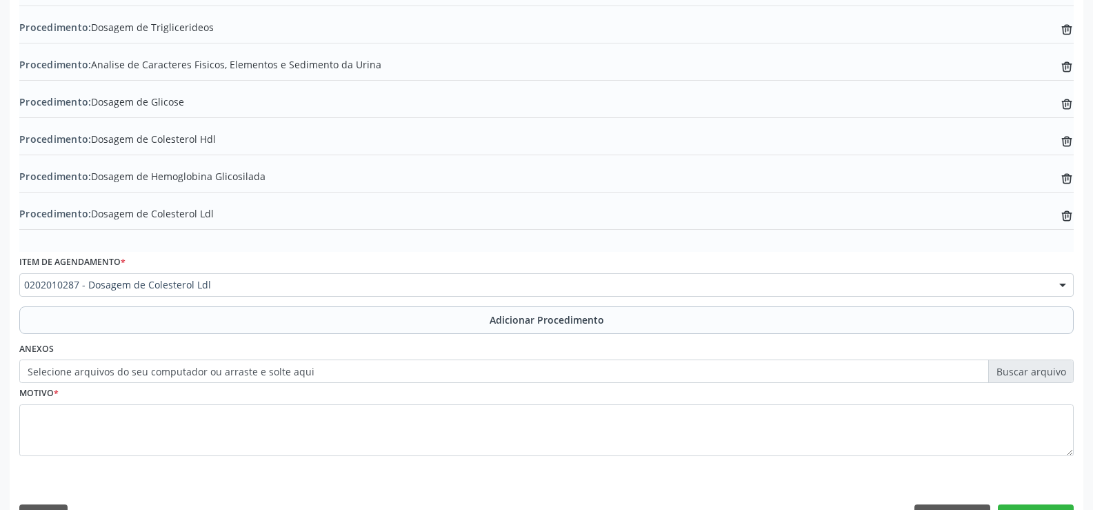
scroll to position [527, 0]
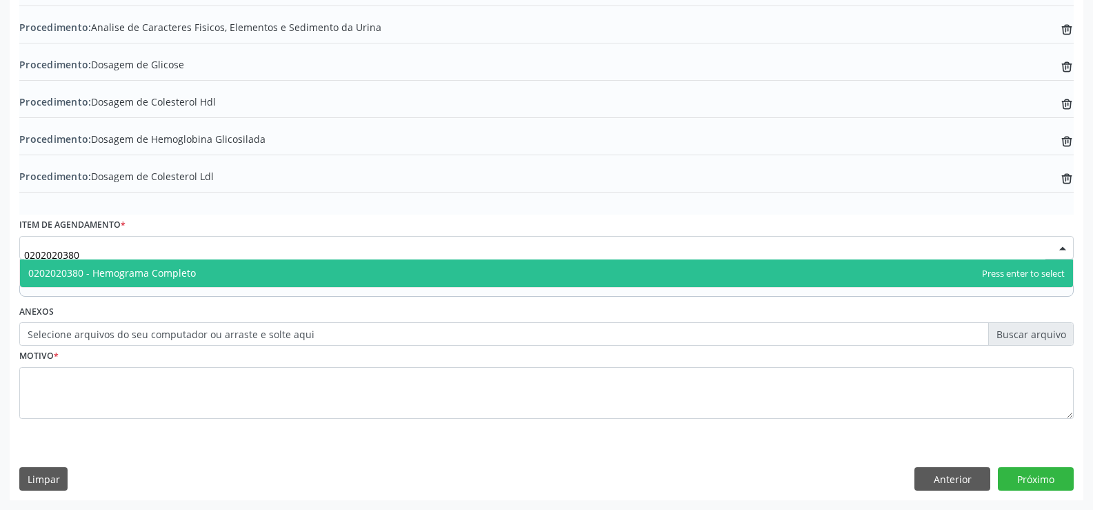
click at [248, 274] on span "0202020380 - Hemograma Completo" at bounding box center [546, 273] width 1053 height 28
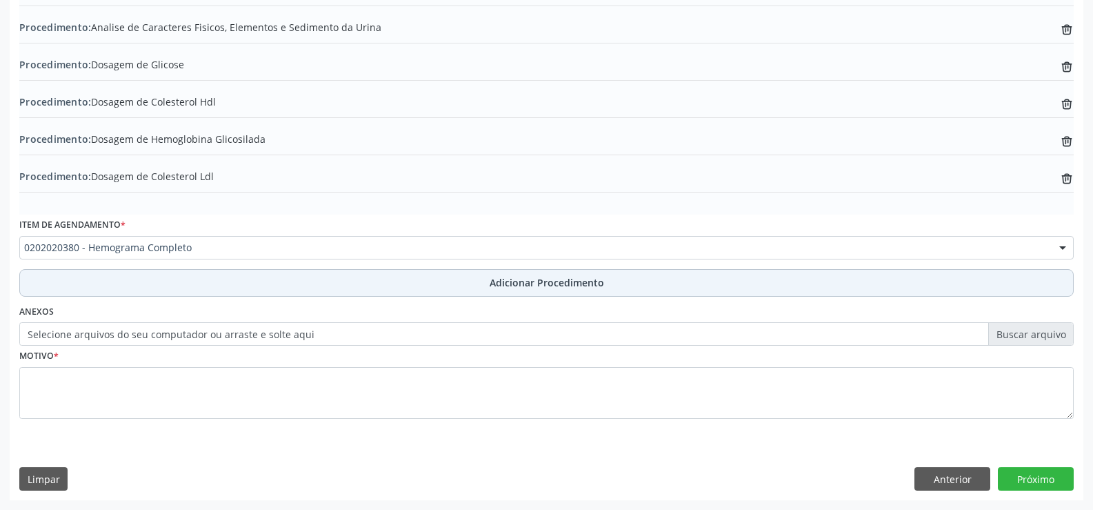
click at [515, 285] on span "Adicionar Procedimento" at bounding box center [547, 282] width 114 height 14
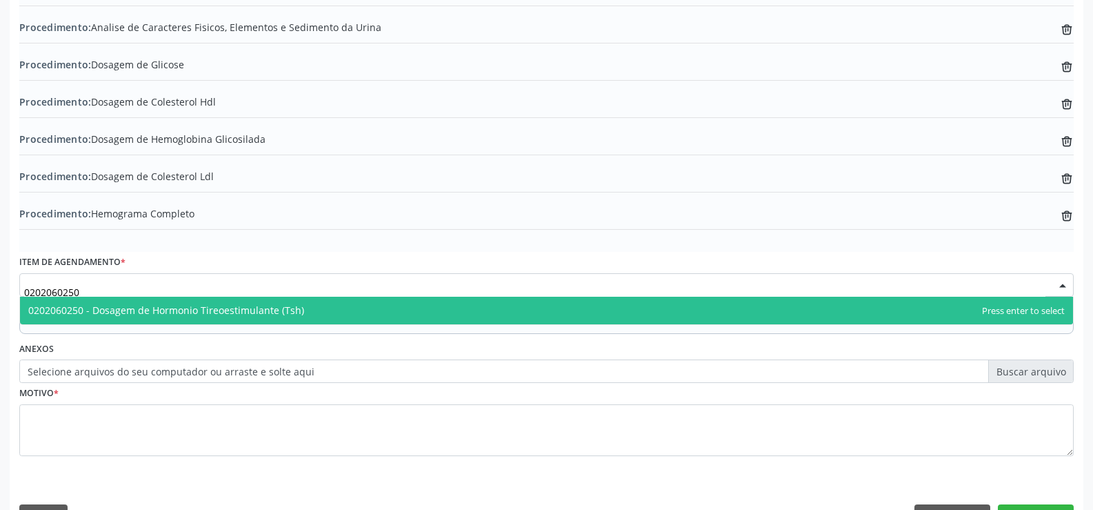
click at [370, 312] on span "0202060250 - Dosagem de Hormonio Tireoestimulante (Tsh)" at bounding box center [546, 311] width 1053 height 28
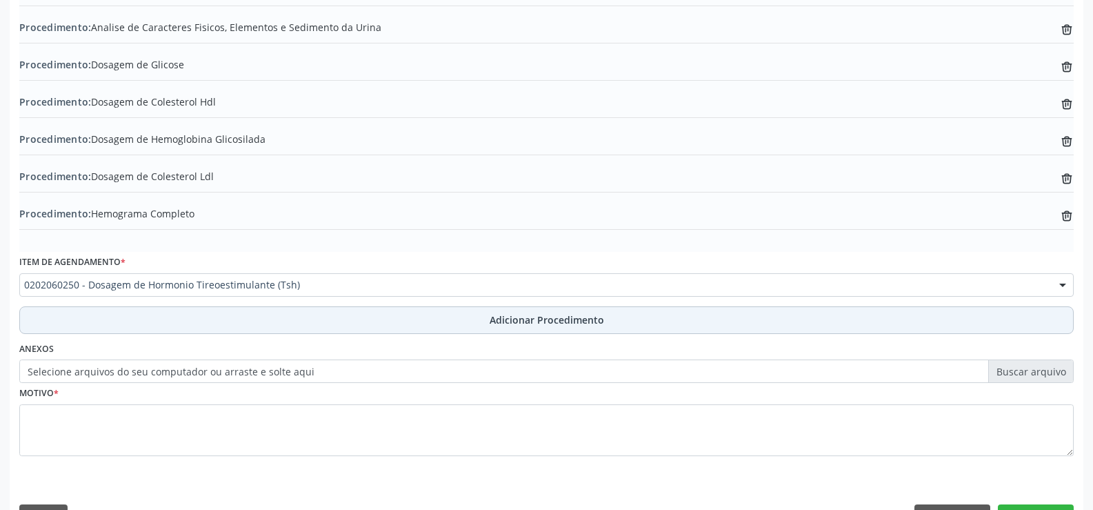
click at [521, 318] on span "Adicionar Procedimento" at bounding box center [547, 319] width 114 height 14
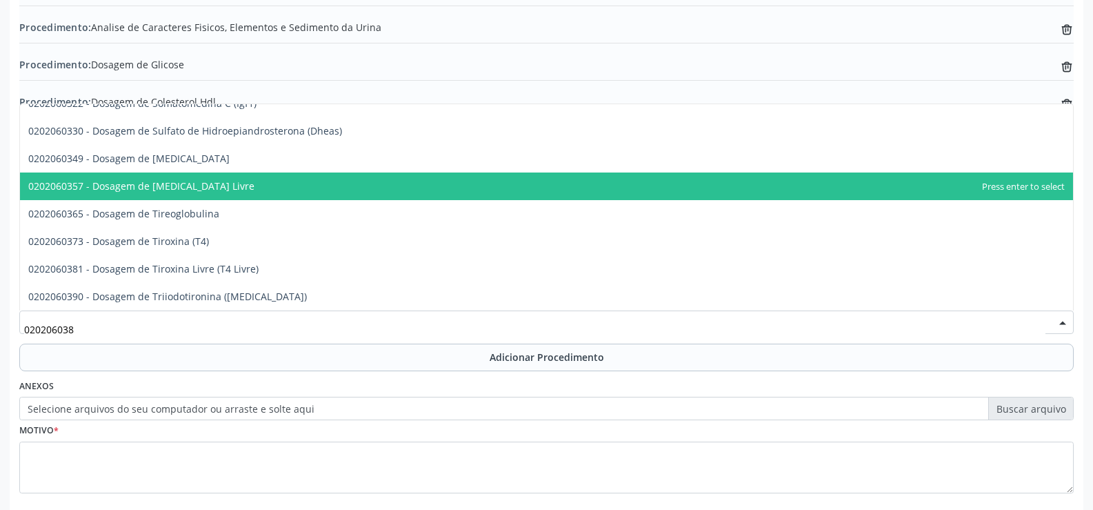
scroll to position [0, 0]
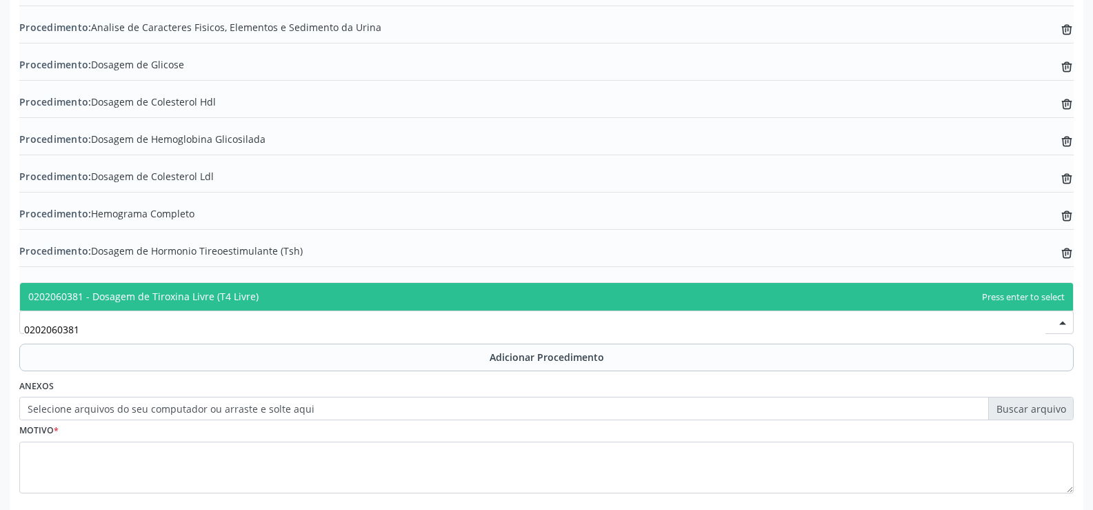
click at [332, 296] on span "0202060381 - Dosagem de Tiroxina Livre (T4 Livre)" at bounding box center [546, 297] width 1053 height 28
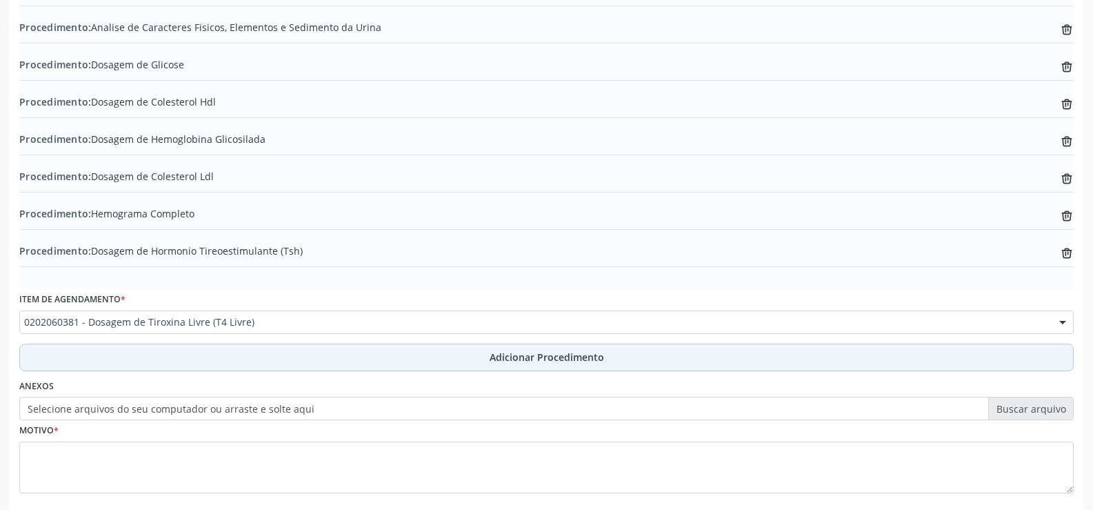
click at [532, 360] on span "Adicionar Procedimento" at bounding box center [547, 357] width 114 height 14
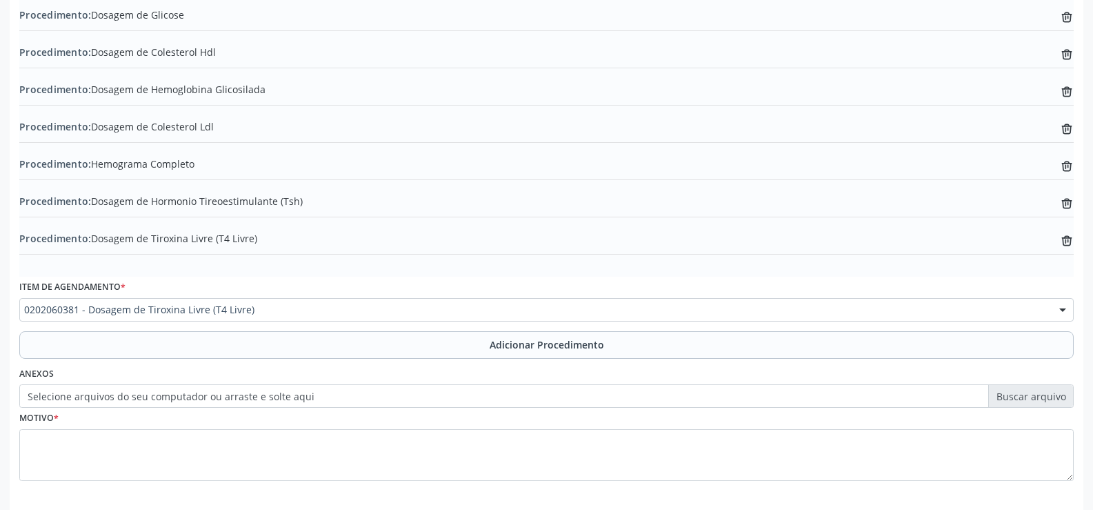
scroll to position [639, 0]
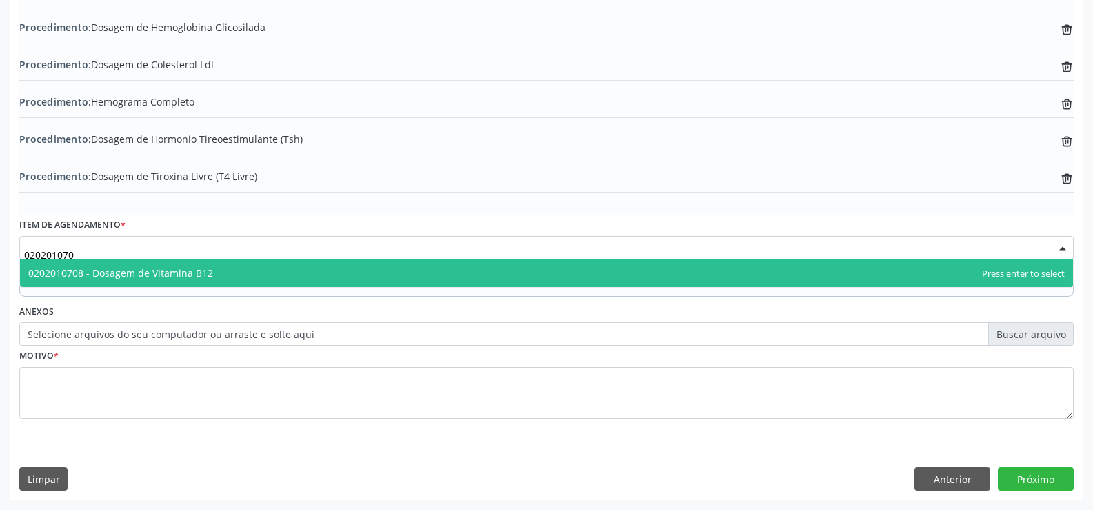
type input "0202010708"
click at [278, 277] on span "0202010708 - Dosagem de Vitamina B12" at bounding box center [546, 273] width 1053 height 28
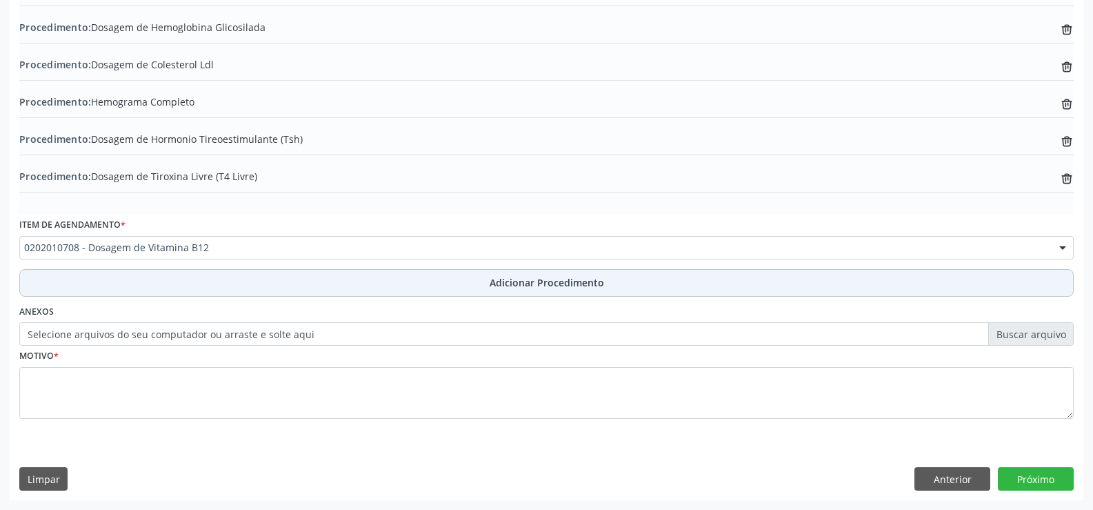
click at [519, 286] on span "Adicionar Procedimento" at bounding box center [547, 282] width 114 height 14
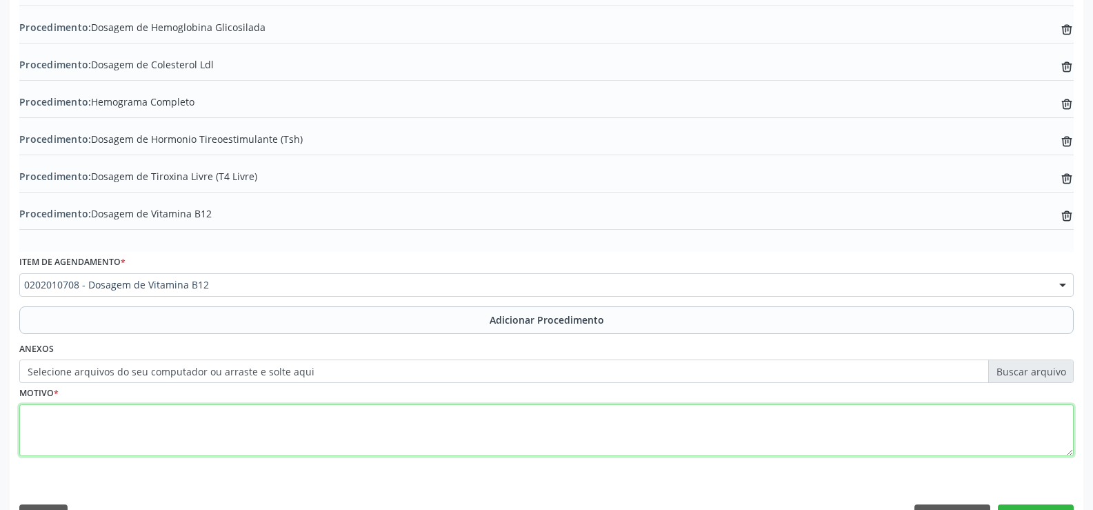
click at [319, 435] on textarea at bounding box center [546, 430] width 1054 height 52
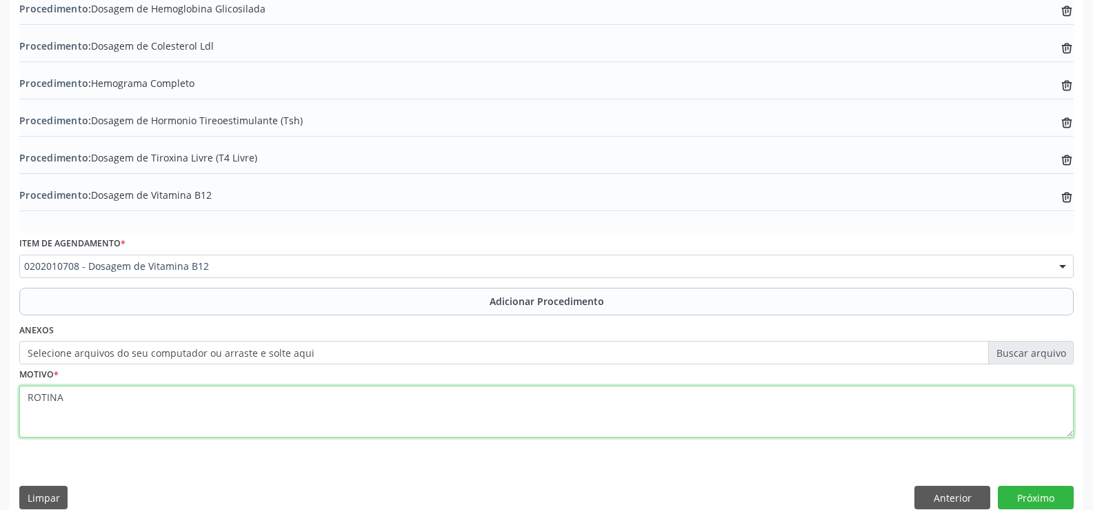
scroll to position [676, 0]
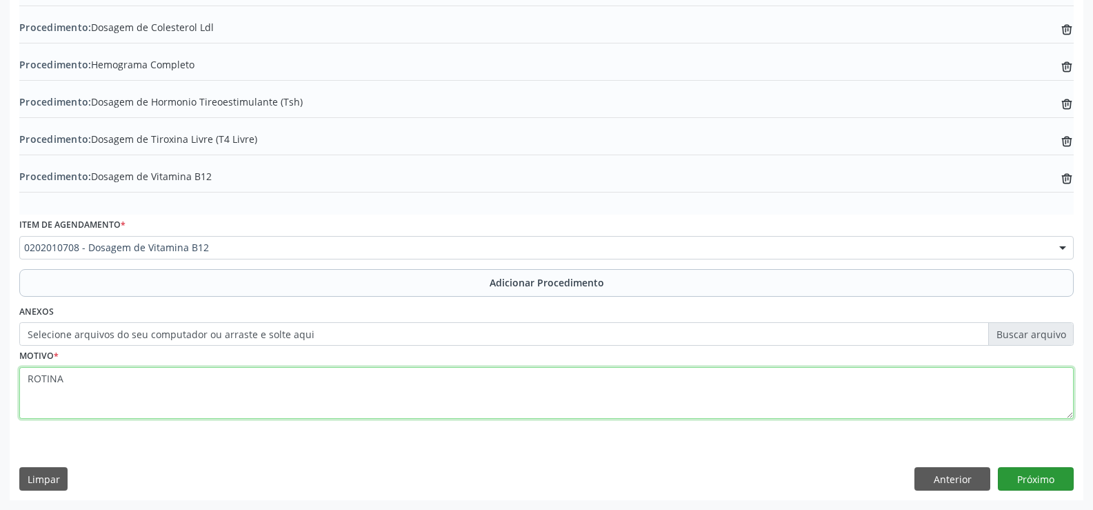
type textarea "ROTINA"
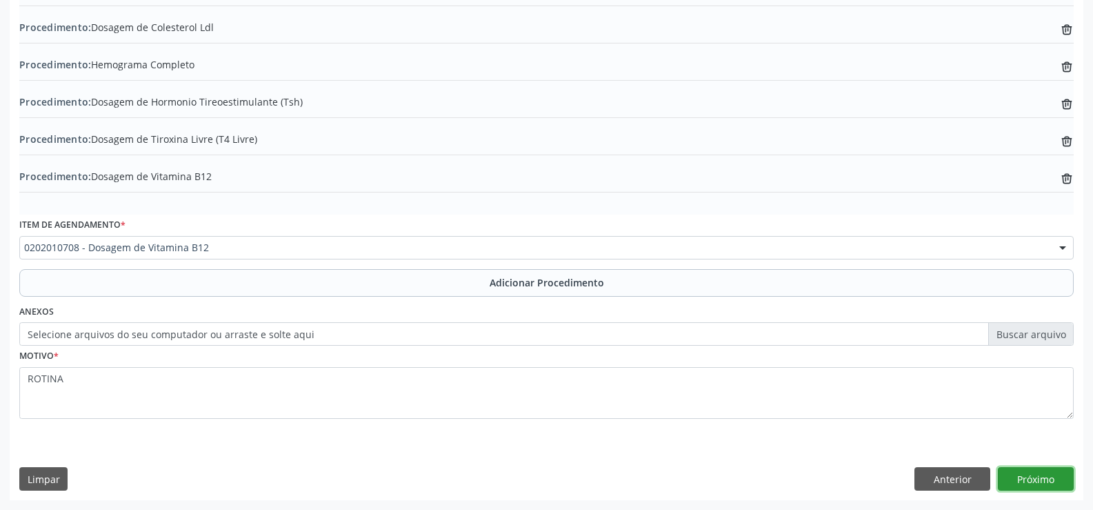
click at [1040, 479] on button "Próximo" at bounding box center [1036, 478] width 76 height 23
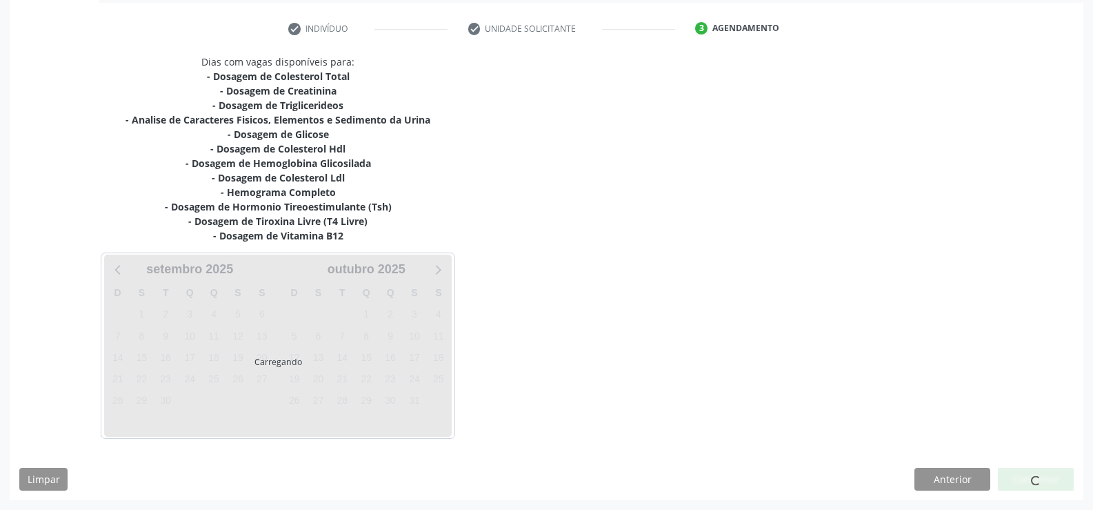
scroll to position [310, 0]
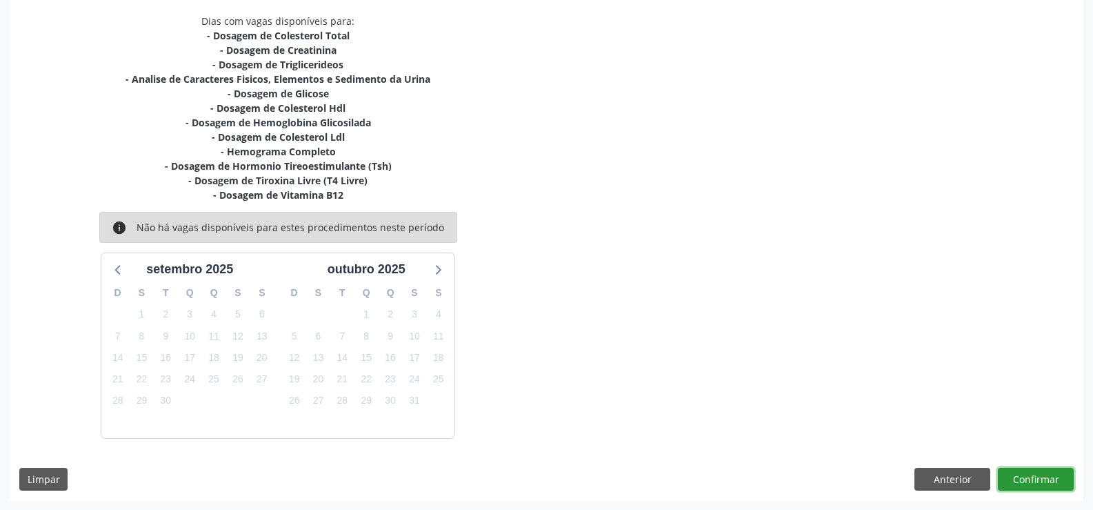
click at [1026, 478] on button "Confirmar" at bounding box center [1036, 479] width 76 height 23
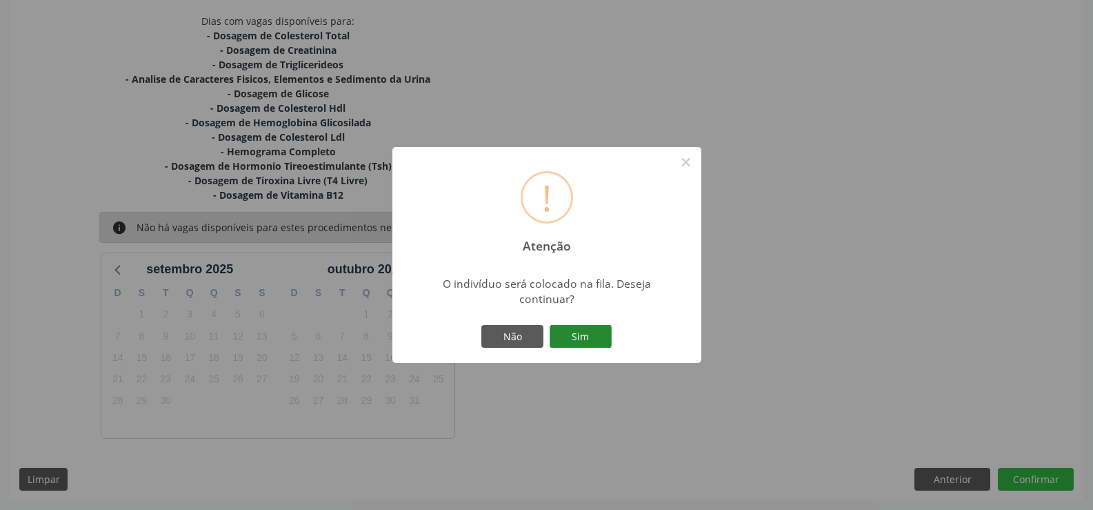
click at [581, 341] on button "Sim" at bounding box center [581, 336] width 62 height 23
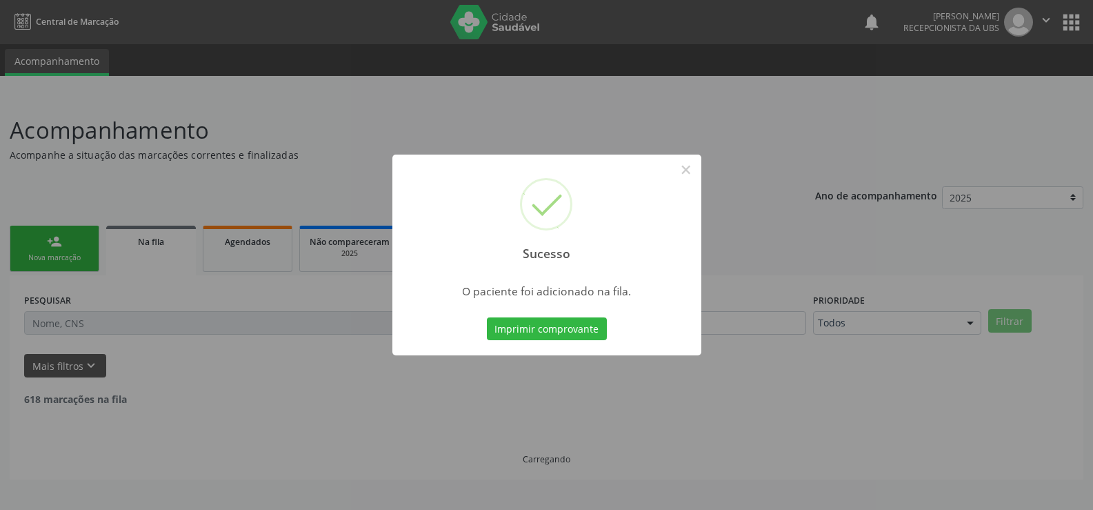
scroll to position [0, 0]
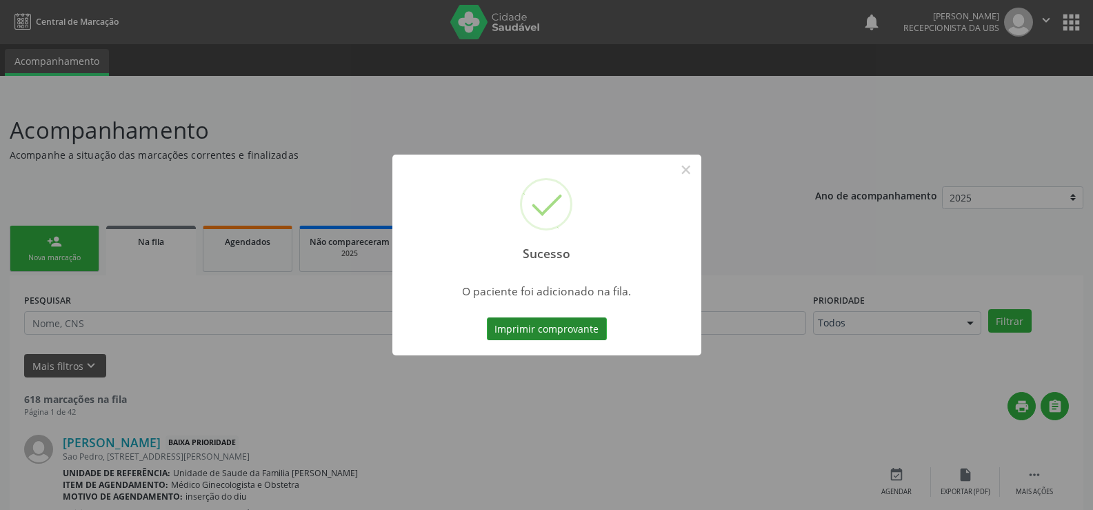
click at [562, 328] on button "Imprimir comprovante" at bounding box center [547, 328] width 120 height 23
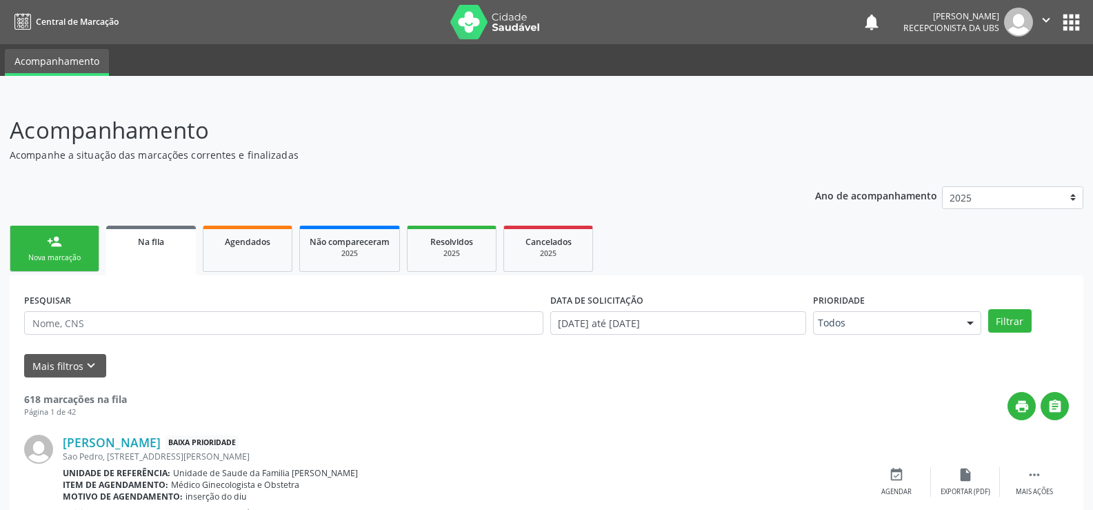
click at [39, 254] on div "Nova marcação" at bounding box center [54, 257] width 69 height 10
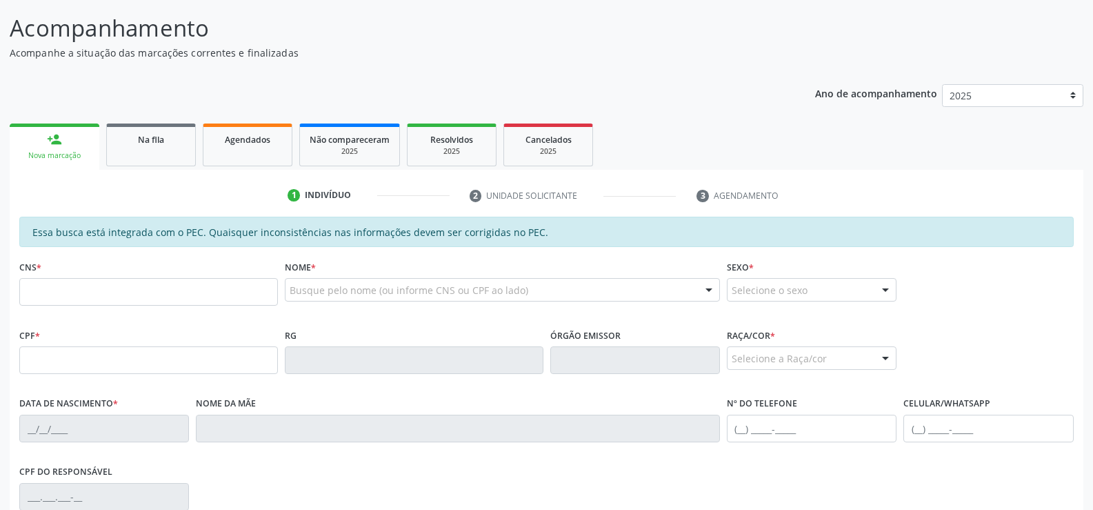
scroll to position [138, 0]
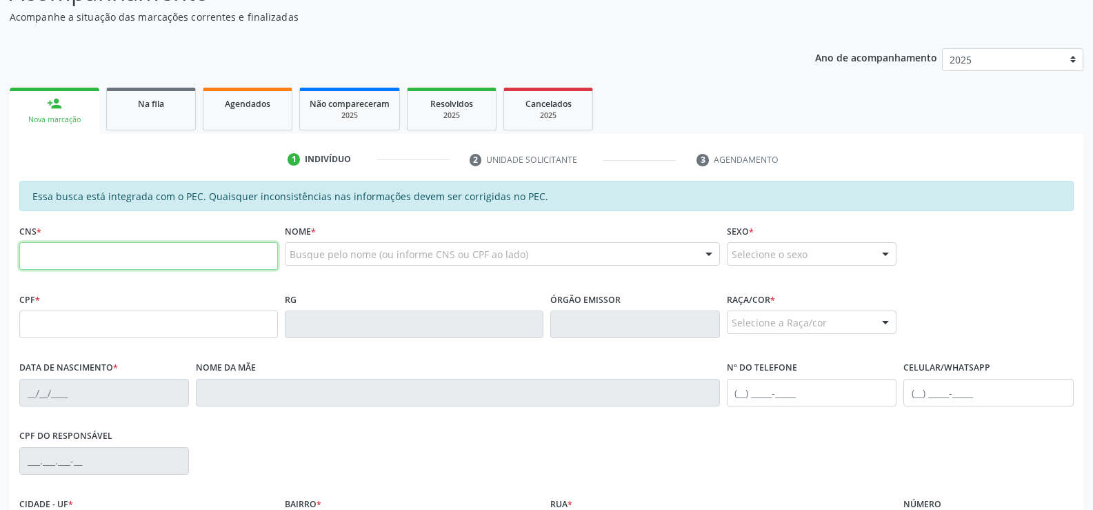
click at [128, 261] on input "text" at bounding box center [148, 256] width 259 height 28
type input "708 1055 6825 3632"
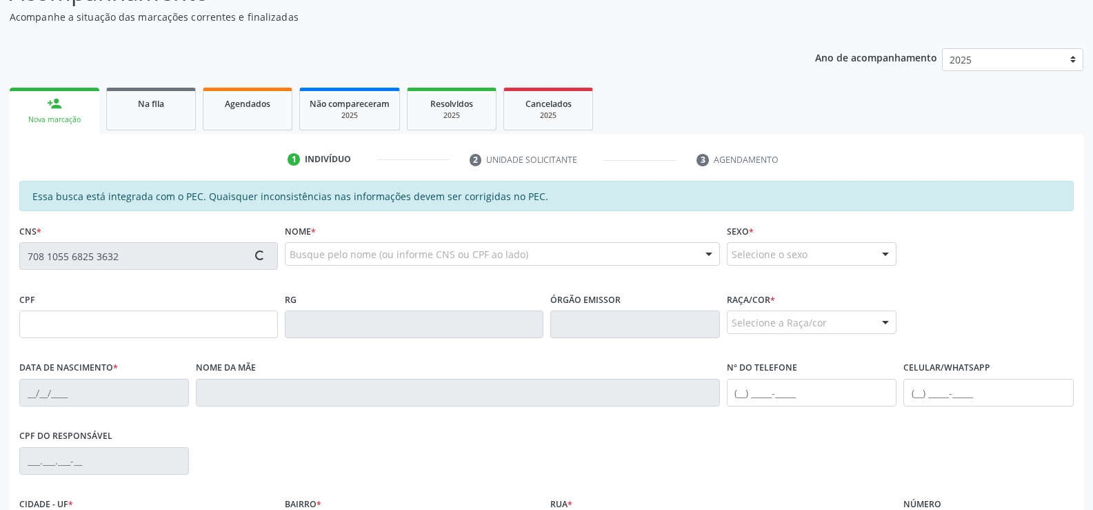
type input "520.665.094-34"
type input "02/05/1967"
type input "Neide Balade de Albuquerque Mello"
type input "(82) 99954-6815"
type input "118"
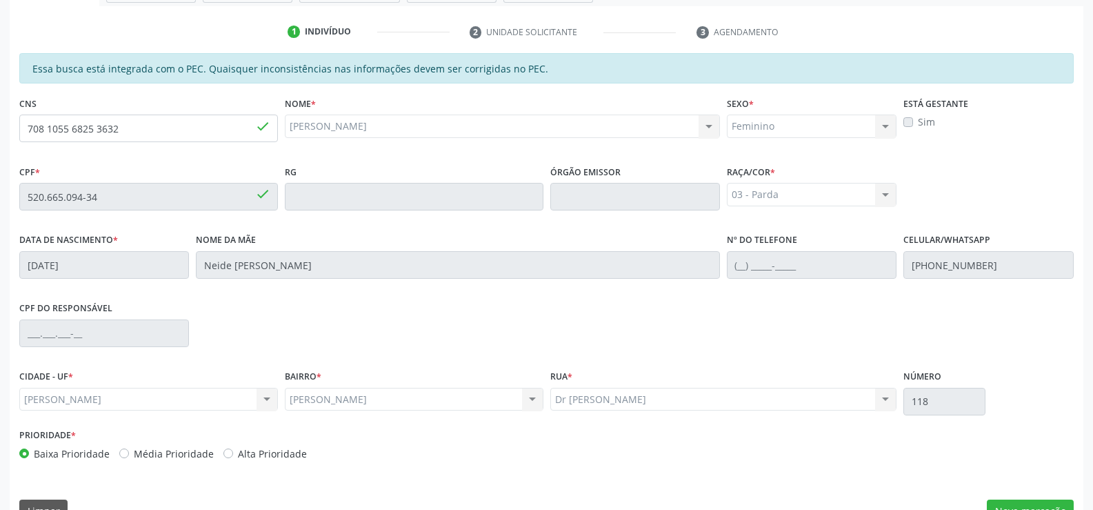
scroll to position [297, 0]
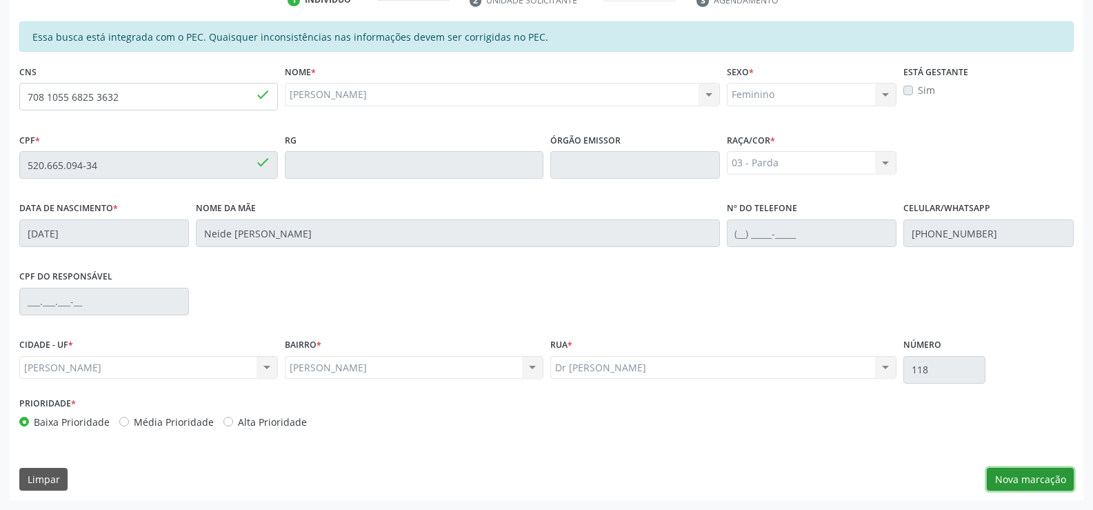
click at [1014, 481] on button "Nova marcação" at bounding box center [1030, 479] width 87 height 23
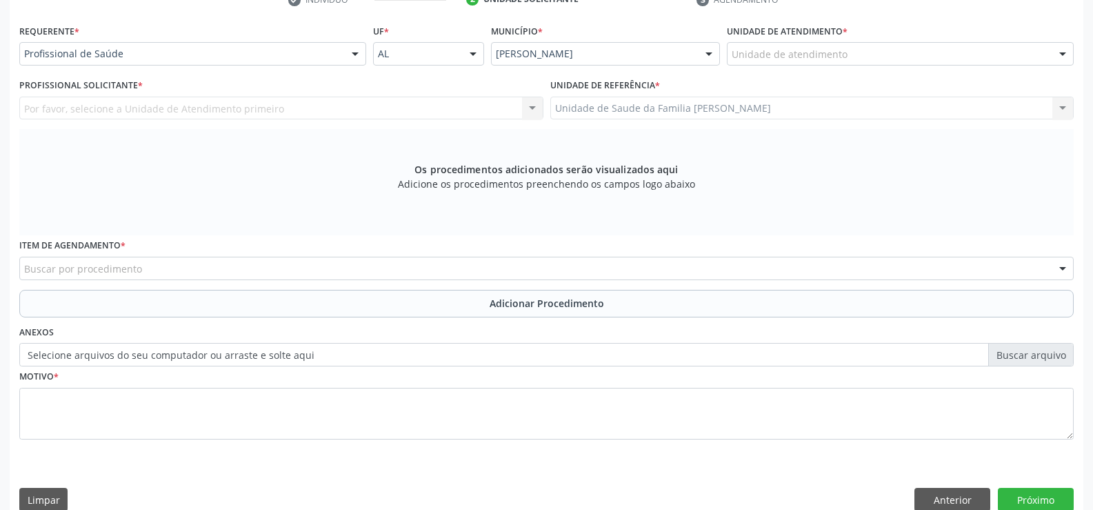
click at [355, 54] on div at bounding box center [355, 54] width 21 height 23
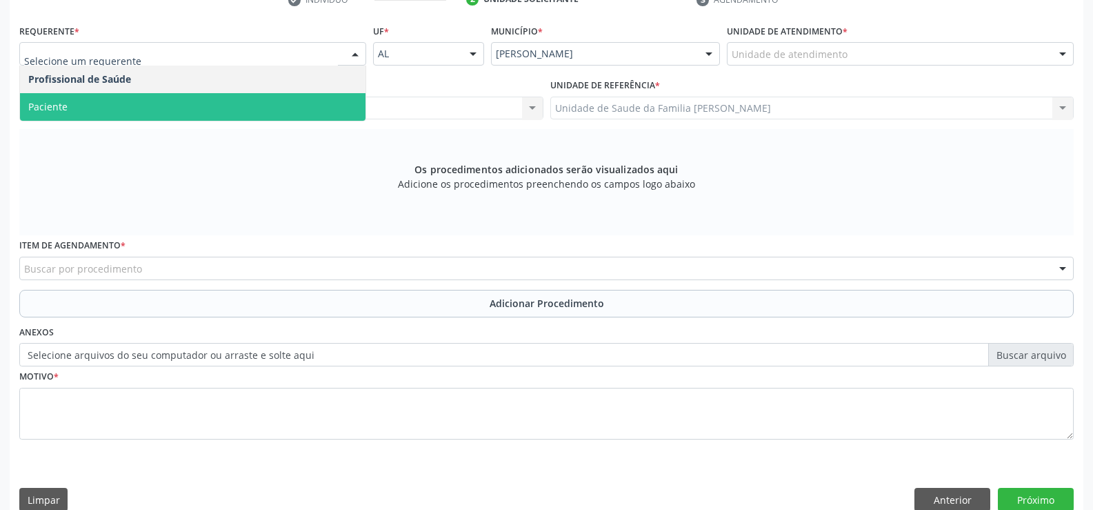
click at [277, 105] on span "Paciente" at bounding box center [192, 107] width 345 height 28
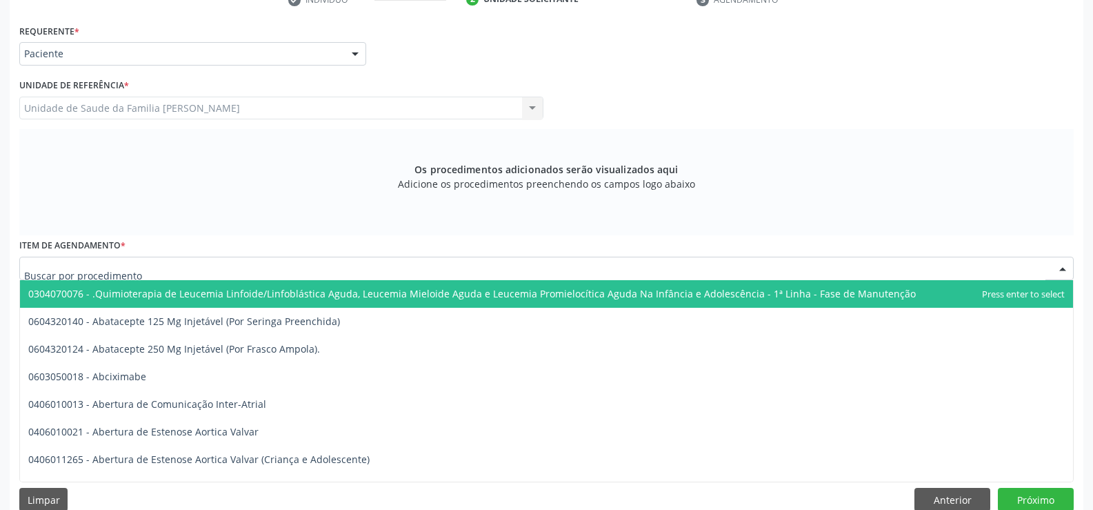
click at [251, 268] on div at bounding box center [546, 268] width 1054 height 23
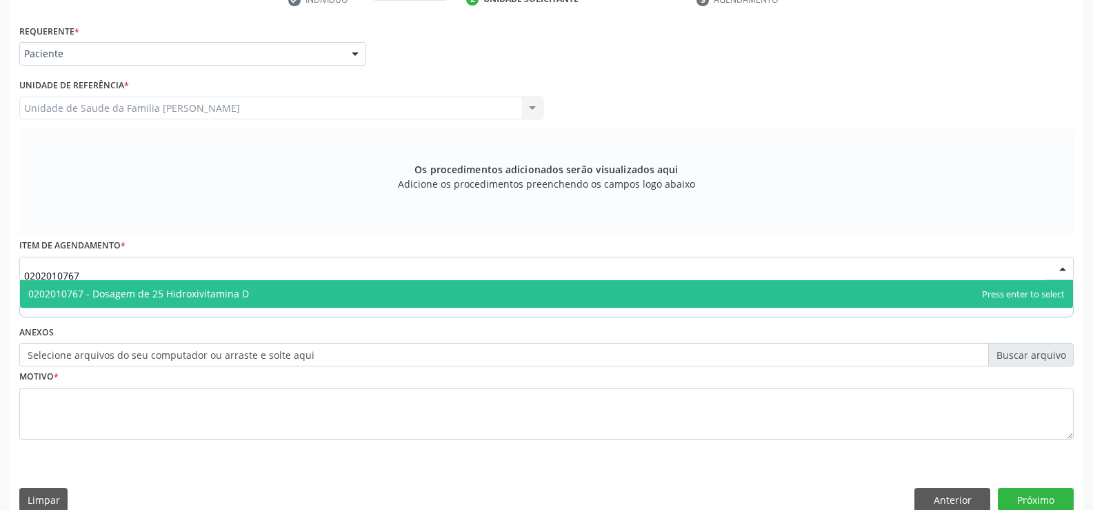
click at [268, 297] on span "0202010767 - Dosagem de 25 Hidroxivitamina D" at bounding box center [546, 294] width 1053 height 28
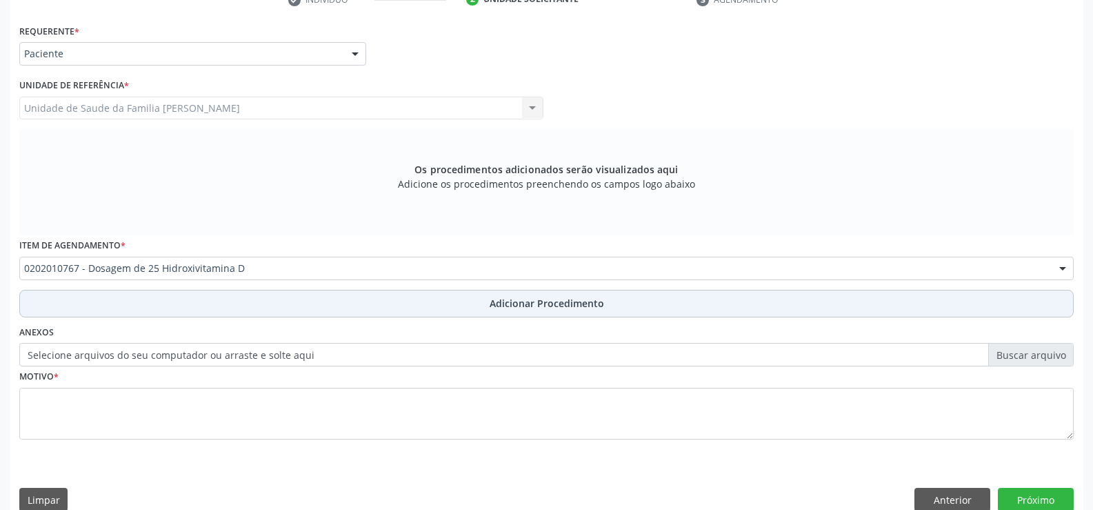
click at [521, 308] on span "Adicionar Procedimento" at bounding box center [547, 303] width 114 height 14
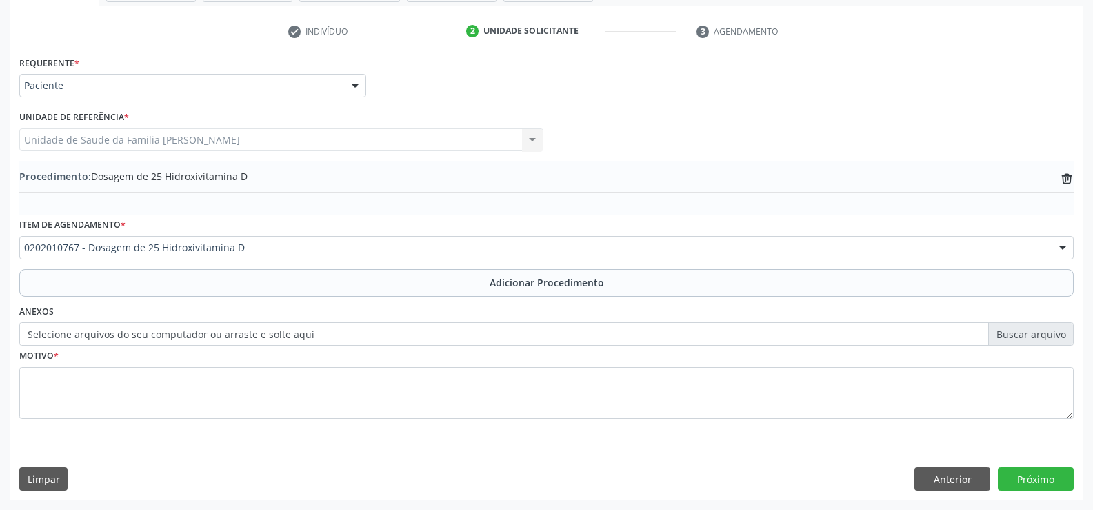
click at [338, 332] on label "Selecione arquivos do seu computador ou arraste e solte aqui" at bounding box center [546, 333] width 1054 height 23
click at [338, 332] on input "Selecione arquivos do seu computador ou arraste e solte aqui" at bounding box center [546, 333] width 1054 height 23
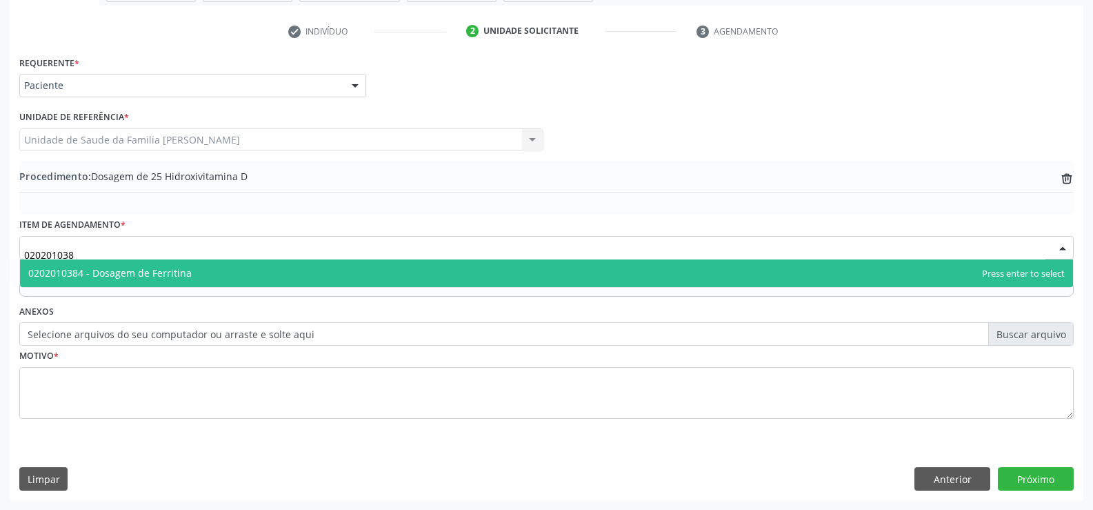
type input "0202010384"
click at [299, 273] on span "0202010384 - Dosagem de Ferritina" at bounding box center [546, 273] width 1053 height 28
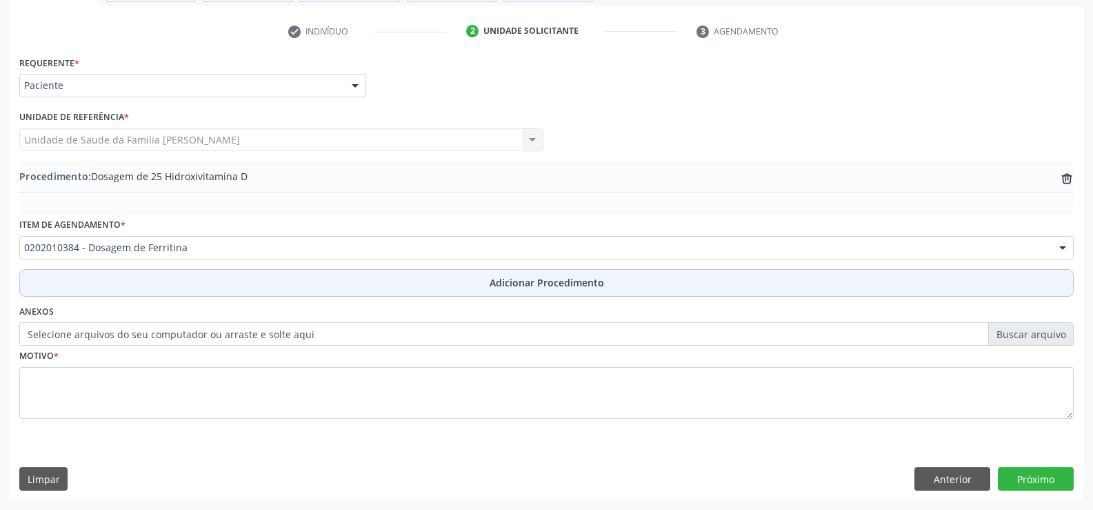
click at [514, 285] on span "Adicionar Procedimento" at bounding box center [547, 282] width 114 height 14
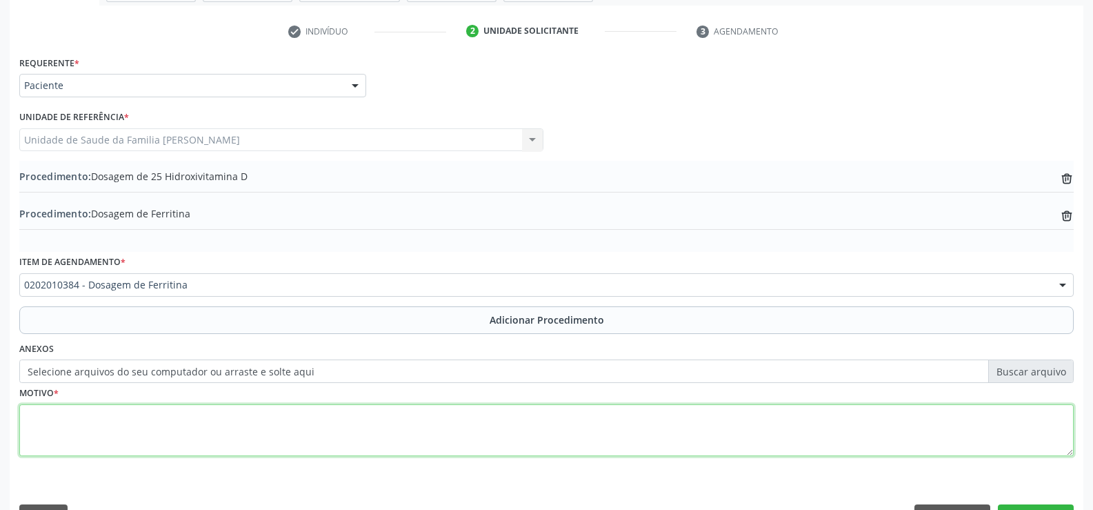
click at [303, 434] on textarea at bounding box center [546, 430] width 1054 height 52
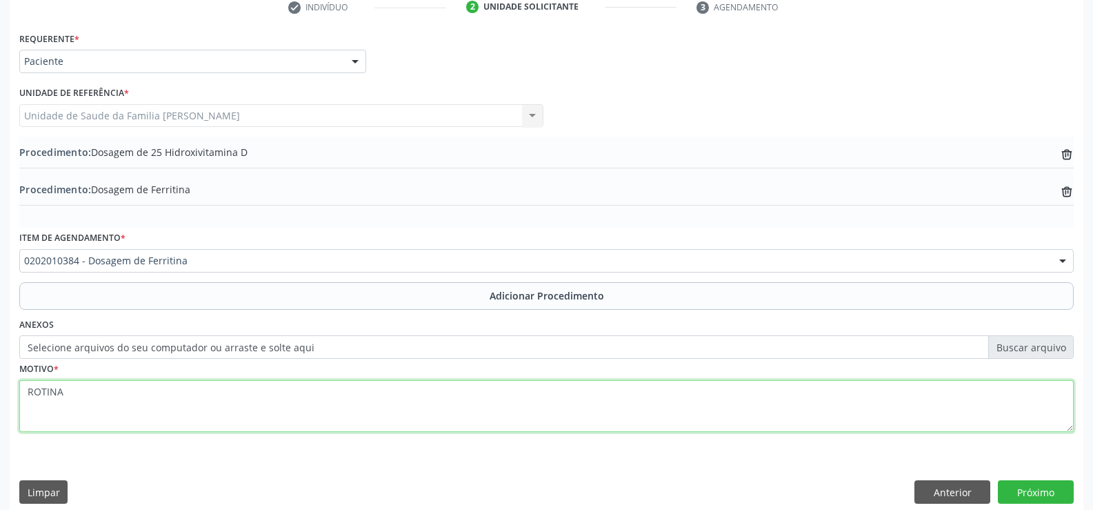
scroll to position [303, 0]
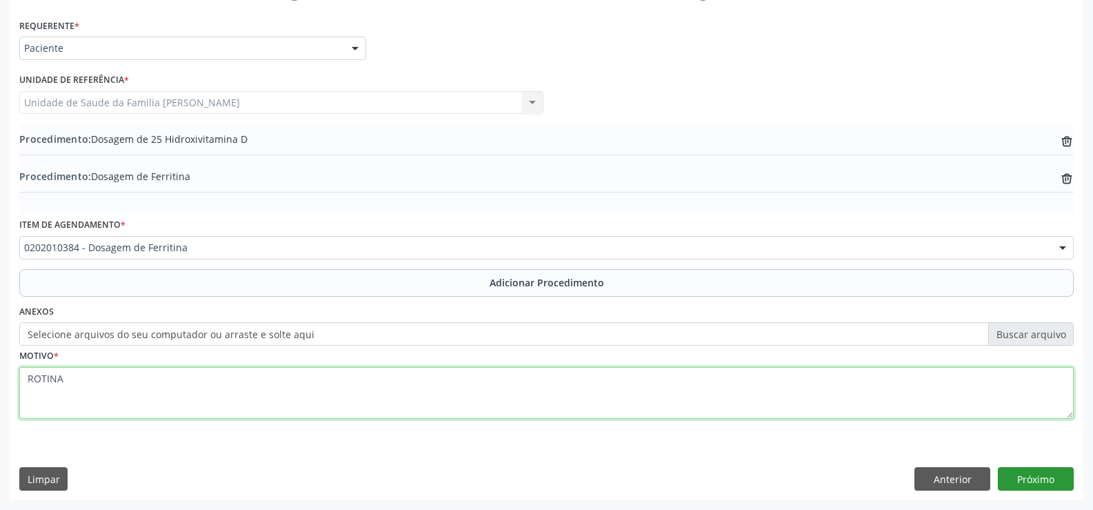
type textarea "ROTINA"
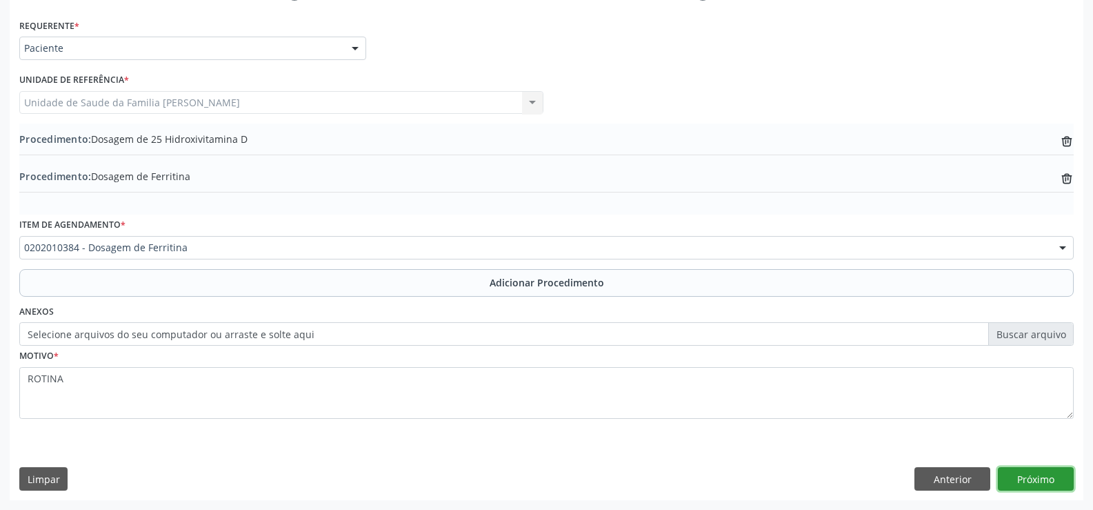
click at [1029, 474] on button "Próximo" at bounding box center [1036, 478] width 76 height 23
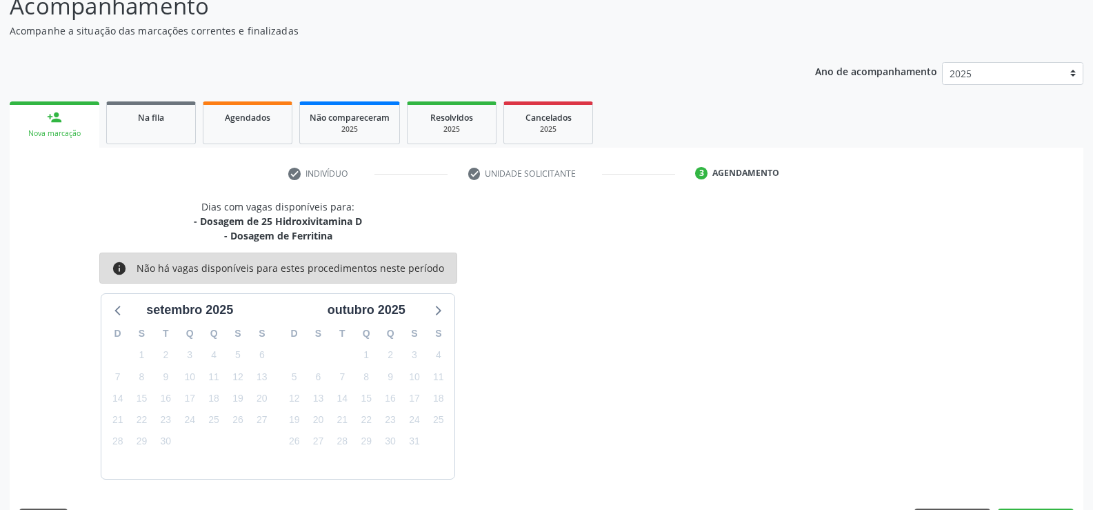
scroll to position [165, 0]
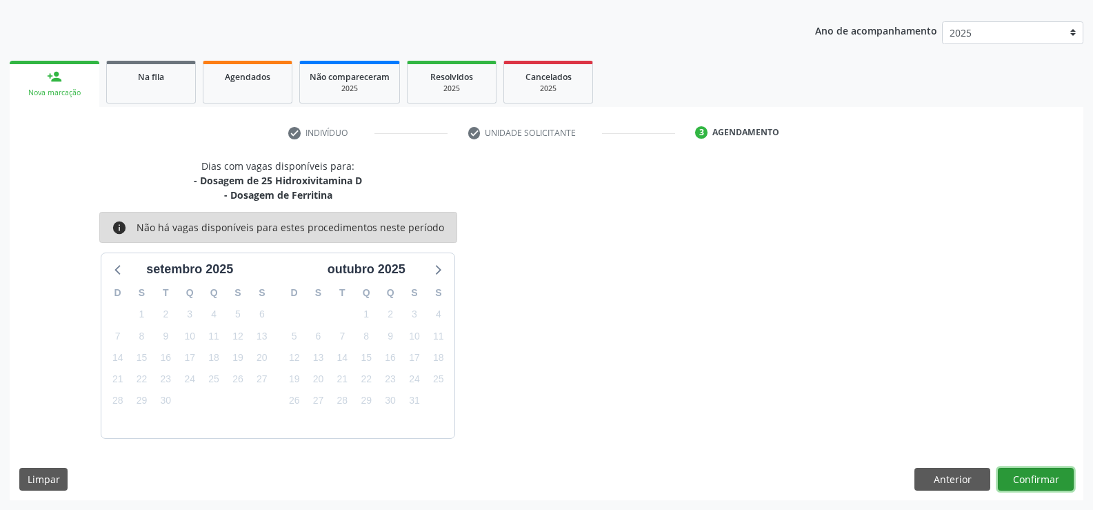
click at [1032, 474] on button "Confirmar" at bounding box center [1036, 479] width 76 height 23
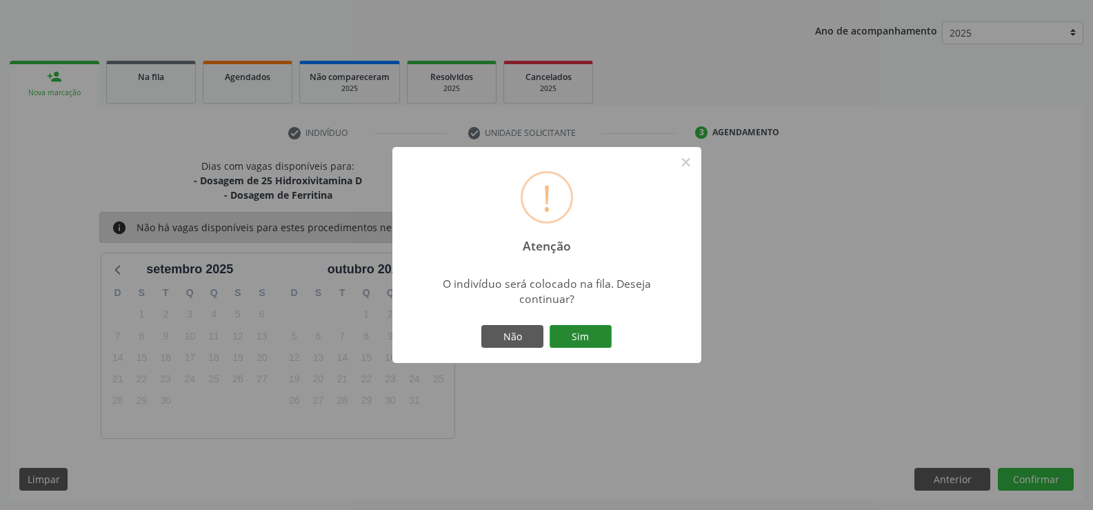
click at [589, 338] on button "Sim" at bounding box center [581, 336] width 62 height 23
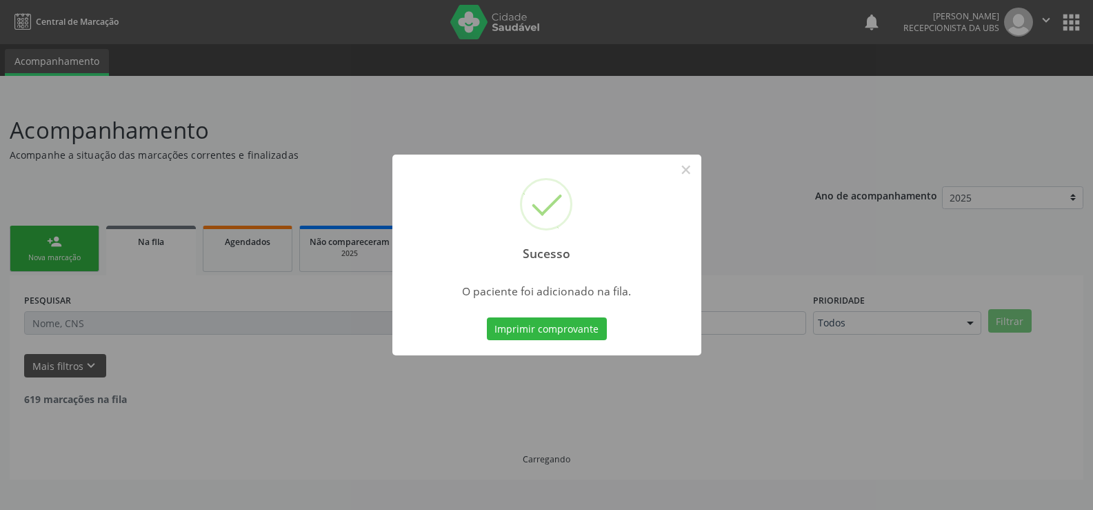
scroll to position [0, 0]
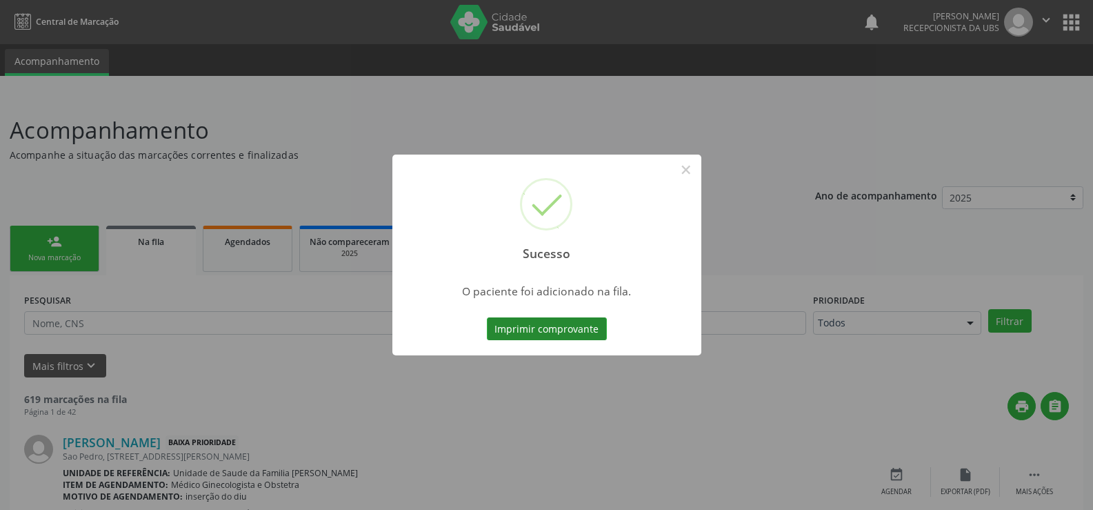
click at [538, 326] on button "Imprimir comprovante" at bounding box center [547, 328] width 120 height 23
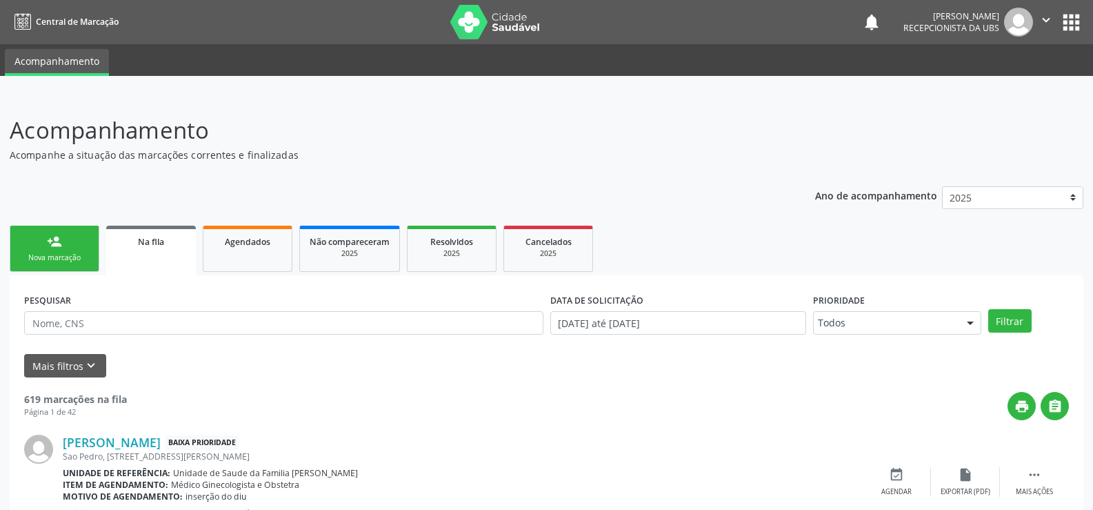
click at [64, 246] on link "person_add Nova marcação" at bounding box center [55, 248] width 90 height 46
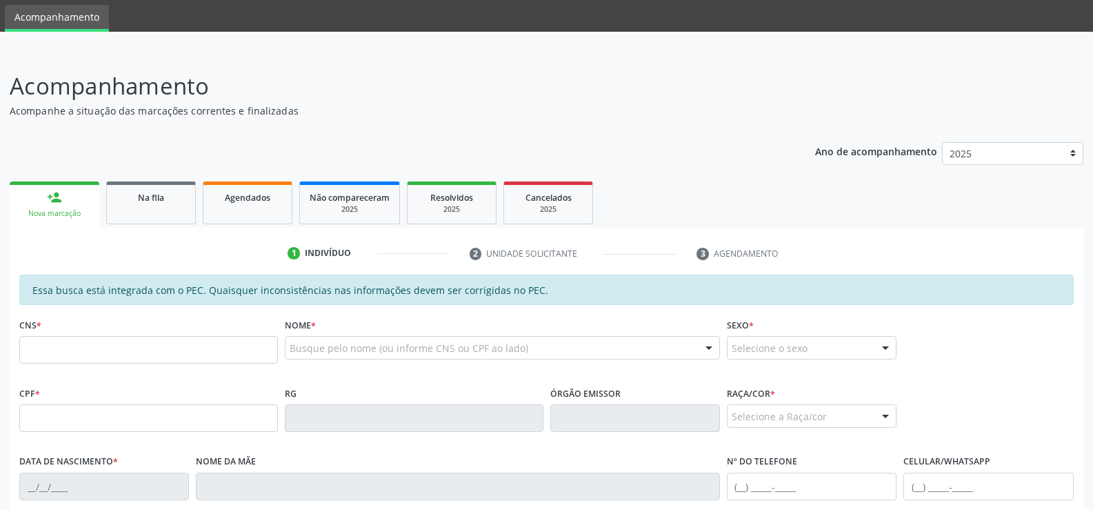
scroll to position [138, 0]
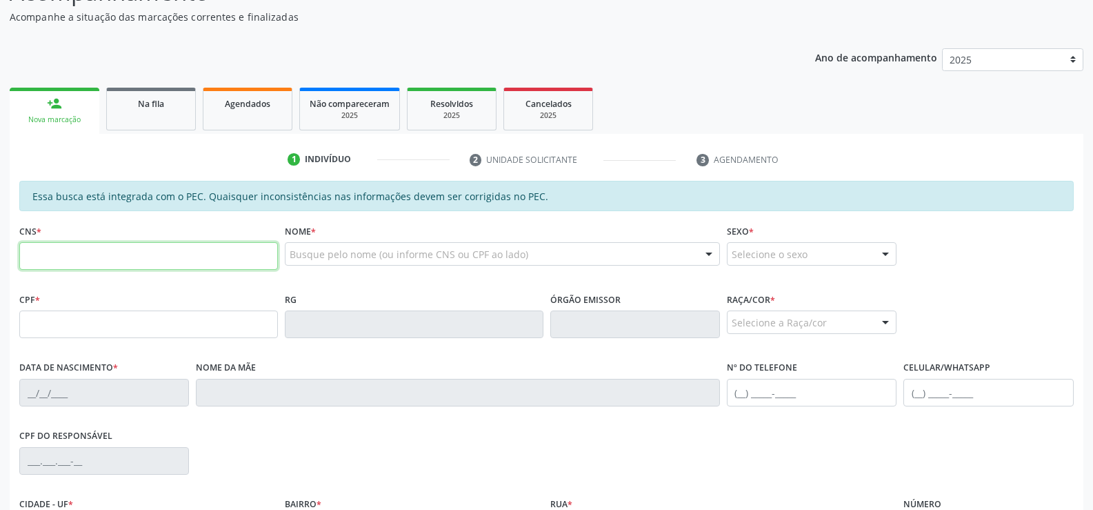
click at [69, 250] on input "text" at bounding box center [148, 256] width 259 height 28
type input "706 4071 8129 8089"
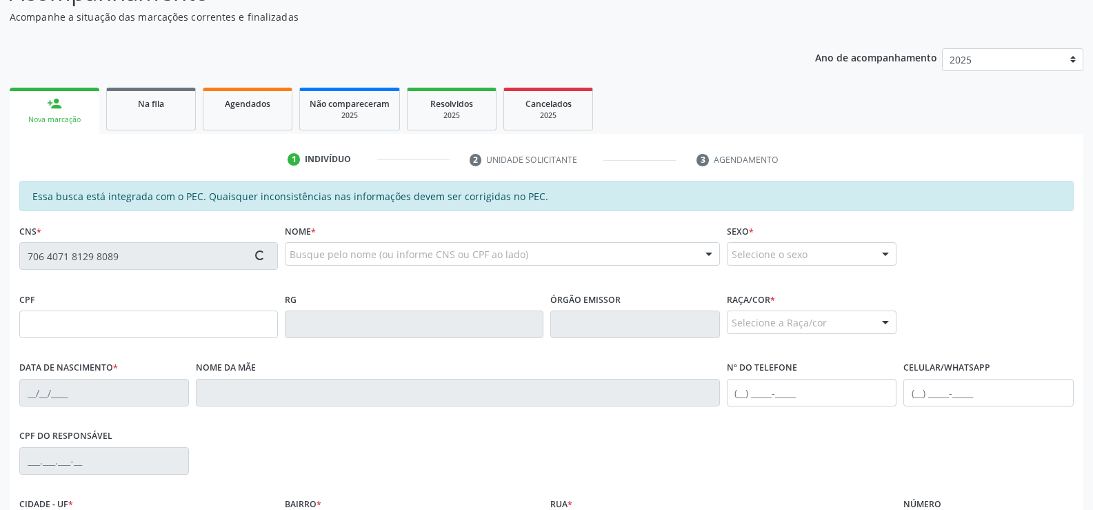
type input "025.330.184-06"
type input "22/02/1975"
type input "Maria José dos Santos"
type input "(82) 99117-5018"
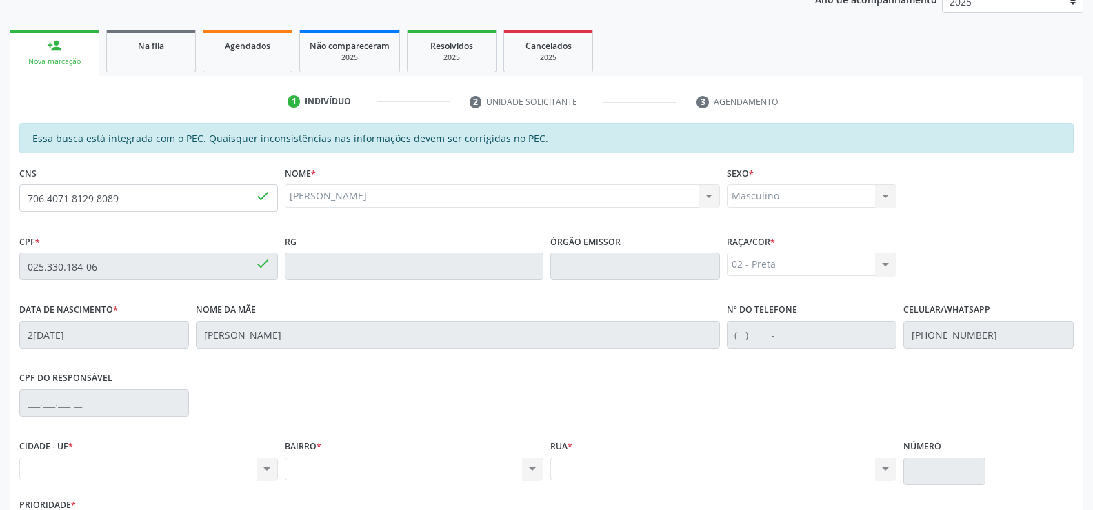
scroll to position [297, 0]
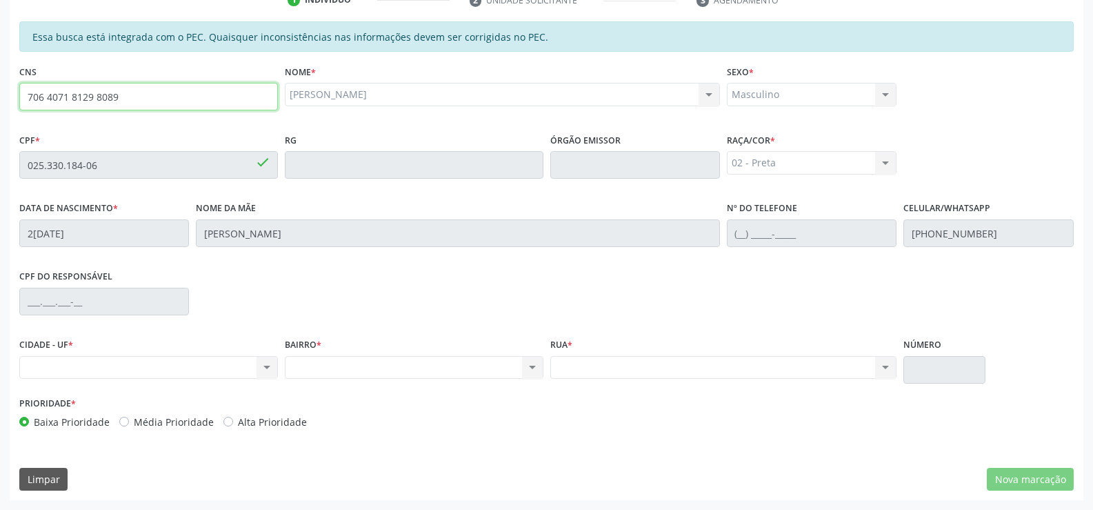
click at [123, 94] on input "706 4071 8129 8089" at bounding box center [148, 97] width 259 height 28
type input "7"
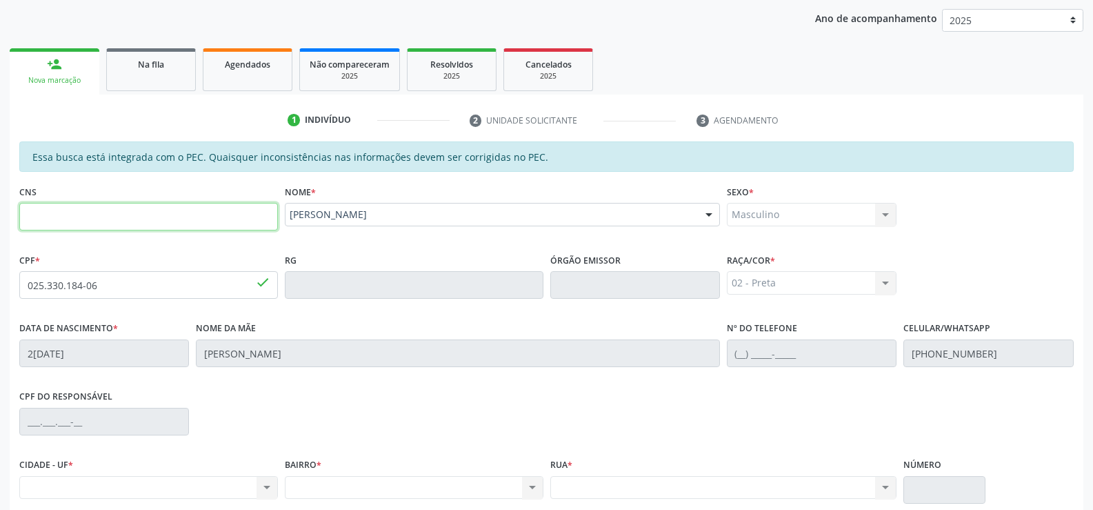
scroll to position [159, 0]
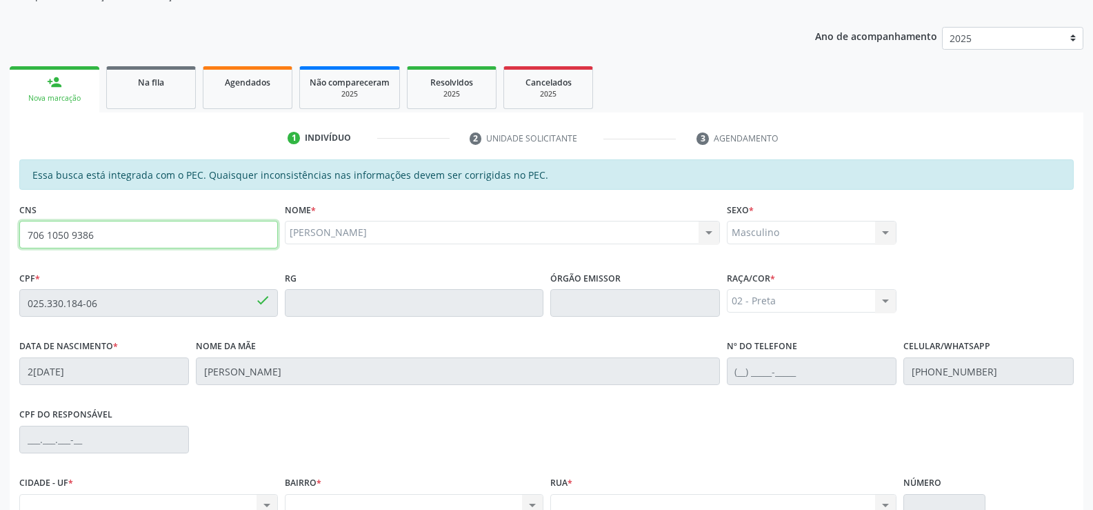
type input "706 1050 9386 6760"
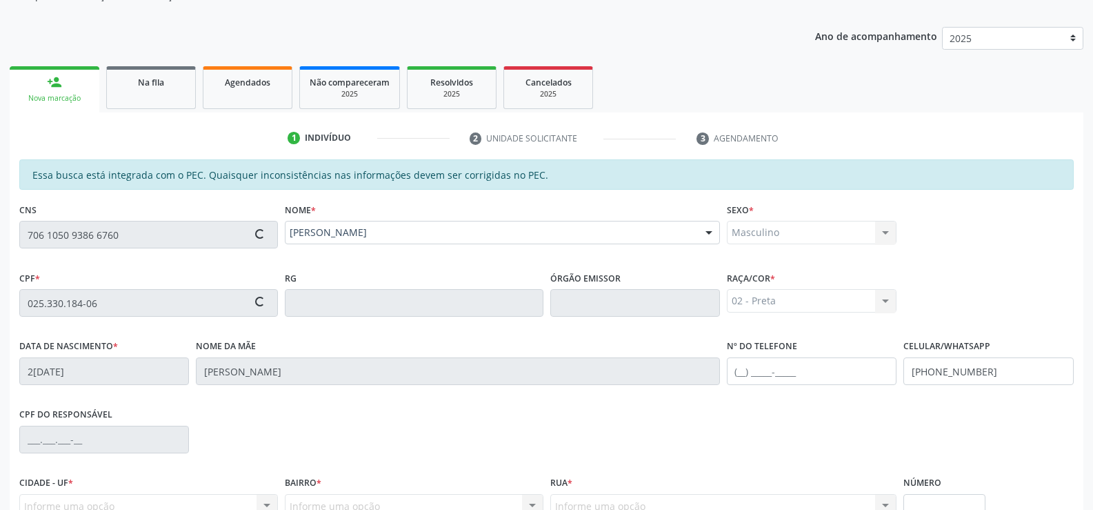
type input "258.958.854-20"
type input "22/09/1949"
type input "Marina Maria da Conceição"
type input "(82) 99653-6156"
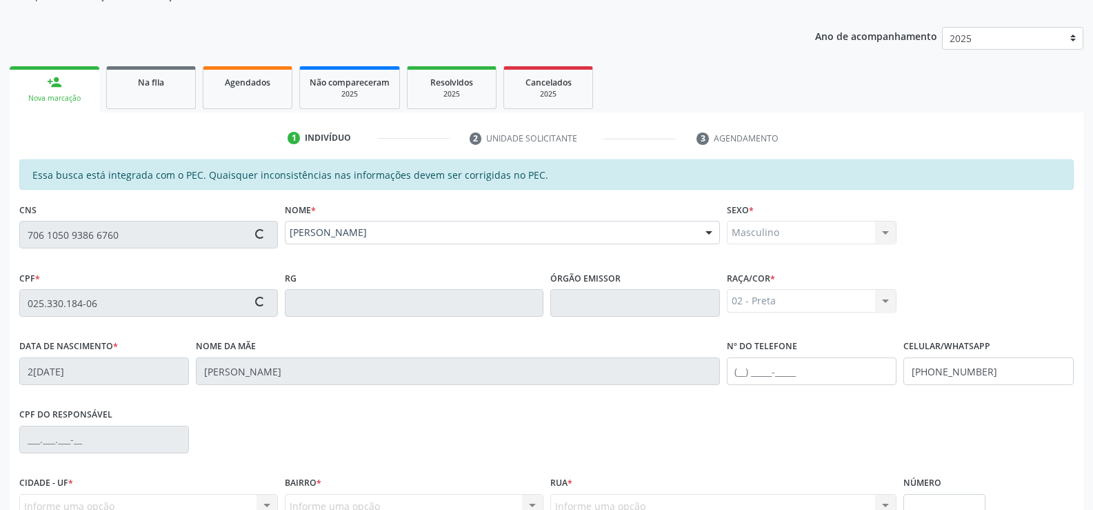
type input "1005"
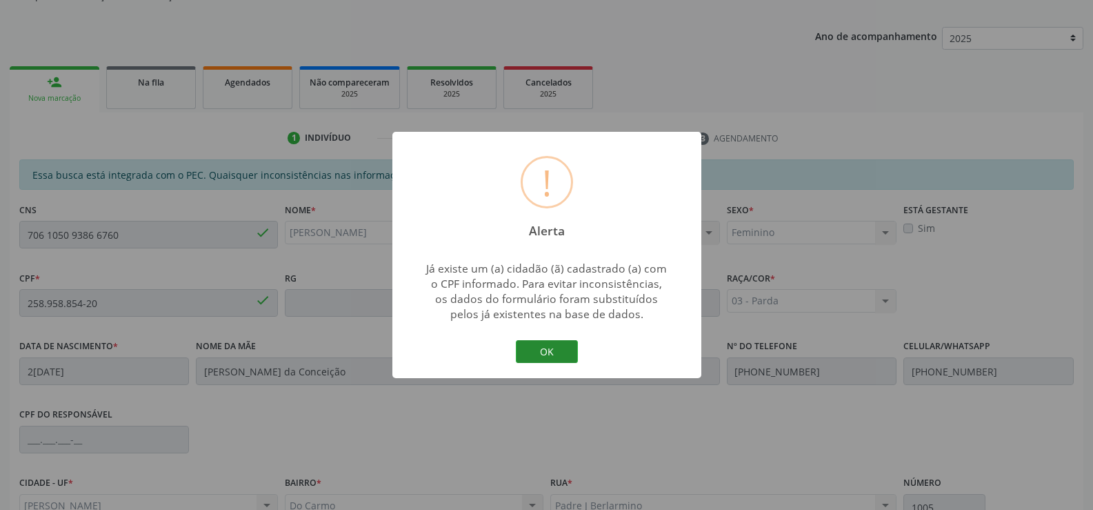
click at [559, 347] on button "OK" at bounding box center [547, 351] width 62 height 23
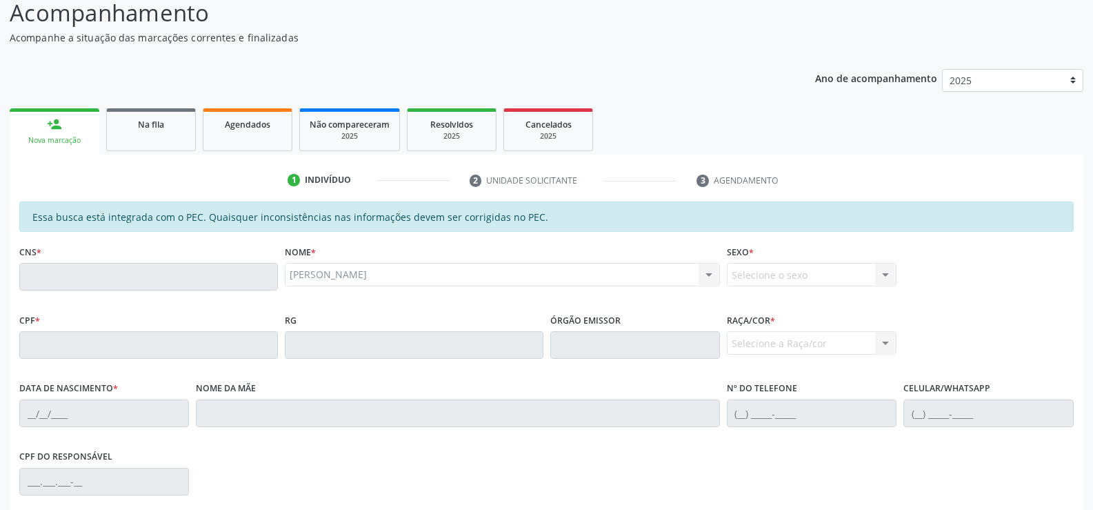
scroll to position [138, 0]
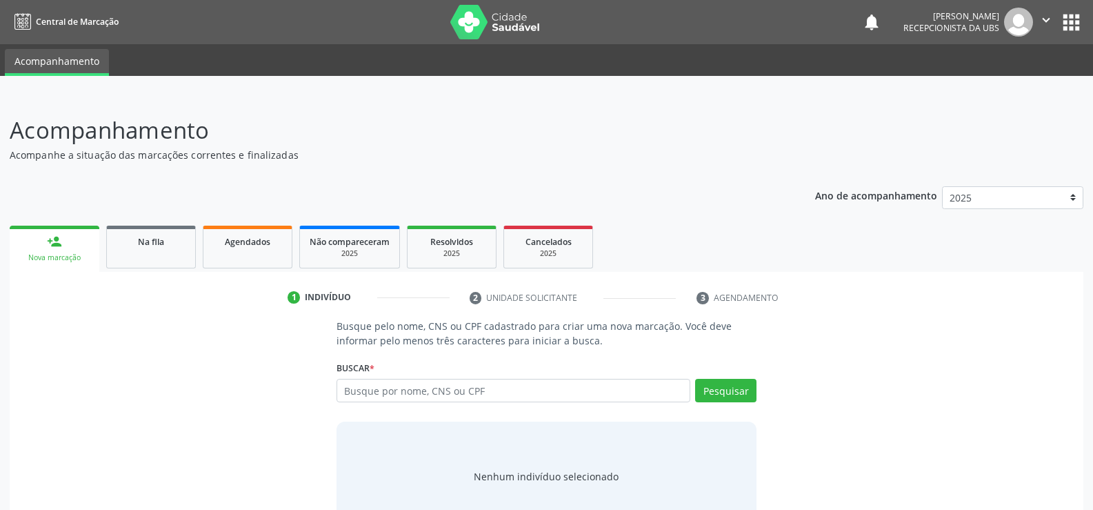
click at [61, 249] on link "person_add Nova marcação" at bounding box center [55, 248] width 90 height 46
click at [55, 254] on div "Nova marcação" at bounding box center [54, 257] width 70 height 10
click at [516, 30] on img at bounding box center [495, 22] width 90 height 34
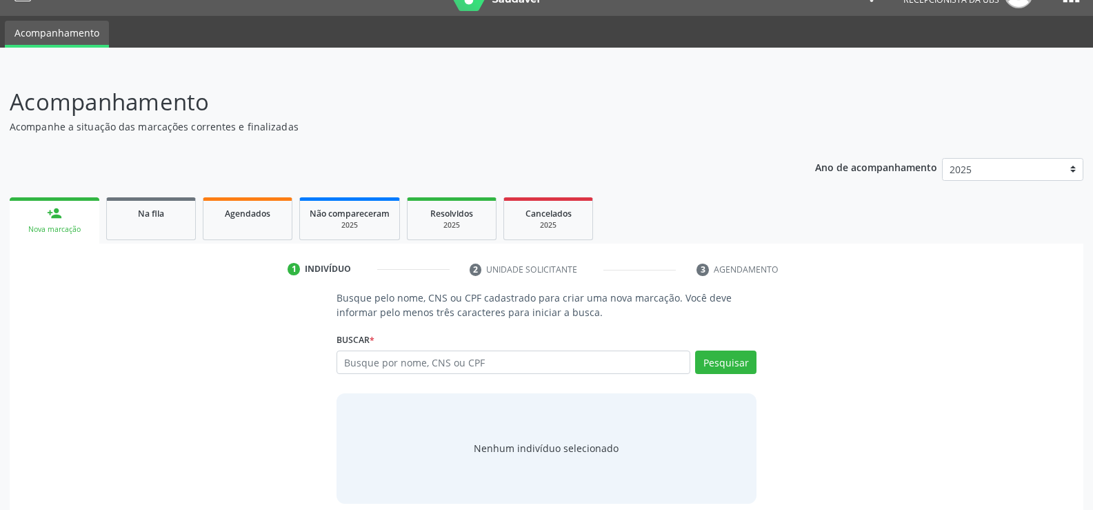
scroll to position [41, 0]
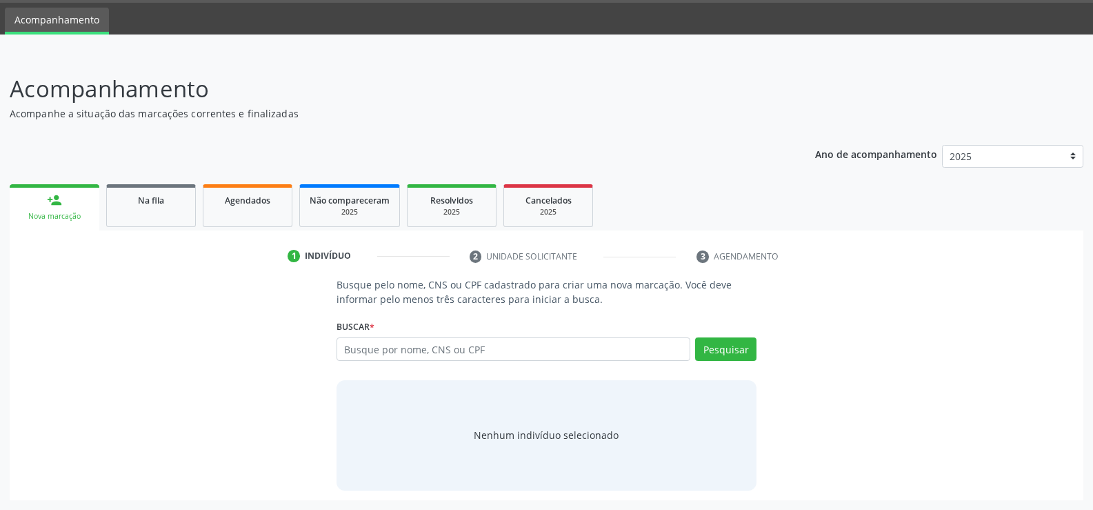
click at [405, 351] on input "text" at bounding box center [513, 348] width 354 height 23
click at [80, 208] on link "person_add Nova marcação" at bounding box center [55, 207] width 90 height 46
click at [166, 205] on div "Na fila" at bounding box center [151, 199] width 69 height 14
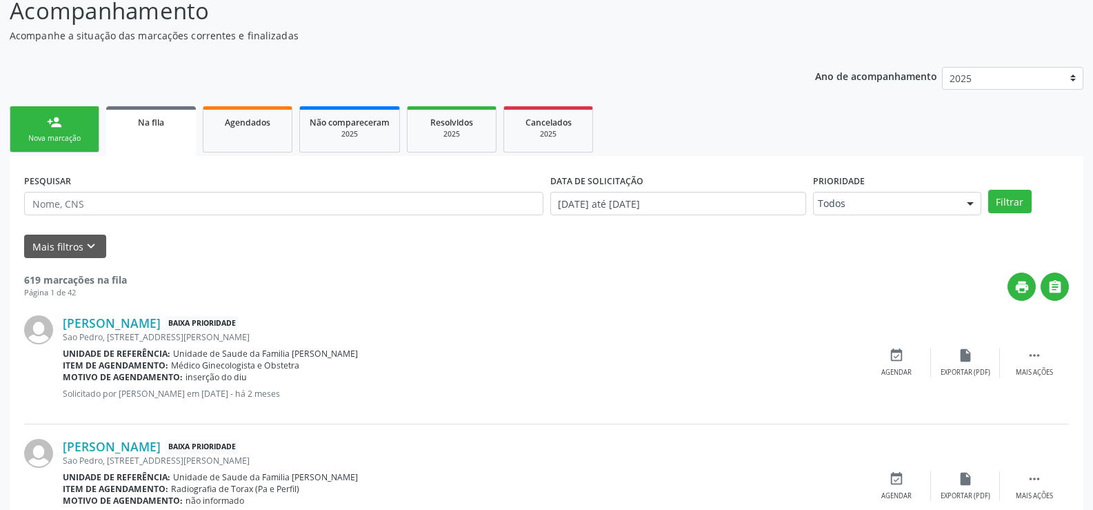
scroll to position [138, 0]
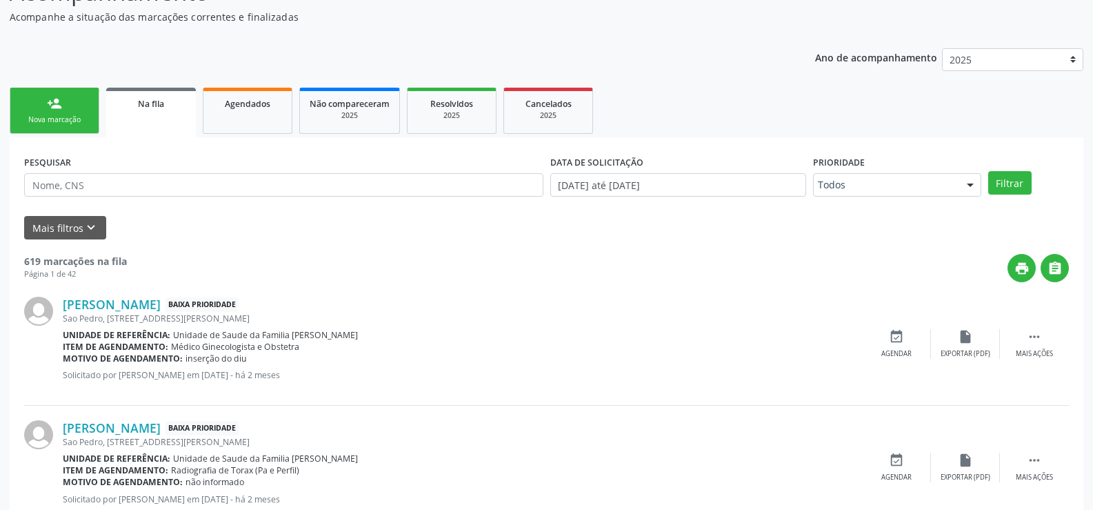
click at [77, 117] on div "Nova marcação" at bounding box center [54, 119] width 69 height 10
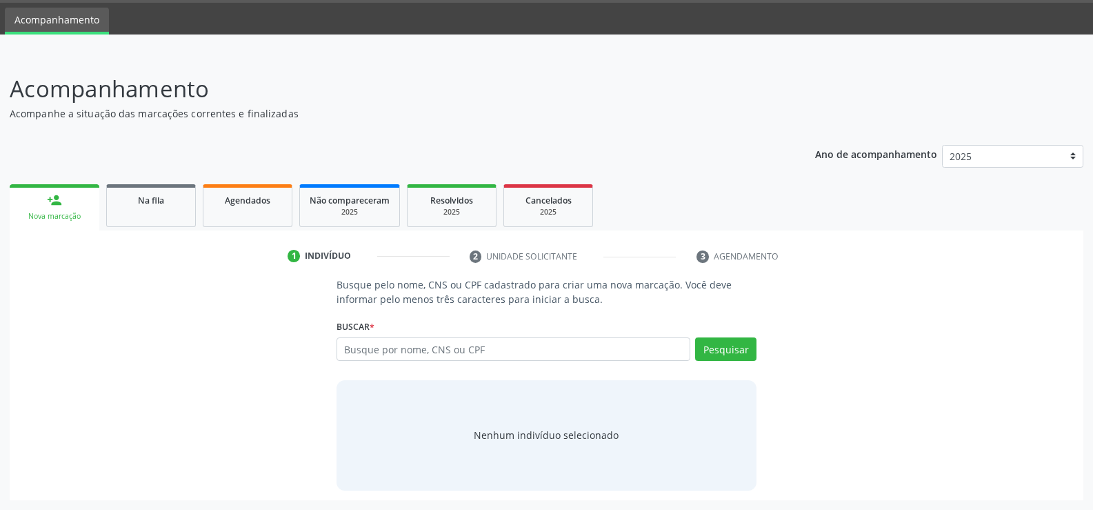
scroll to position [41, 0]
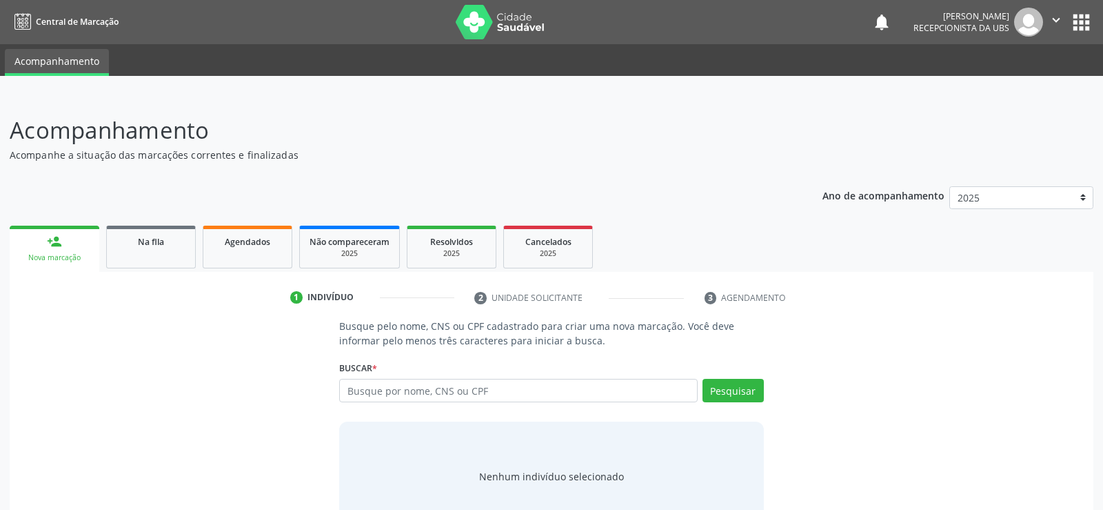
click at [50, 245] on div "person_add" at bounding box center [54, 241] width 15 height 15
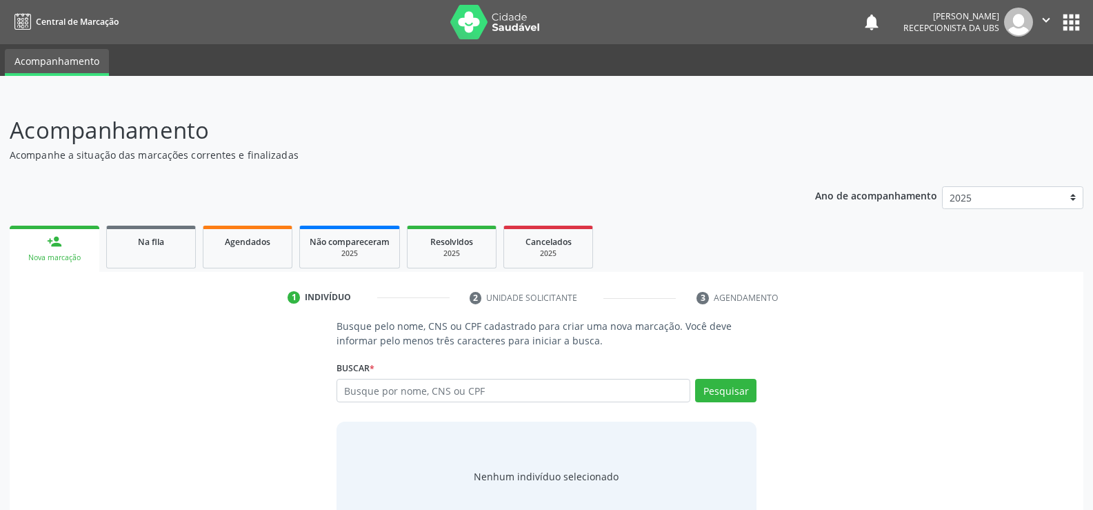
click at [50, 245] on div "person_add" at bounding box center [54, 241] width 15 height 15
click at [1046, 18] on icon "" at bounding box center [1045, 19] width 15 height 15
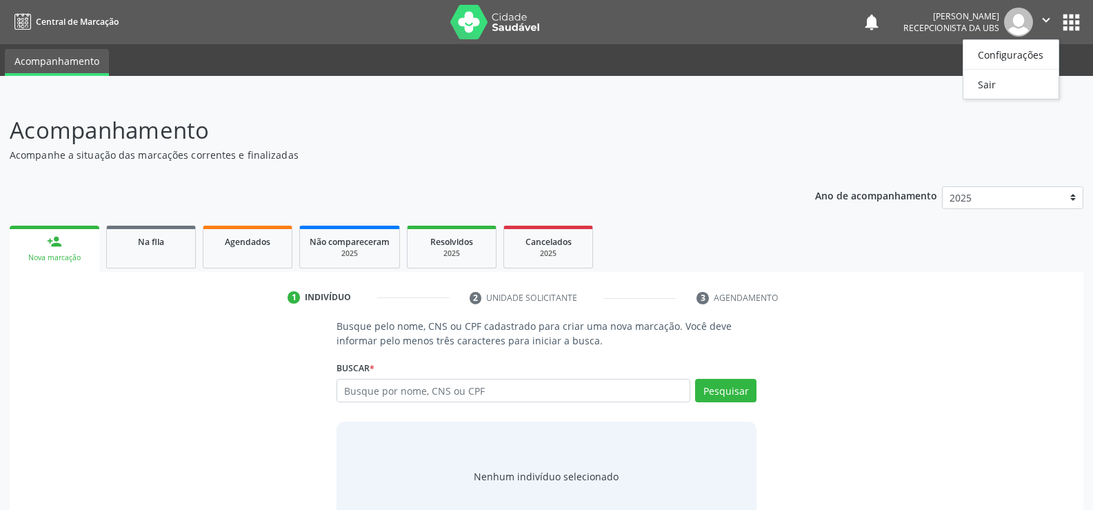
click at [821, 132] on header "Acompanhamento Acompanhe a situação das marcações correntes e finalizadas Relat…" at bounding box center [547, 137] width 1074 height 49
click at [1067, 26] on button "apps" at bounding box center [1071, 22] width 24 height 24
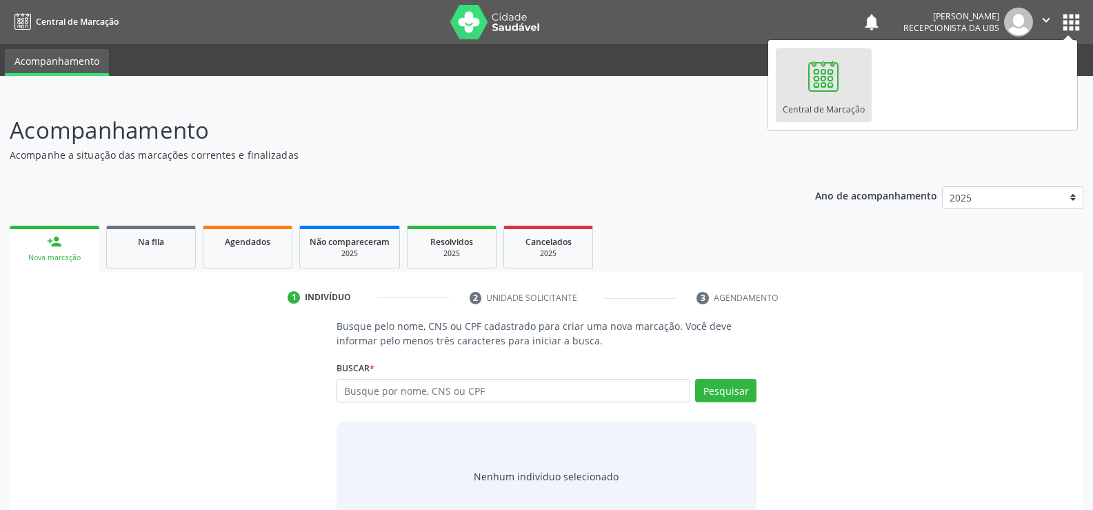
click at [820, 81] on div at bounding box center [823, 75] width 41 height 41
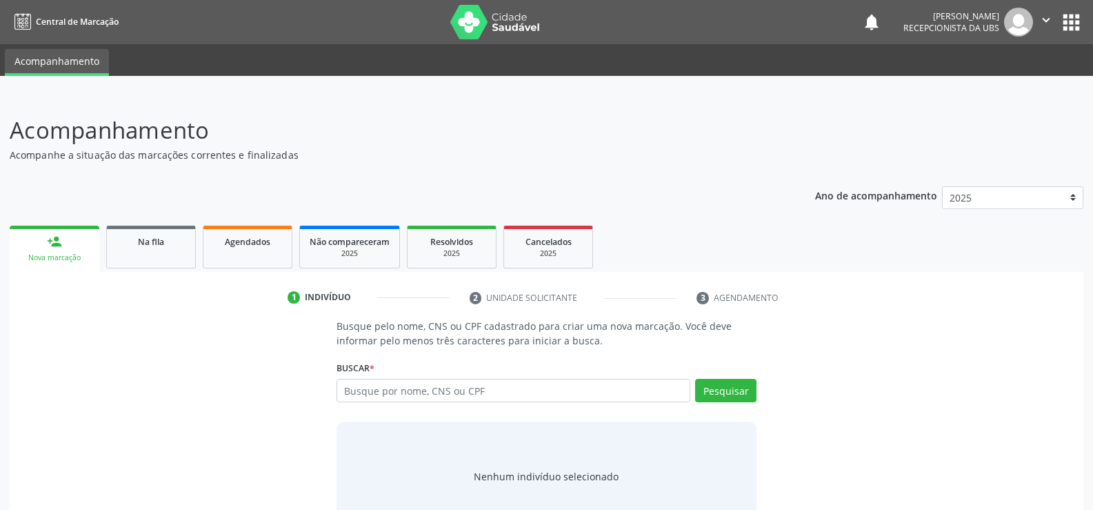
click at [66, 262] on div "Nova marcação" at bounding box center [54, 257] width 70 height 10
click at [66, 261] on div "Nova marcação" at bounding box center [54, 257] width 70 height 10
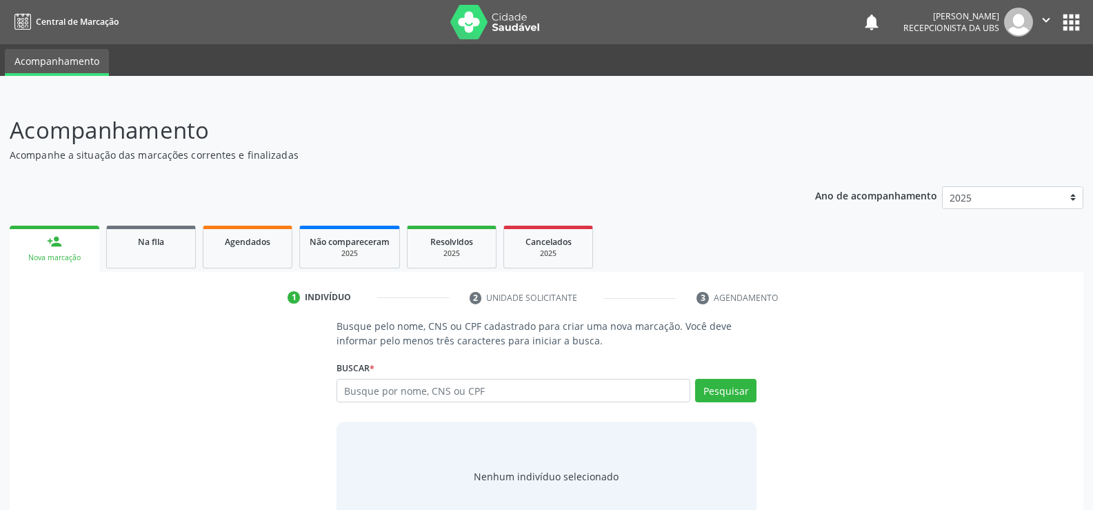
click at [66, 253] on div "Nova marcação" at bounding box center [54, 257] width 70 height 10
click at [64, 243] on link "person_add Nova marcação" at bounding box center [55, 248] width 90 height 46
click at [64, 241] on link "person_add Nova marcação" at bounding box center [55, 248] width 90 height 46
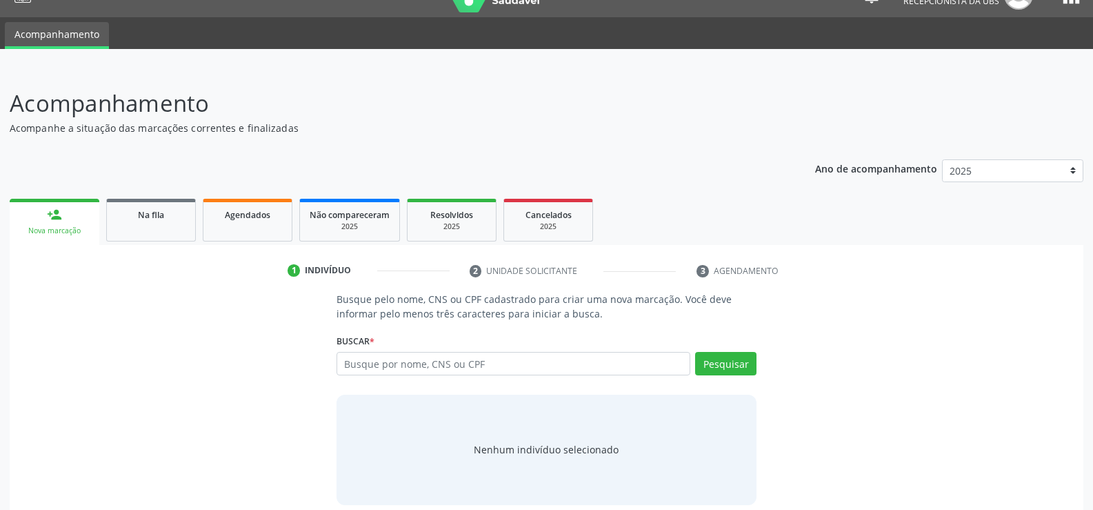
scroll to position [41, 0]
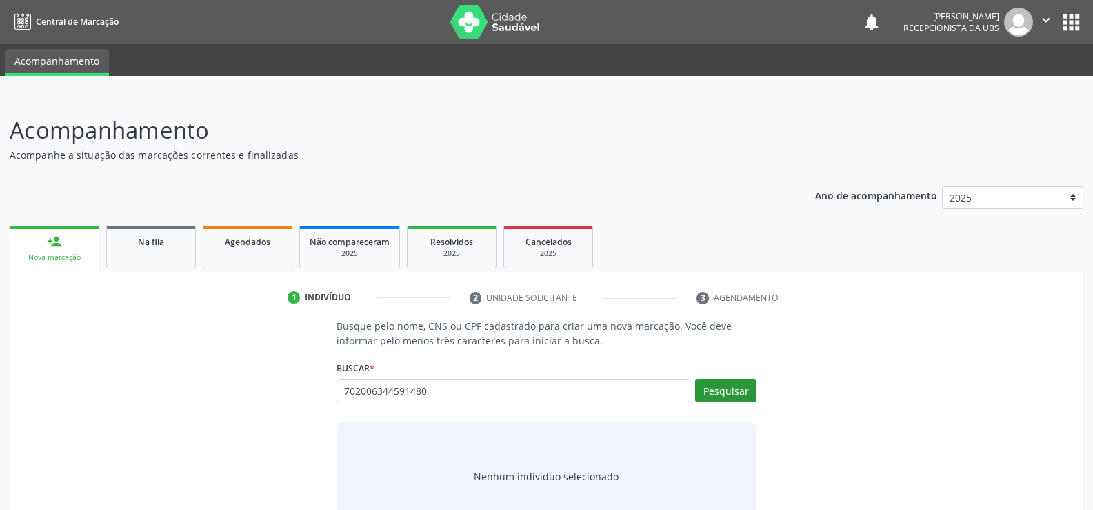
type input "702006344591480"
click at [723, 391] on button "Pesquisar" at bounding box center [725, 390] width 61 height 23
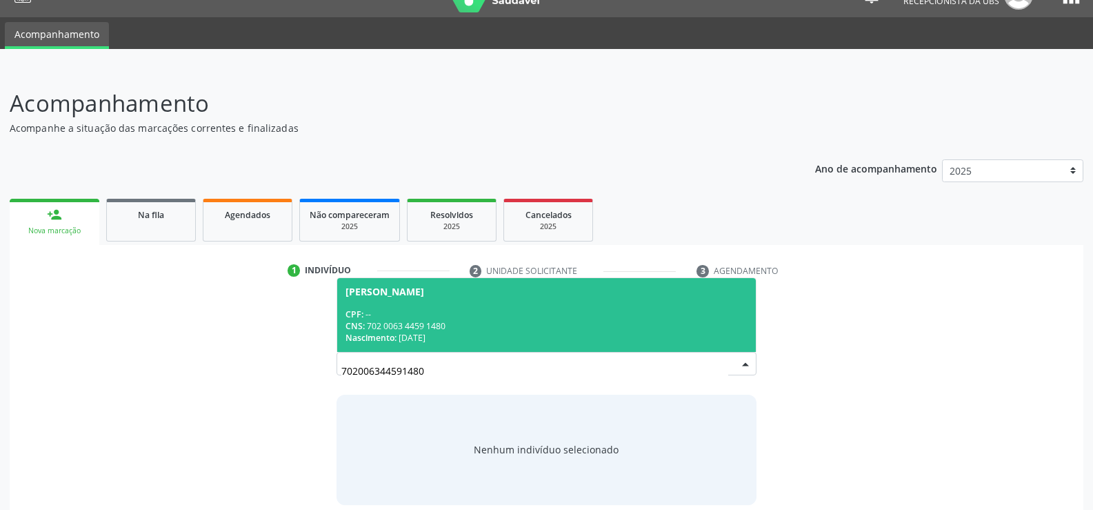
scroll to position [41, 0]
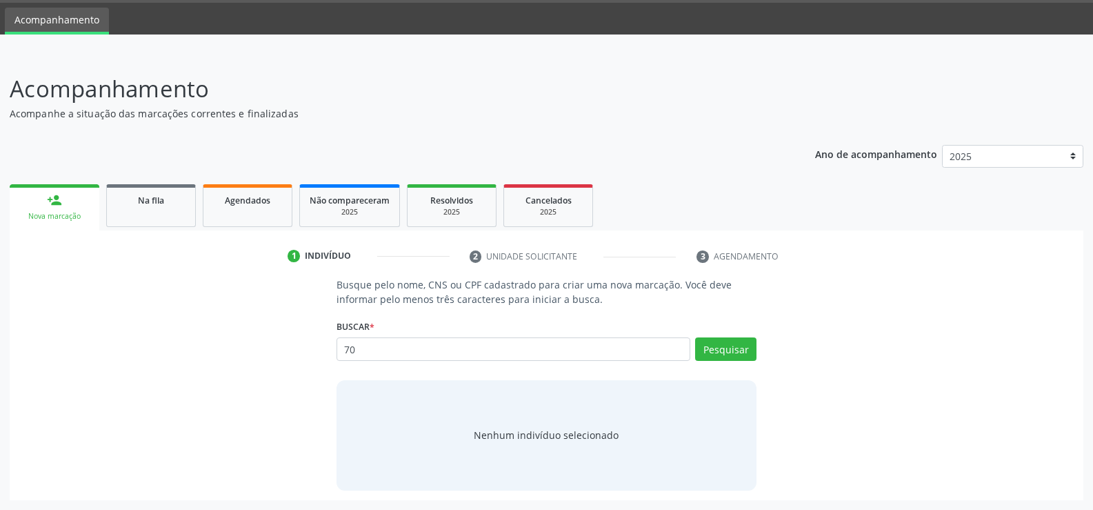
type input "7"
click at [248, 207] on link "Agendados" at bounding box center [248, 205] width 90 height 43
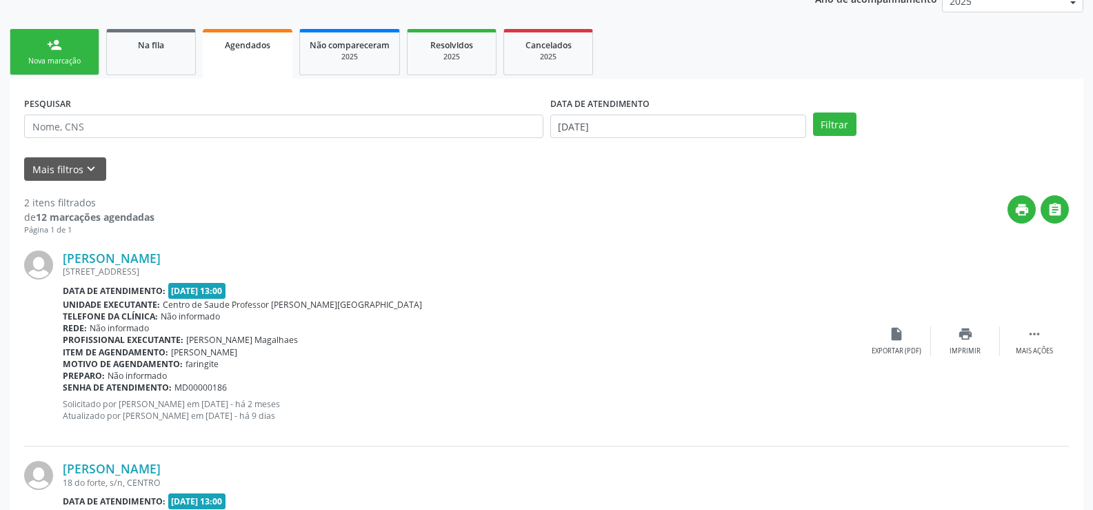
scroll to position [207, 0]
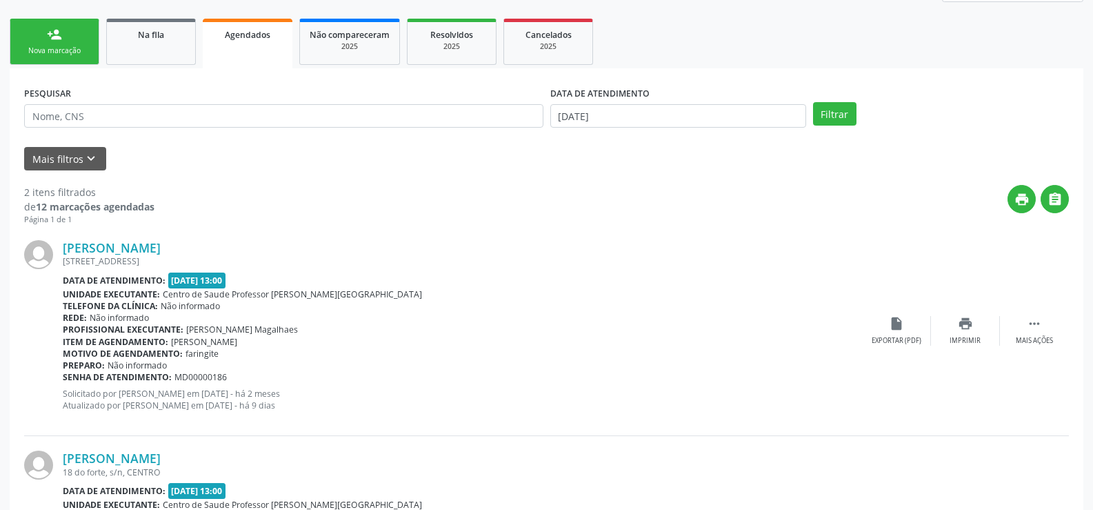
click at [66, 54] on div "Nova marcação" at bounding box center [54, 51] width 69 height 10
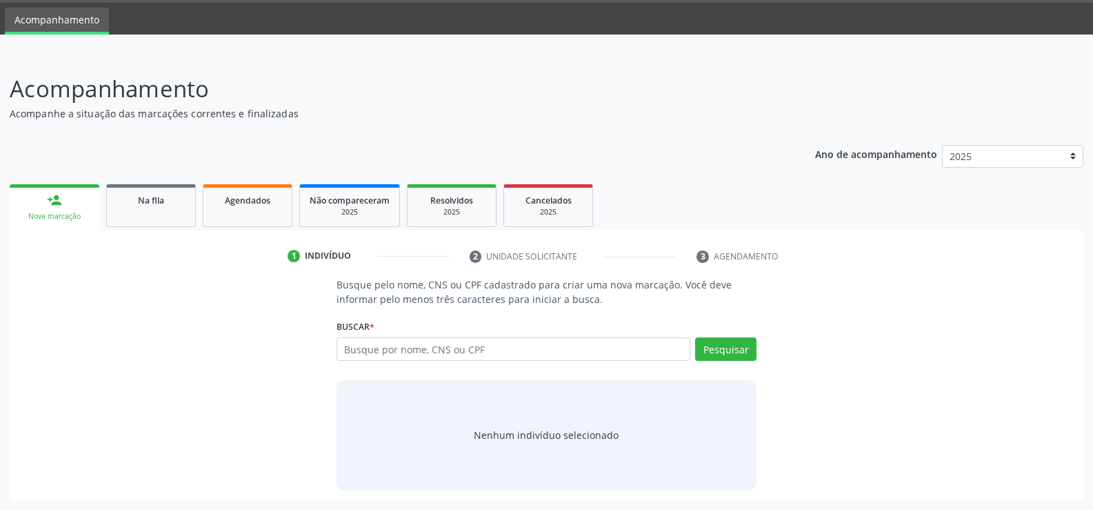
scroll to position [41, 0]
click at [152, 210] on link "Na fila" at bounding box center [151, 205] width 90 height 43
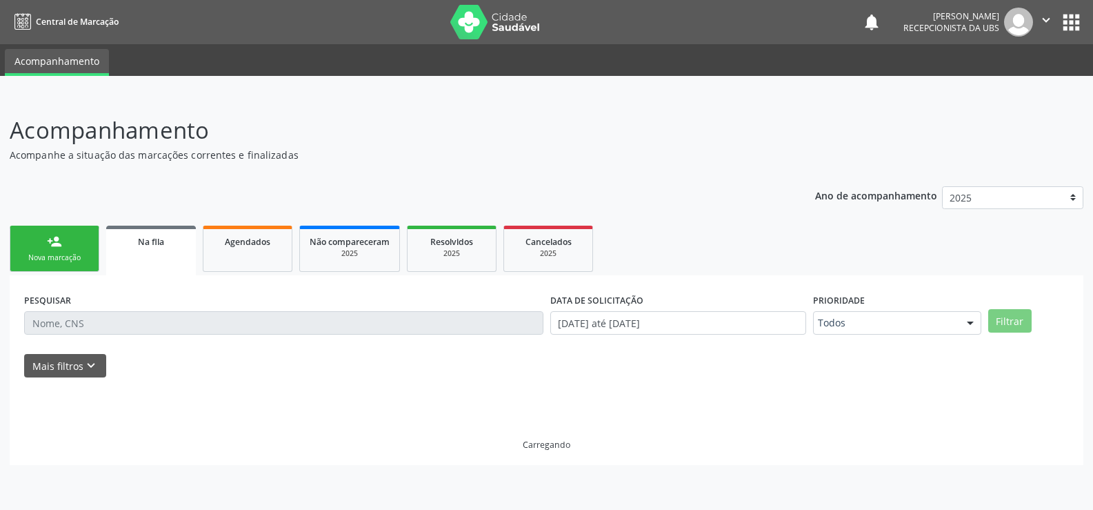
scroll to position [0, 0]
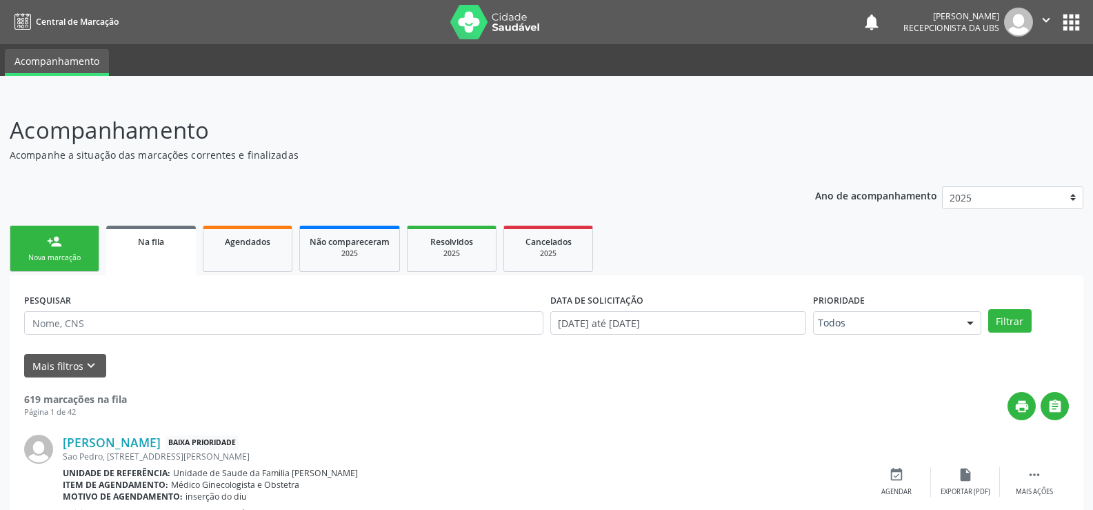
click at [59, 250] on link "person_add Nova marcação" at bounding box center [55, 248] width 90 height 46
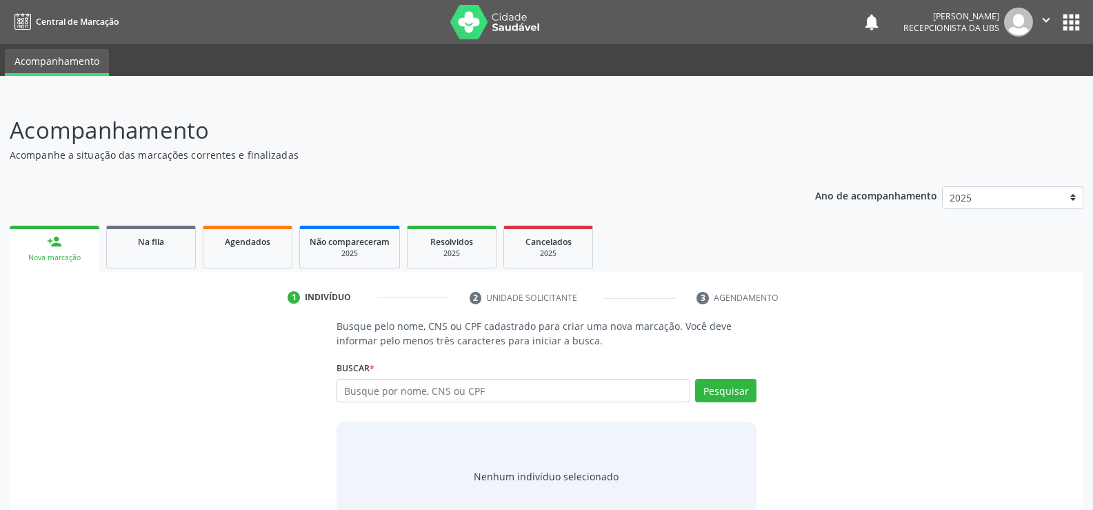
click at [1046, 18] on icon "" at bounding box center [1045, 19] width 15 height 15
click at [684, 156] on p "Acompanhe a situação das marcações correntes e finalizadas" at bounding box center [386, 155] width 752 height 14
click at [702, 299] on li "3 Agendamento" at bounding box center [750, 297] width 129 height 23
click at [474, 297] on li "2 Unidade solicitante" at bounding box center [573, 297] width 228 height 23
click at [55, 240] on div "person_add" at bounding box center [54, 241] width 15 height 15
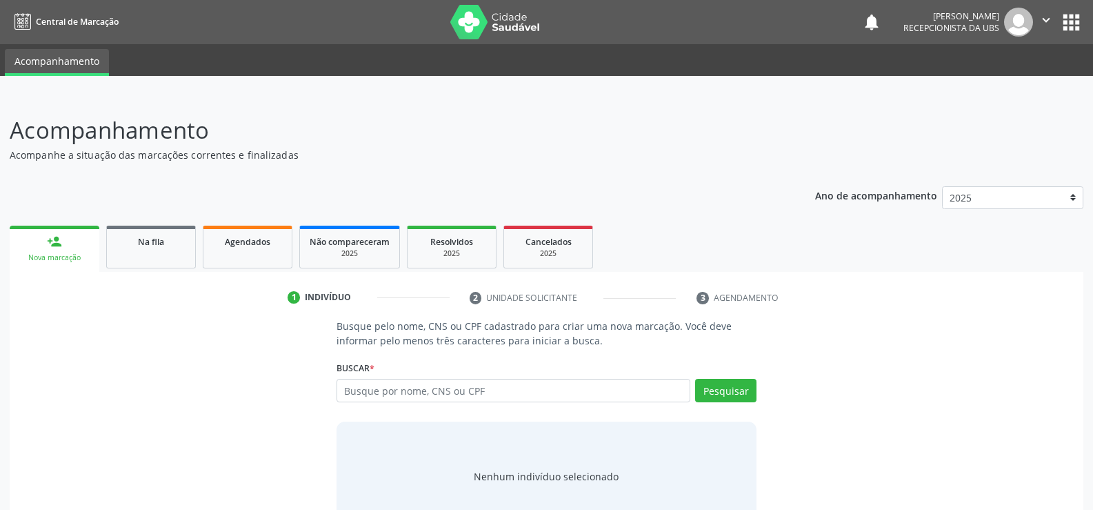
click at [55, 240] on div "person_add" at bounding box center [54, 241] width 15 height 15
click at [23, 23] on icon at bounding box center [22, 22] width 17 height 17
click at [70, 26] on span "Central de Marcação" at bounding box center [77, 22] width 83 height 12
click at [1045, 20] on icon "" at bounding box center [1045, 19] width 15 height 15
click at [1012, 90] on link "Sair" at bounding box center [1010, 83] width 95 height 19
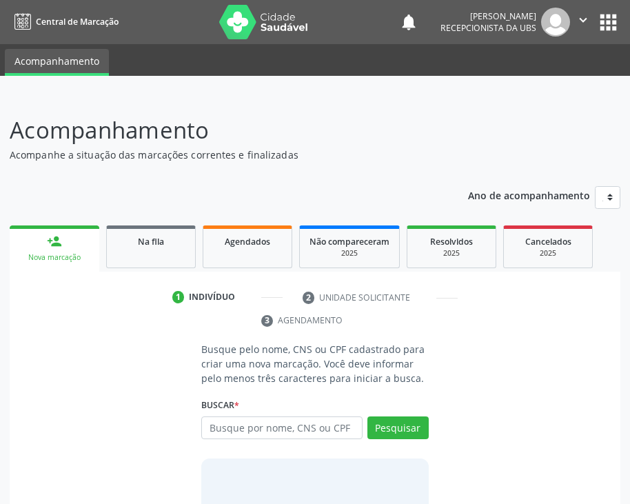
click at [57, 254] on div "Nova marcação" at bounding box center [54, 257] width 70 height 10
click at [64, 243] on link "person_add Nova marcação" at bounding box center [55, 248] width 90 height 46
click at [51, 241] on div "person_add" at bounding box center [54, 241] width 15 height 15
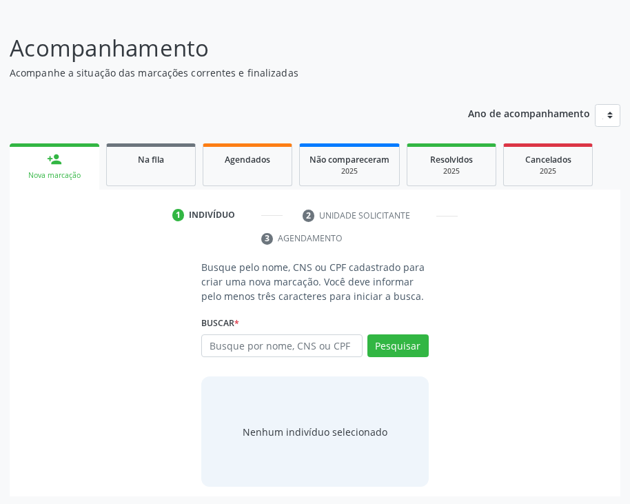
scroll to position [84, 0]
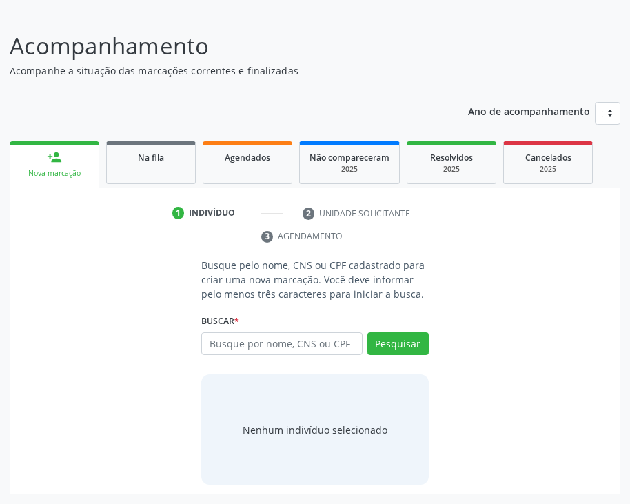
click at [310, 425] on div "Nenhum indivíduo selecionado" at bounding box center [315, 430] width 145 height 14
click at [293, 421] on div "Nenhum indivíduo selecionado" at bounding box center [315, 429] width 228 height 110
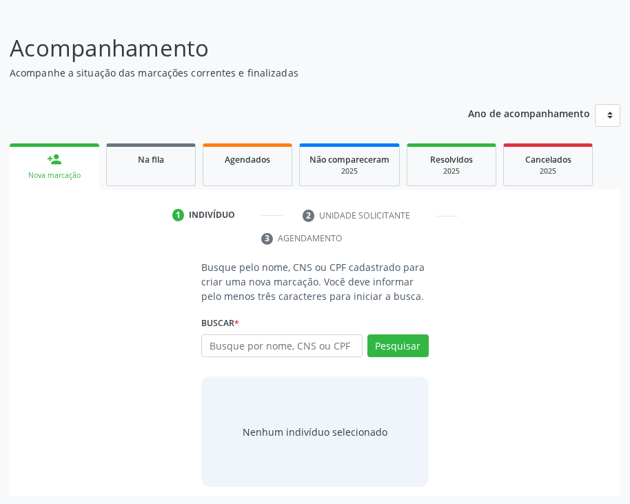
scroll to position [84, 0]
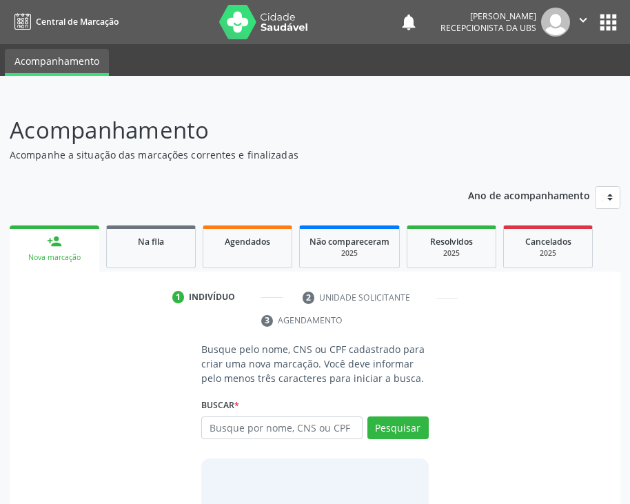
click at [24, 23] on icon at bounding box center [22, 22] width 17 height 17
click at [583, 19] on icon "" at bounding box center [583, 19] width 15 height 15
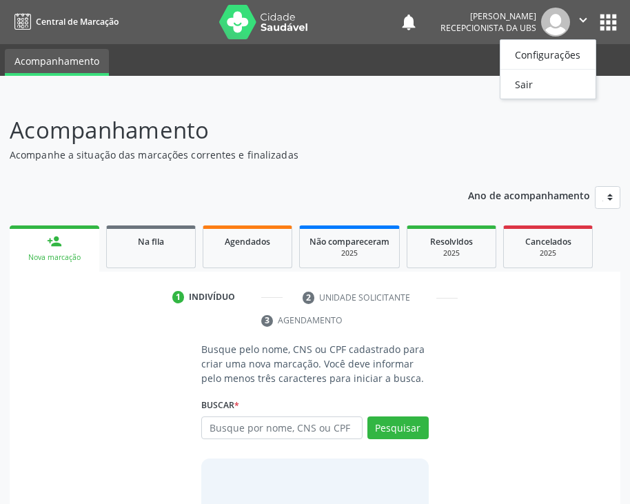
click at [452, 130] on header "Acompanhamento Acompanhe a situação das marcações correntes e finalizadas Relat…" at bounding box center [315, 137] width 611 height 49
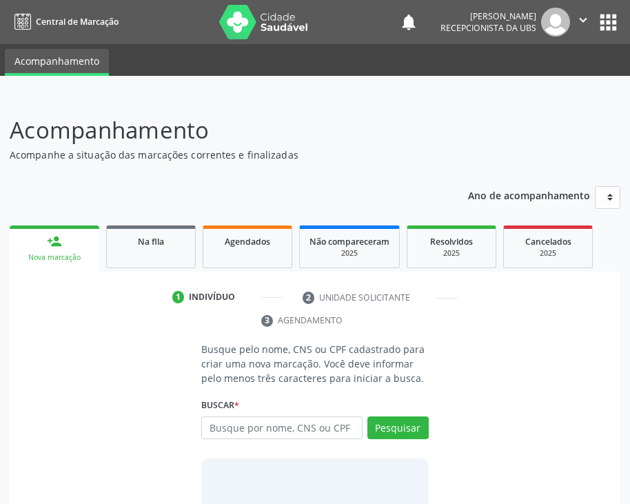
click at [599, 20] on button "apps" at bounding box center [608, 22] width 24 height 24
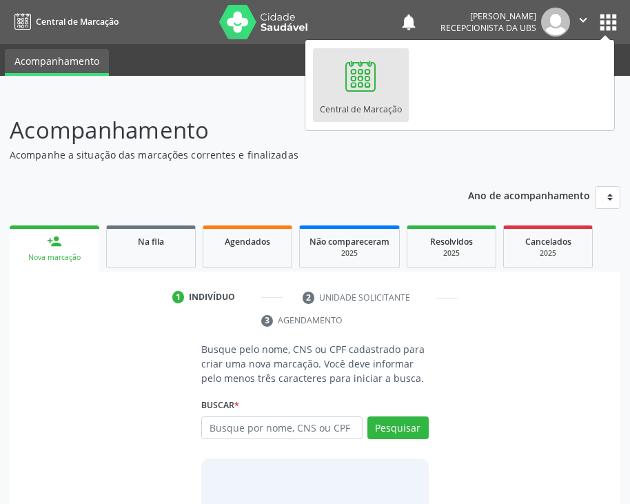
click at [519, 181] on div "Ano de acompanhamento 2025" at bounding box center [544, 200] width 153 height 46
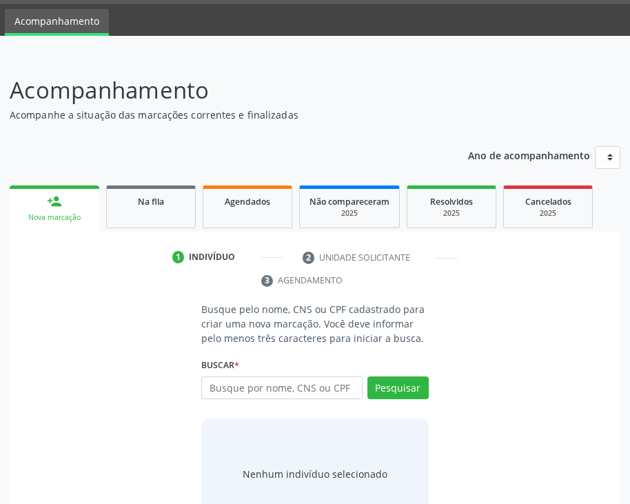
scroll to position [15, 0]
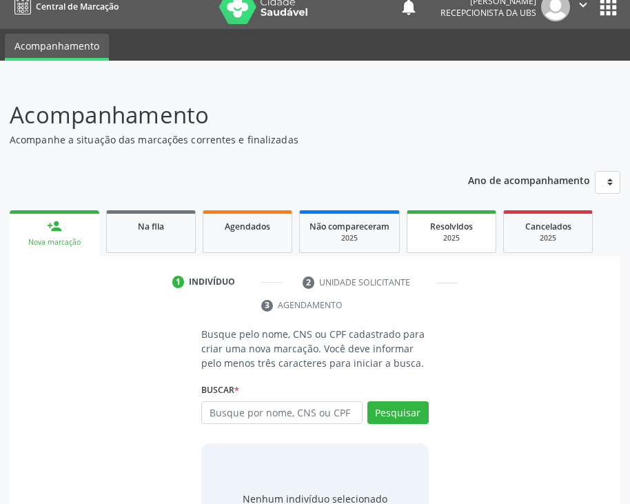
click at [472, 224] on span "Resolvidos" at bounding box center [451, 227] width 43 height 12
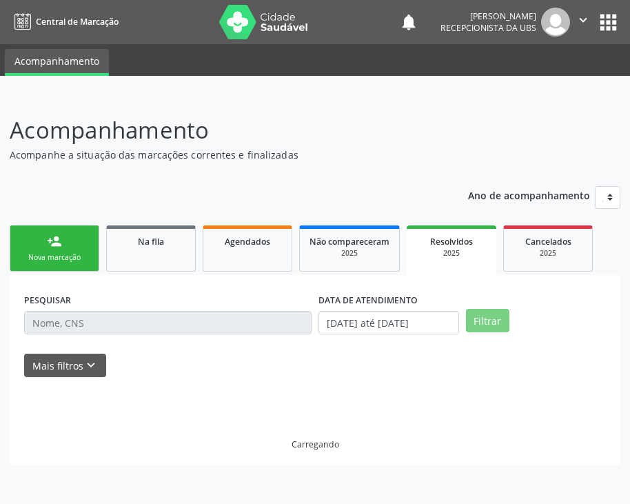
scroll to position [0, 0]
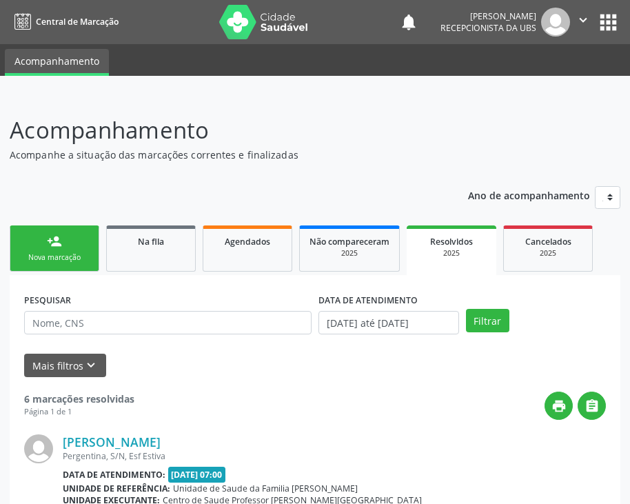
click at [72, 247] on link "person_add Nova marcação" at bounding box center [55, 248] width 90 height 46
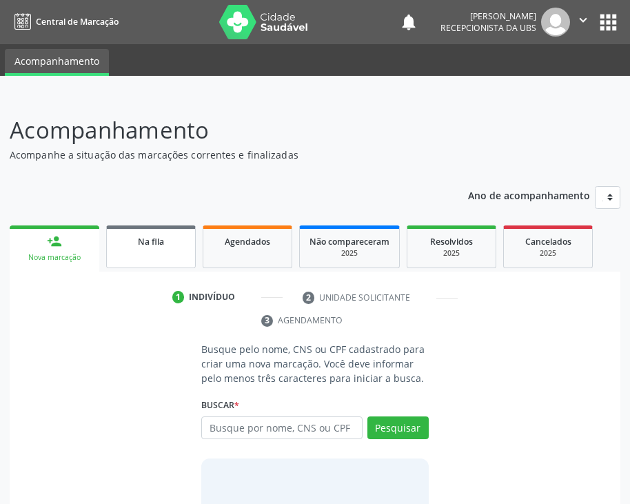
click at [163, 239] on span "Na fila" at bounding box center [151, 242] width 26 height 12
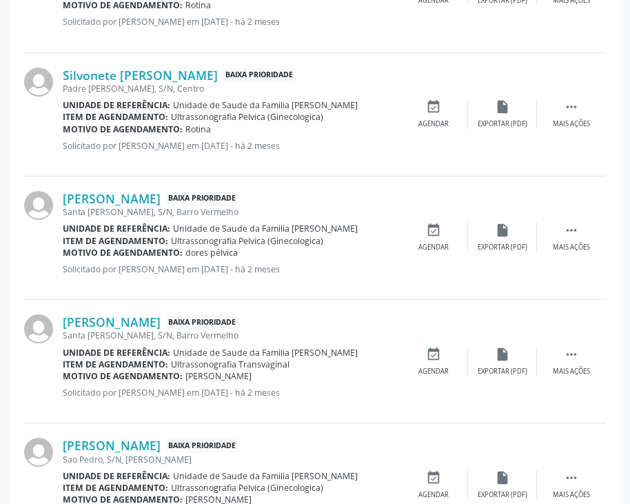
scroll to position [1927, 0]
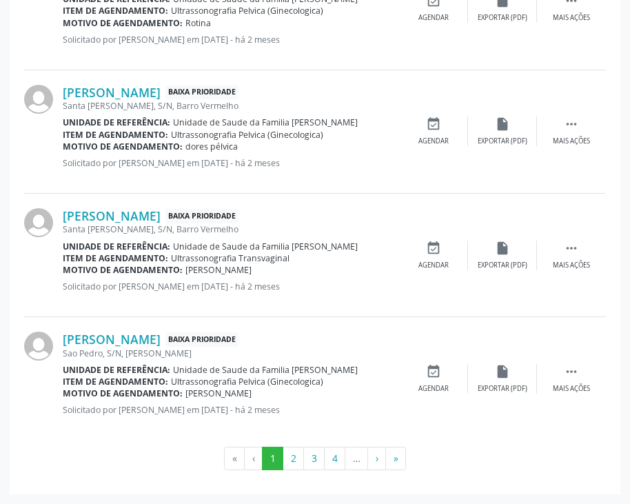
click at [251, 459] on li "‹" at bounding box center [254, 458] width 18 height 23
click at [239, 459] on li "«" at bounding box center [234, 458] width 21 height 23
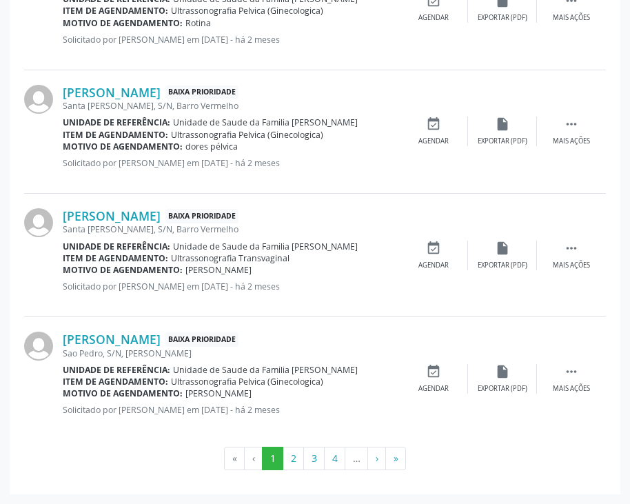
click at [239, 459] on li "«" at bounding box center [234, 458] width 21 height 23
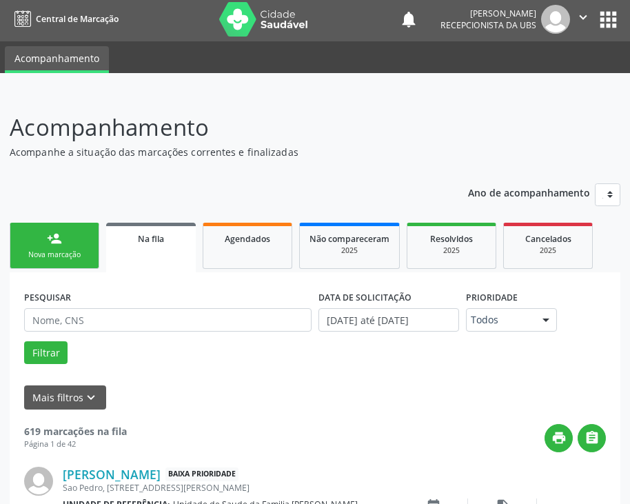
scroll to position [0, 0]
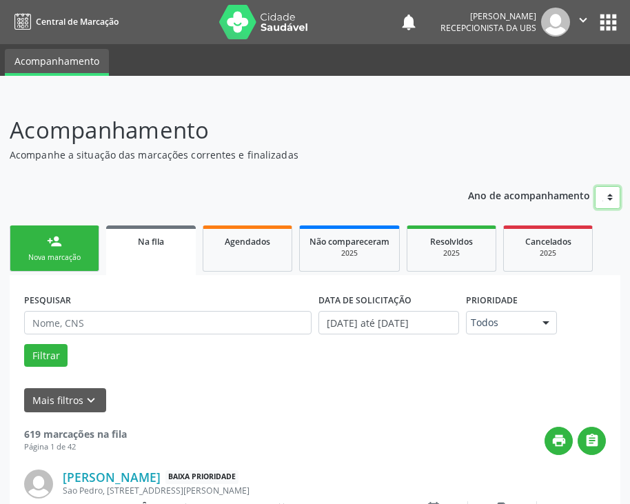
click at [609, 198] on select "2025" at bounding box center [608, 197] width 26 height 23
click at [47, 64] on link "Acompanhamento" at bounding box center [57, 62] width 104 height 27
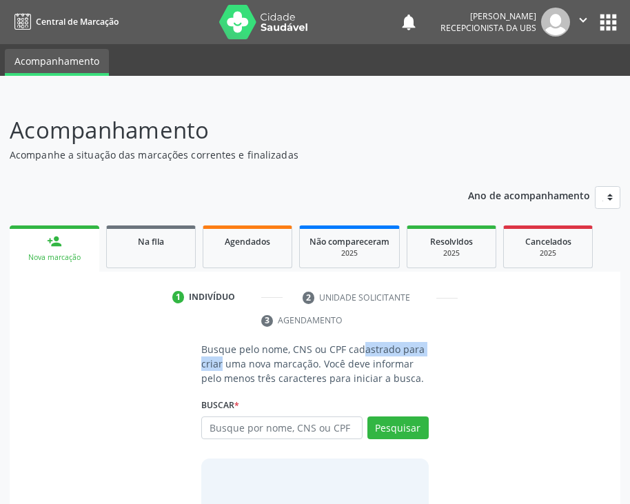
drag, startPoint x: 339, startPoint y: 354, endPoint x: -23, endPoint y: 370, distance: 362.4
click at [0, 370] on html "Central de Marcação notifications [PERSON_NAME] Recepcionista da UBS  Configur…" at bounding box center [315, 252] width 630 height 504
click at [86, 243] on link "person_add Nova marcação" at bounding box center [55, 248] width 90 height 46
click at [563, 246] on span "Cancelados" at bounding box center [548, 242] width 46 height 12
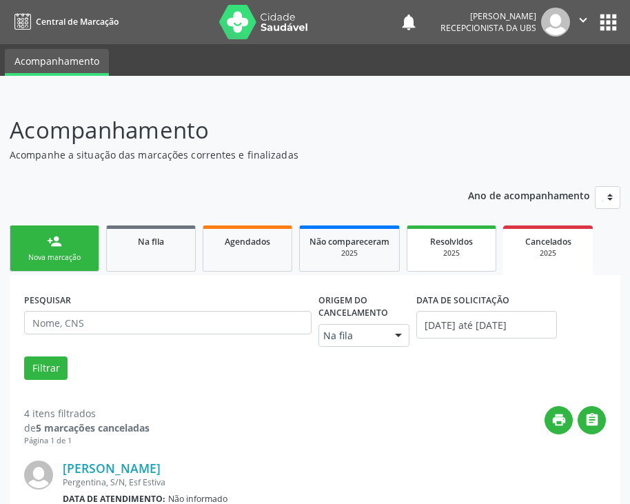
click at [448, 248] on div "Resolvidos" at bounding box center [451, 241] width 69 height 14
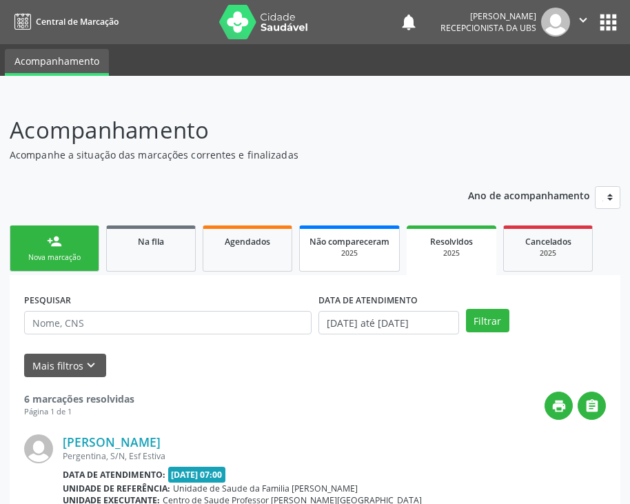
click at [352, 249] on div "2025" at bounding box center [350, 253] width 80 height 10
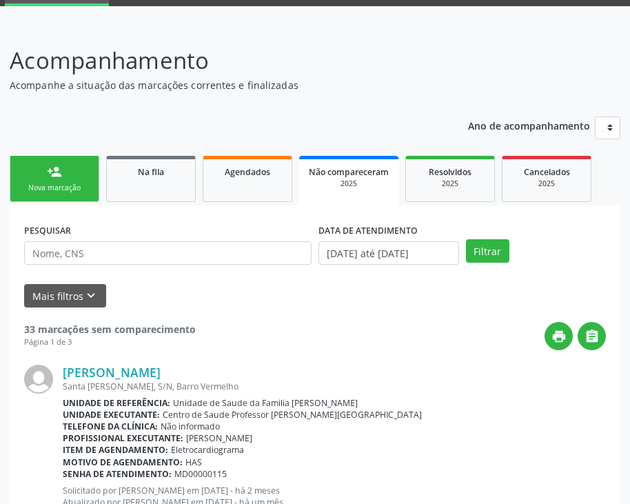
scroll to position [138, 0]
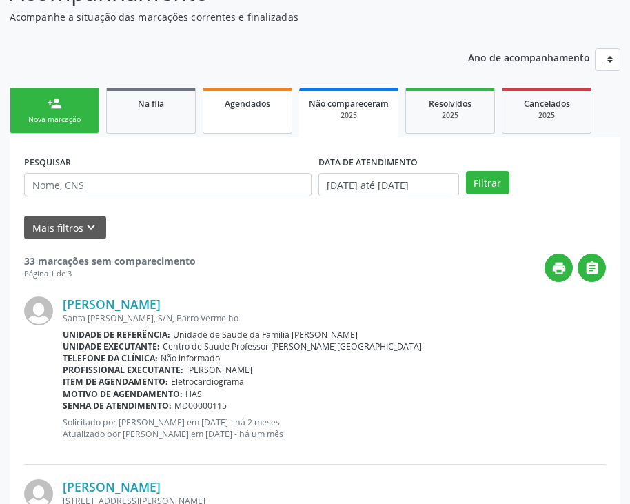
click at [246, 111] on link "Agendados" at bounding box center [248, 111] width 90 height 46
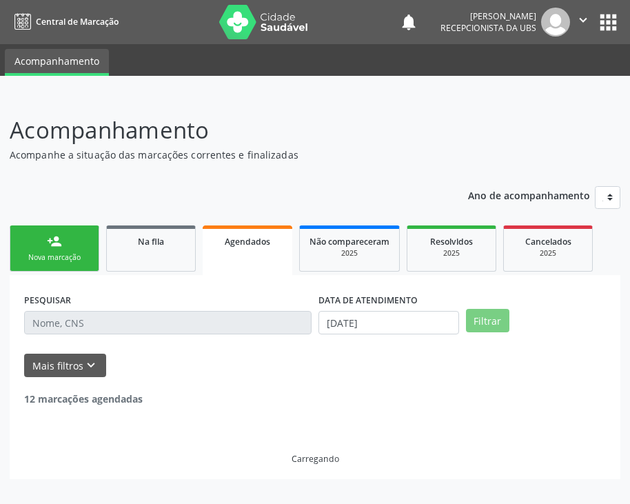
scroll to position [0, 0]
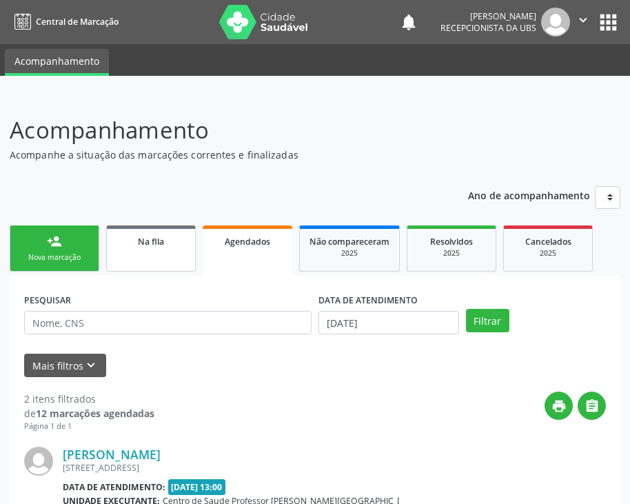
click at [163, 253] on link "Na fila" at bounding box center [151, 248] width 90 height 46
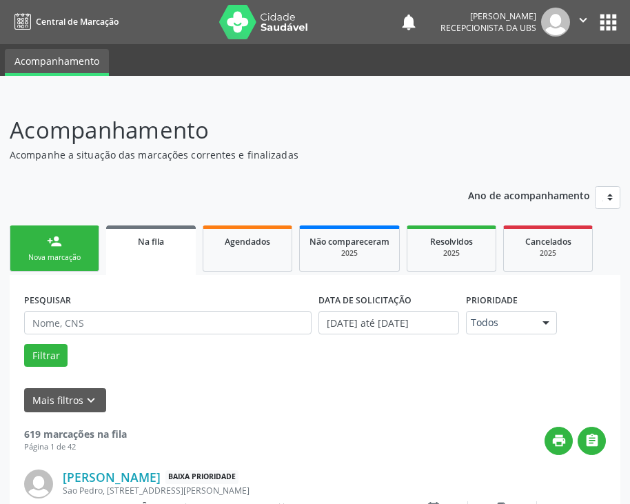
click at [53, 244] on div "person_add" at bounding box center [54, 241] width 15 height 15
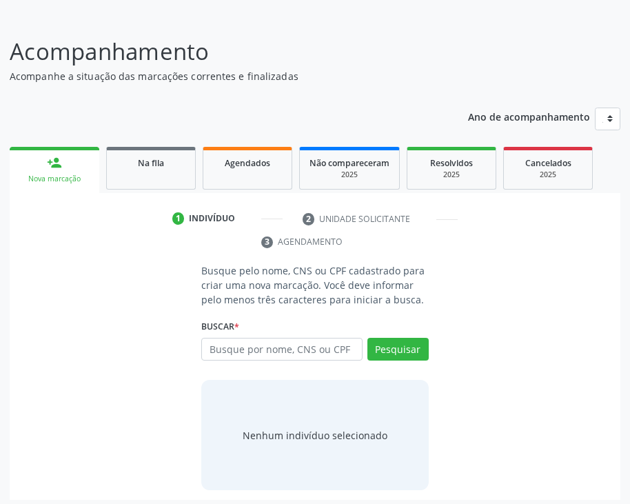
scroll to position [84, 0]
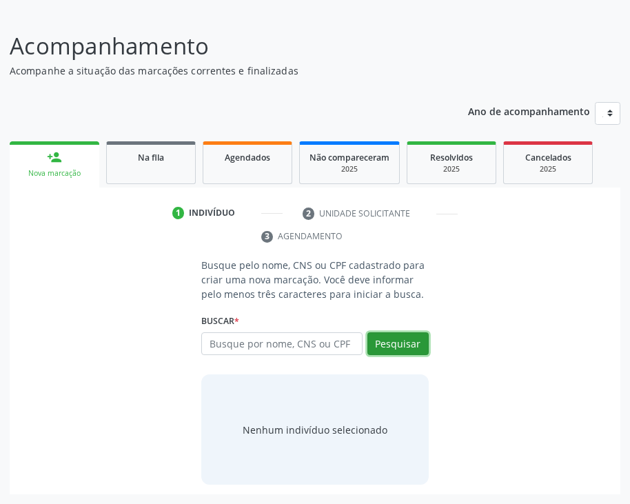
click at [396, 345] on button "Pesquisar" at bounding box center [398, 343] width 61 height 23
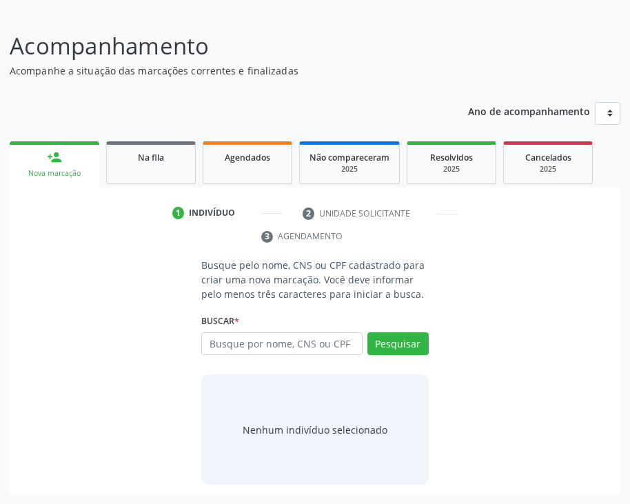
click at [61, 161] on div "person_add" at bounding box center [54, 157] width 15 height 15
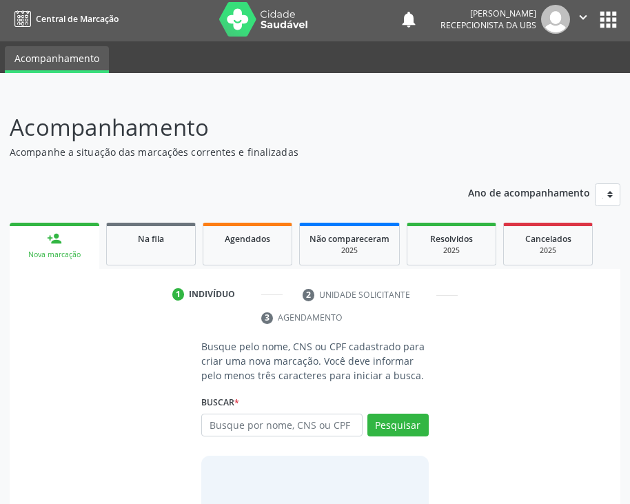
scroll to position [0, 0]
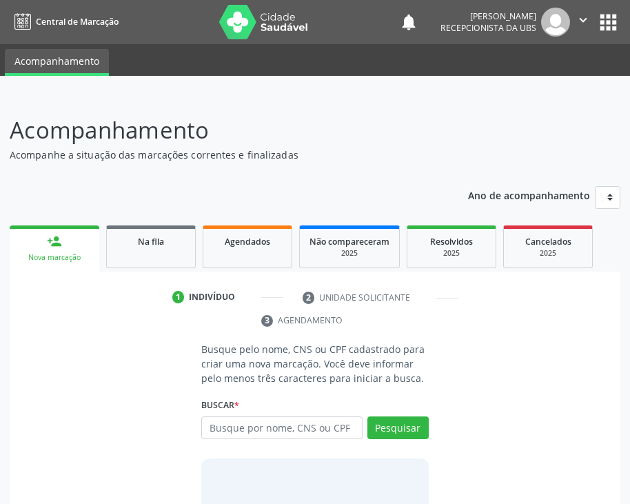
click at [61, 25] on span "Central de Marcação" at bounding box center [77, 22] width 83 height 12
click at [29, 23] on icon at bounding box center [22, 22] width 17 height 17
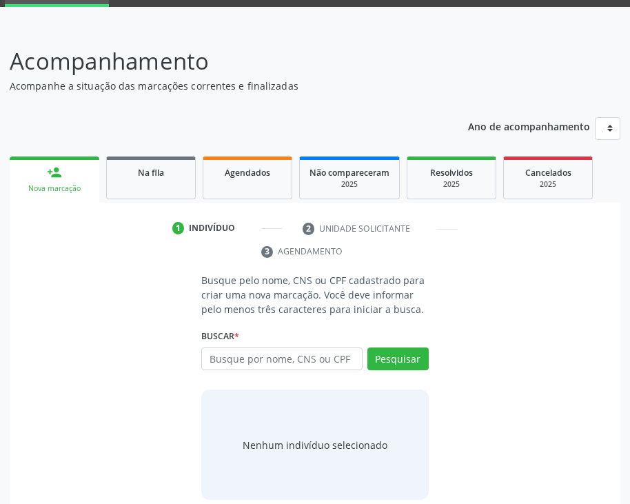
drag, startPoint x: 348, startPoint y: 69, endPoint x: 117, endPoint y: 255, distance: 296.7
click at [117, 255] on ul "1 Indivíduo 2 Unidade solicitante 3 Agendamento" at bounding box center [315, 240] width 611 height 46
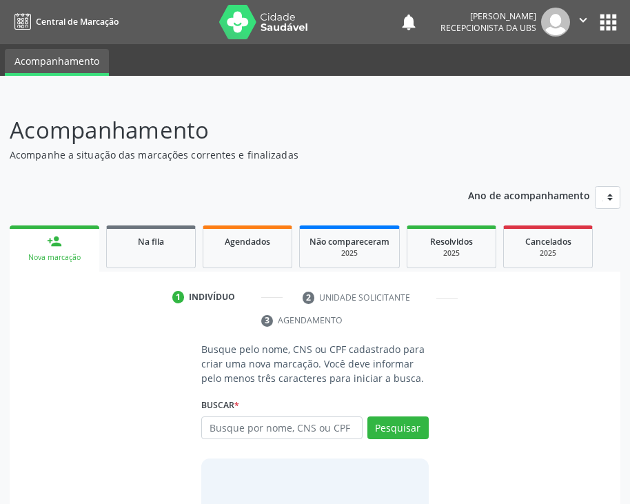
click at [256, 27] on img at bounding box center [264, 22] width 90 height 34
click at [585, 18] on icon "" at bounding box center [583, 19] width 15 height 15
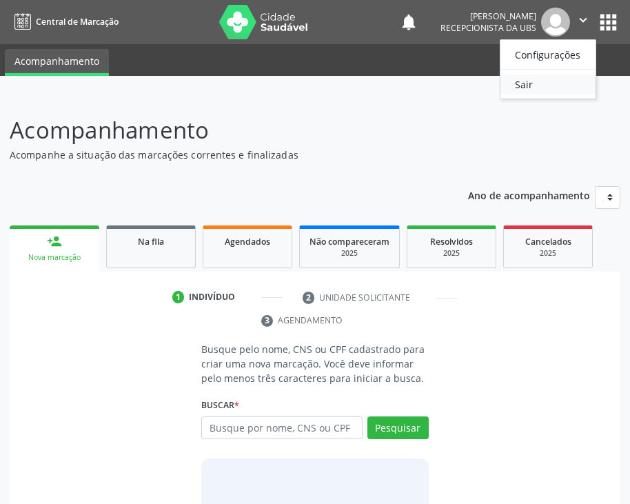
click at [534, 90] on link "Sair" at bounding box center [548, 83] width 95 height 19
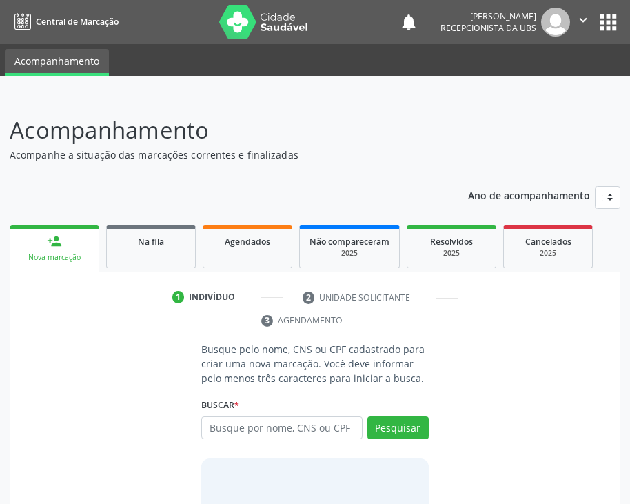
click at [48, 59] on link "Acompanhamento" at bounding box center [57, 62] width 104 height 27
click at [70, 18] on span "Central de Marcação" at bounding box center [77, 22] width 83 height 12
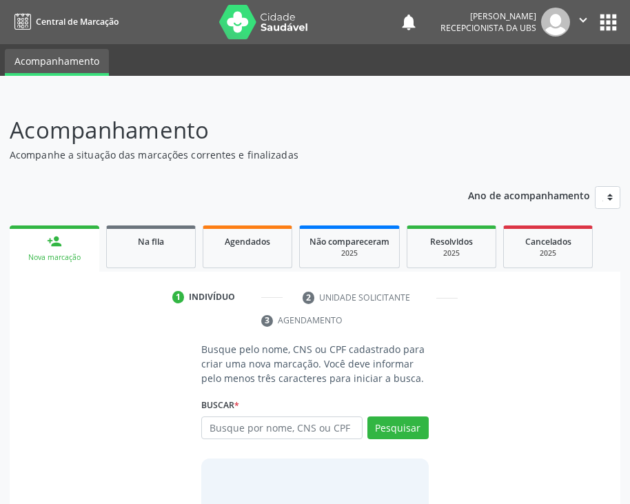
click at [584, 19] on icon "" at bounding box center [583, 19] width 15 height 15
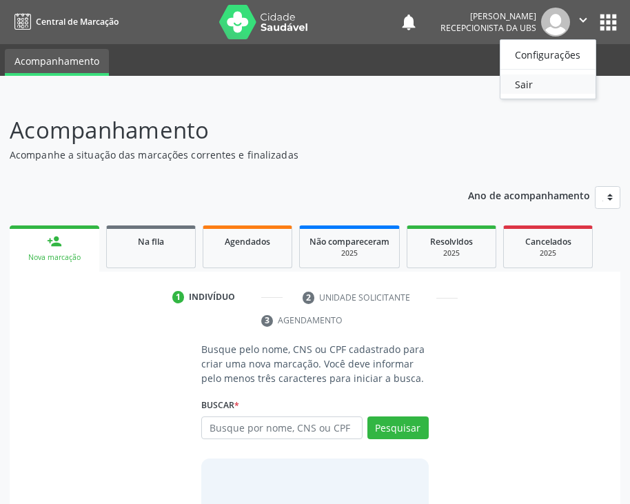
click at [537, 85] on link "Sair" at bounding box center [548, 83] width 95 height 19
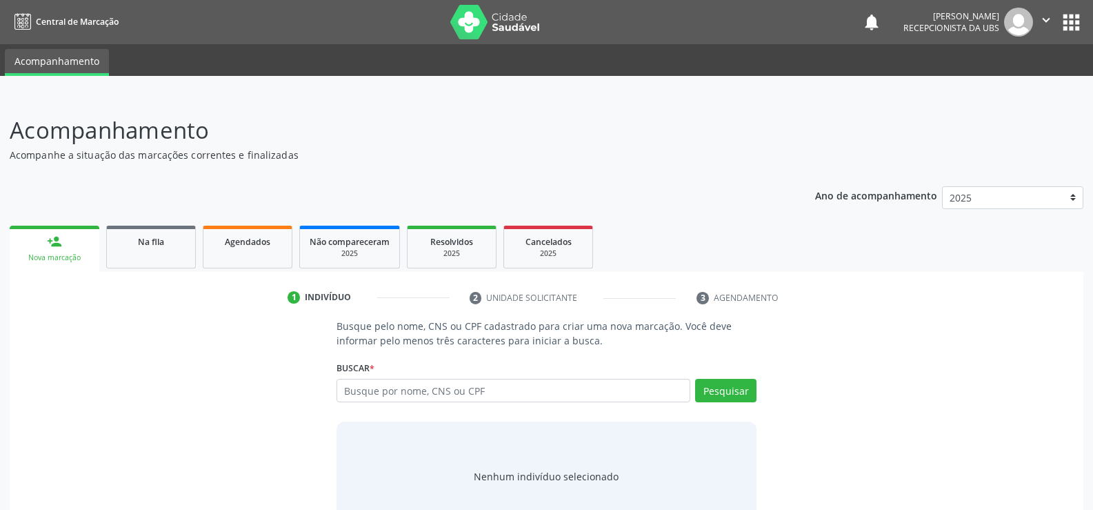
click at [1070, 19] on button "apps" at bounding box center [1071, 22] width 24 height 24
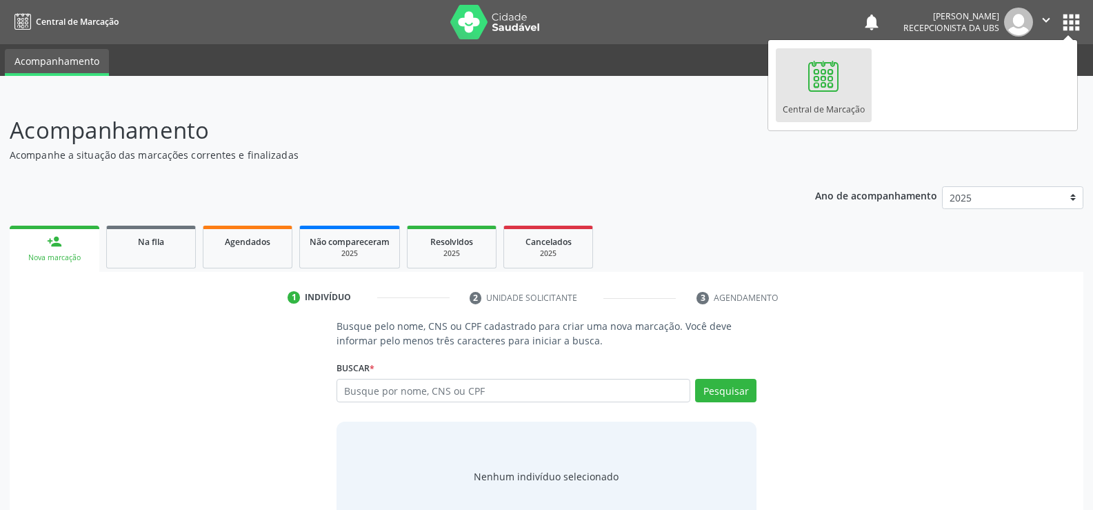
click at [688, 110] on div "Acompanhamento Acompanhe a situação das marcações correntes e finalizadas Relat…" at bounding box center [546, 323] width 1093 height 456
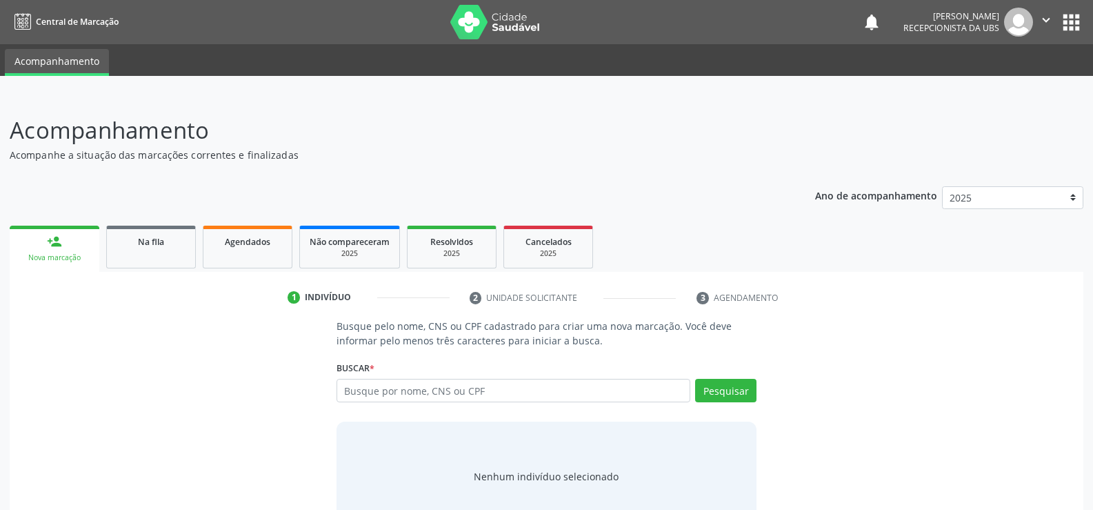
click at [61, 248] on div "person_add" at bounding box center [54, 241] width 15 height 15
click at [54, 61] on link "Acompanhamento" at bounding box center [57, 62] width 104 height 27
click at [1046, 18] on icon "" at bounding box center [1045, 19] width 15 height 15
click at [1027, 90] on link "Sair" at bounding box center [1010, 83] width 95 height 19
